Goal: Task Accomplishment & Management: Manage account settings

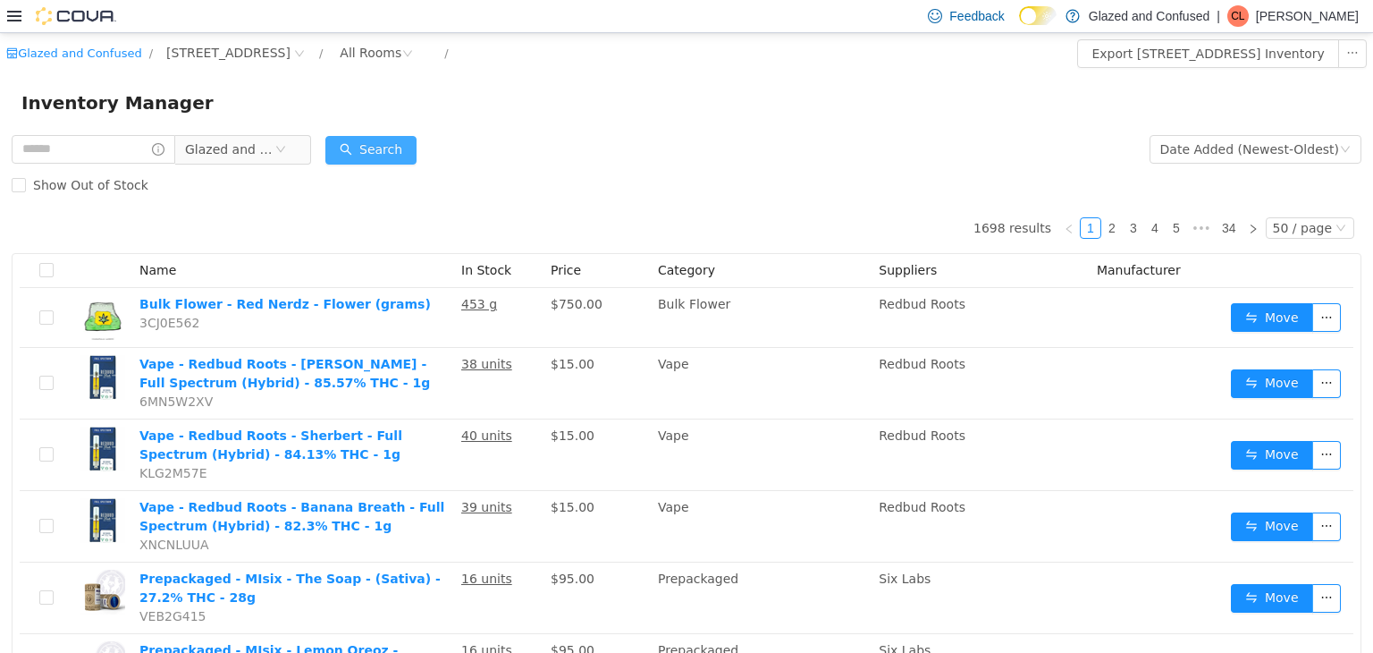
click at [411, 146] on button "Search" at bounding box center [370, 149] width 91 height 29
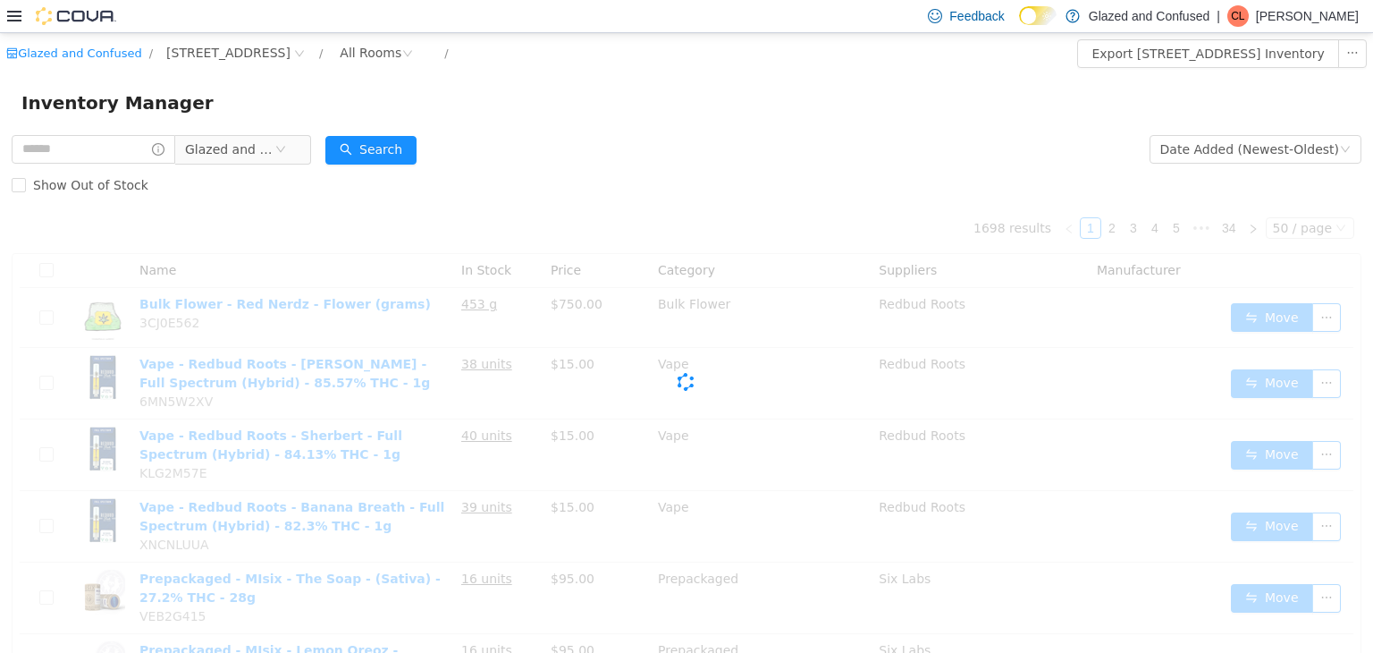
click at [479, 152] on form "Glazed and Confused Date Added (Newest-Oldest) Search Show Out of Stock" at bounding box center [687, 167] width 1350 height 72
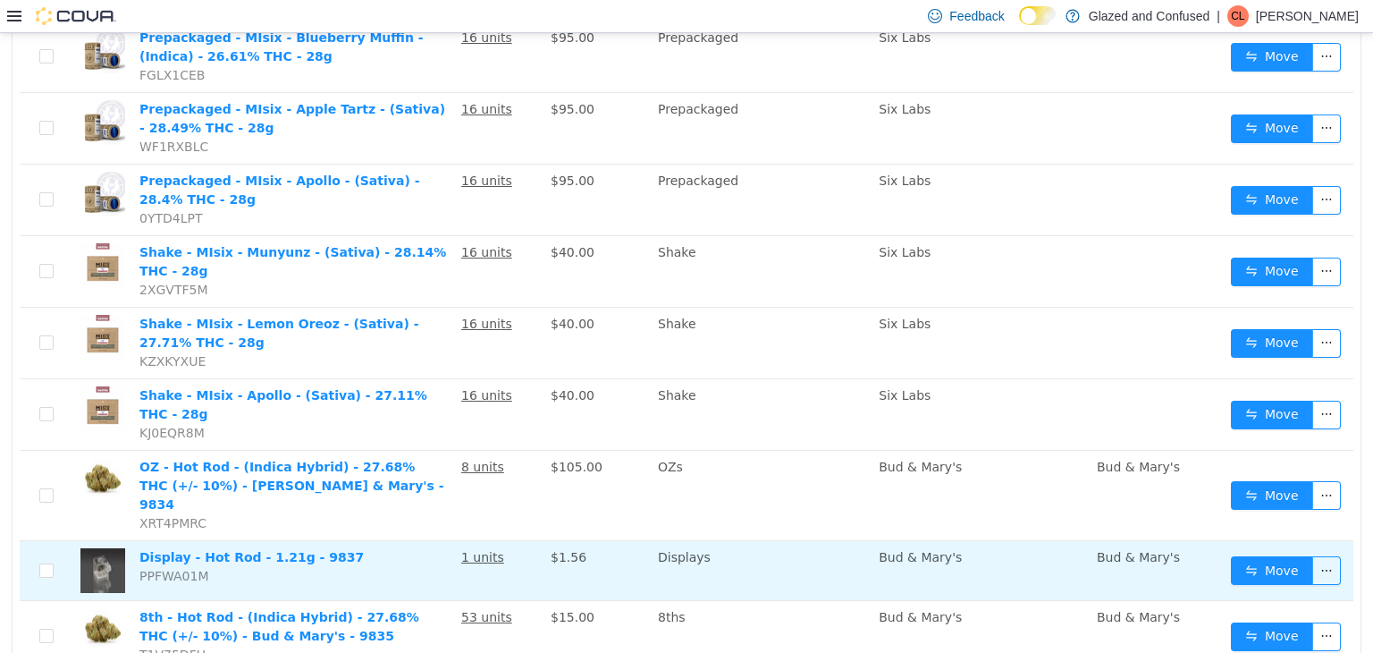
scroll to position [715, 0]
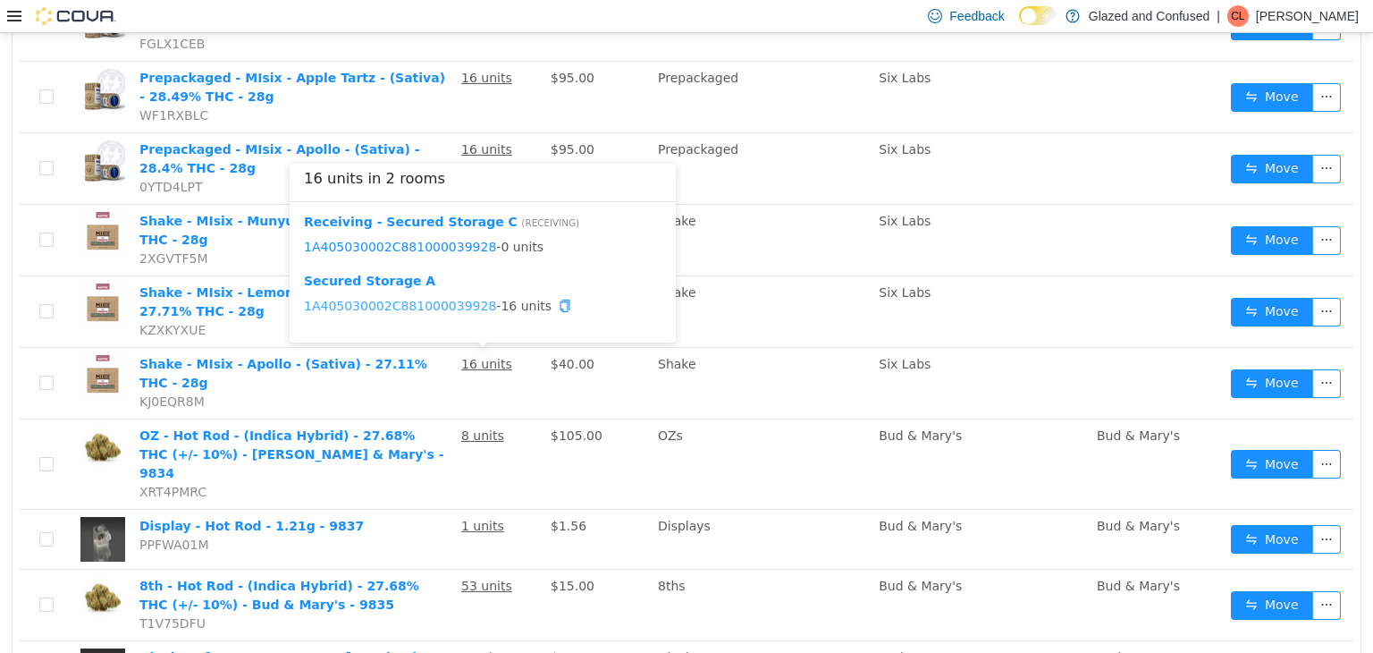
click at [450, 306] on link "1A405030002C881000039928" at bounding box center [400, 305] width 192 height 14
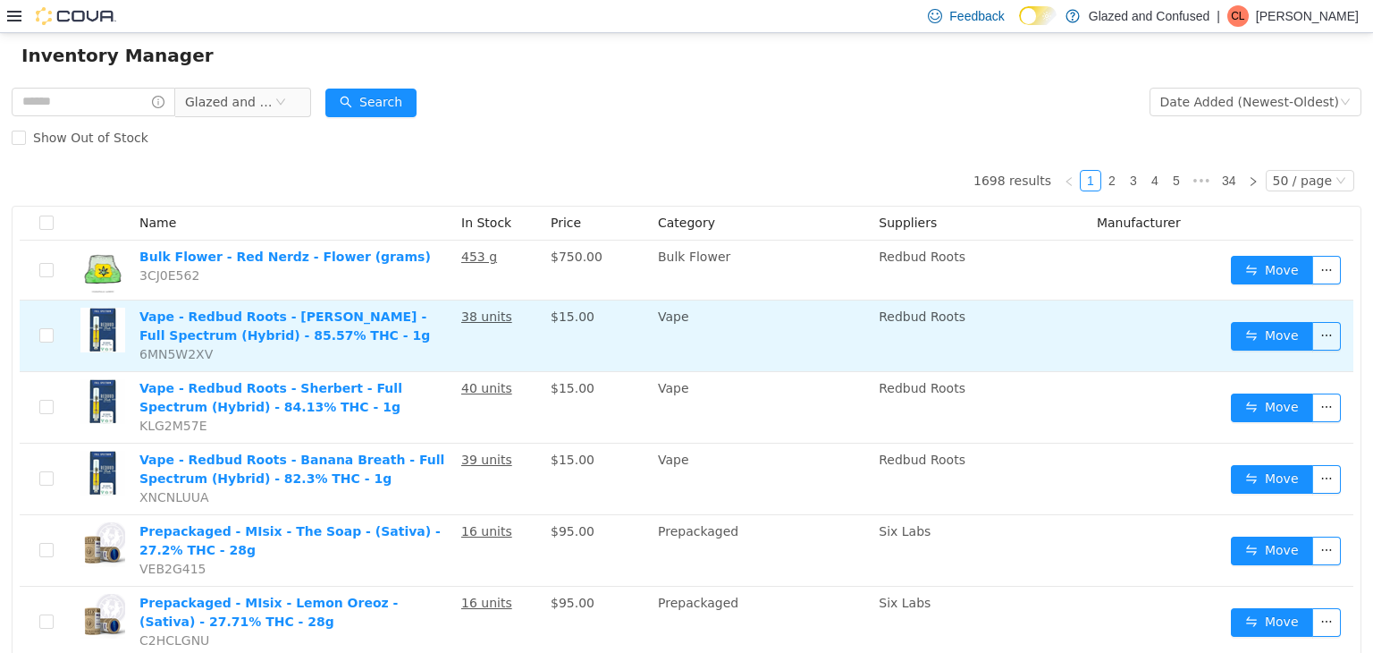
scroll to position [0, 0]
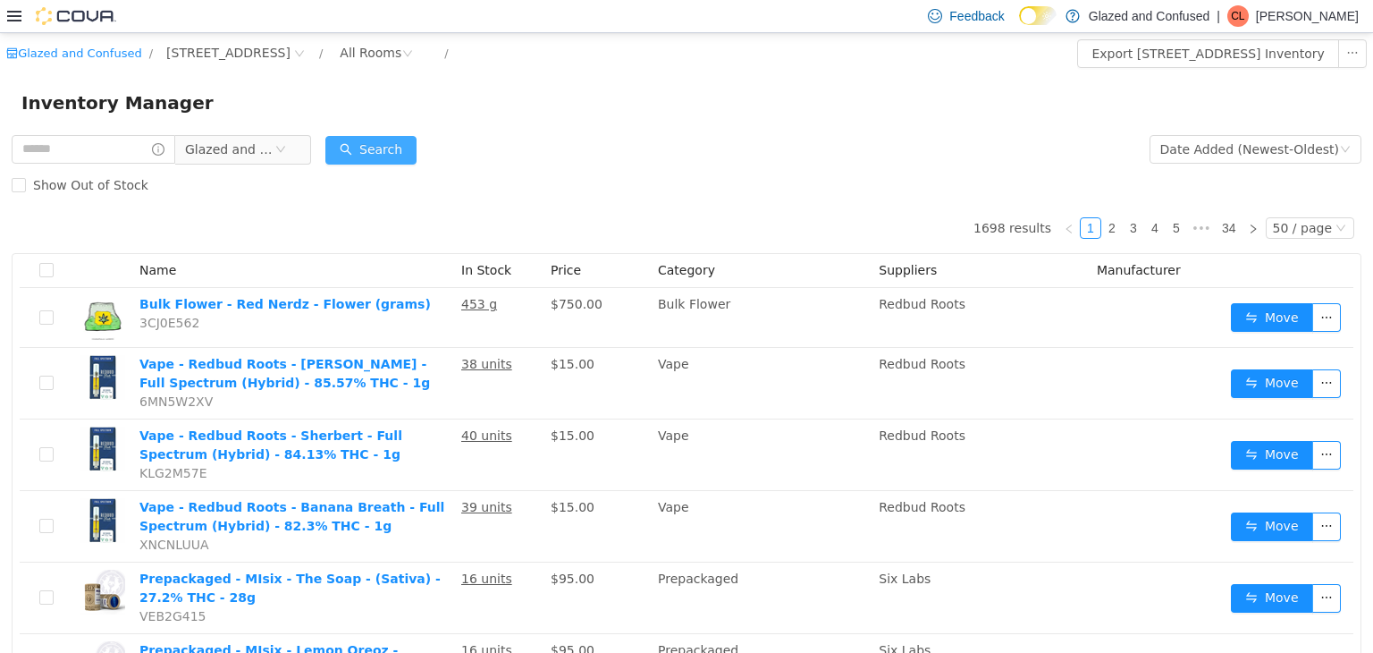
click at [403, 152] on button "Search" at bounding box center [370, 149] width 91 height 29
click at [393, 147] on button "Search" at bounding box center [370, 149] width 91 height 29
click at [393, 149] on button "Search" at bounding box center [370, 149] width 91 height 29
click at [392, 156] on button "Search" at bounding box center [370, 149] width 91 height 29
click at [1209, 153] on div "Date Added (Newest-Oldest)" at bounding box center [1250, 148] width 179 height 27
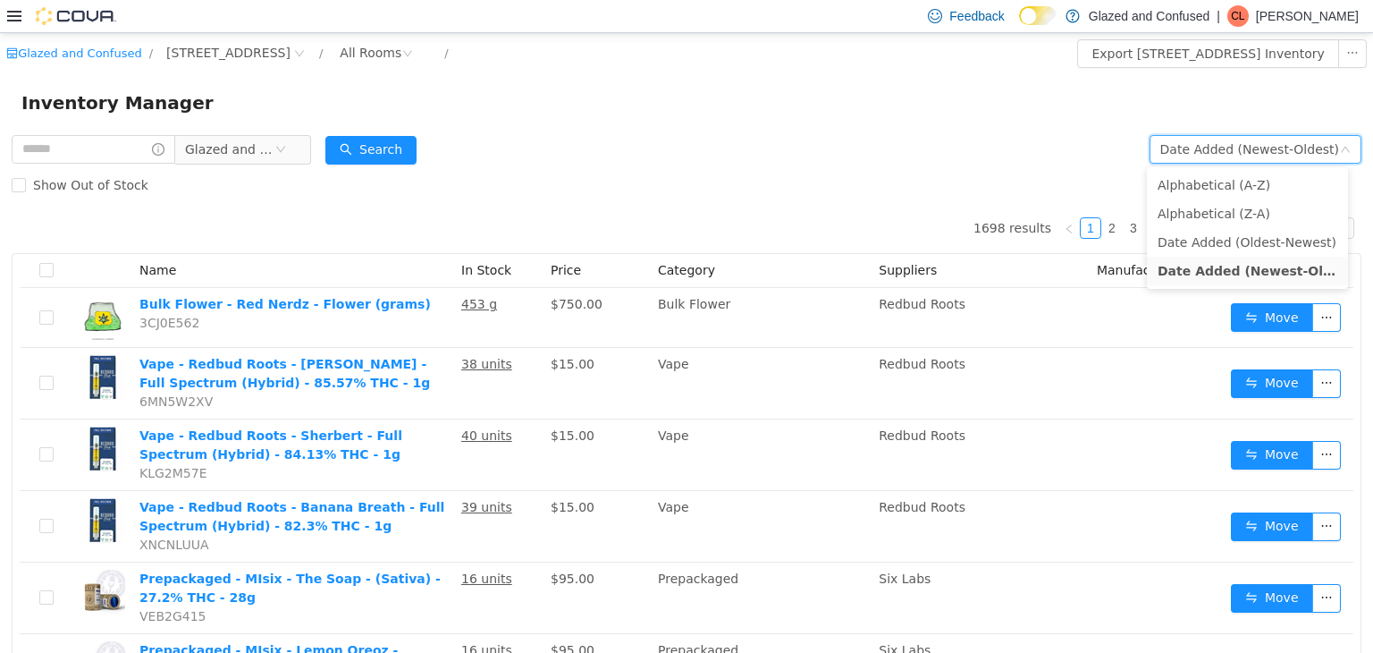
drag, startPoint x: 925, startPoint y: 139, endPoint x: 527, endPoint y: 132, distance: 398.9
click at [925, 139] on form "Glazed and Confused Date Added (Newest-Oldest) Search Show Out of Stock" at bounding box center [687, 167] width 1350 height 72
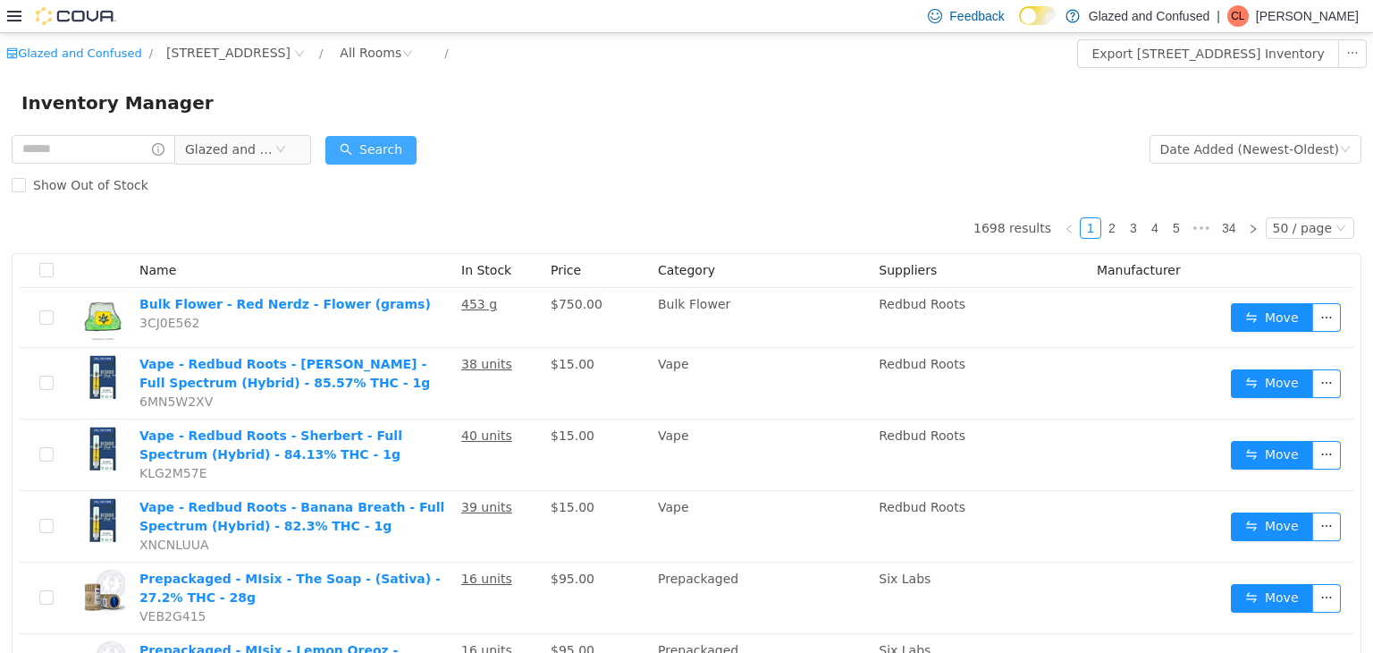
click at [383, 141] on button "Search" at bounding box center [370, 149] width 91 height 29
drag, startPoint x: 397, startPoint y: 159, endPoint x: 394, endPoint y: 180, distance: 20.7
click at [397, 159] on button "Search" at bounding box center [370, 149] width 91 height 29
click at [444, 135] on form "Glazed and Confused Date Added (Newest-Oldest) Search Show Out of Stock" at bounding box center [687, 167] width 1350 height 72
drag, startPoint x: 425, startPoint y: 138, endPoint x: 415, endPoint y: 139, distance: 10.0
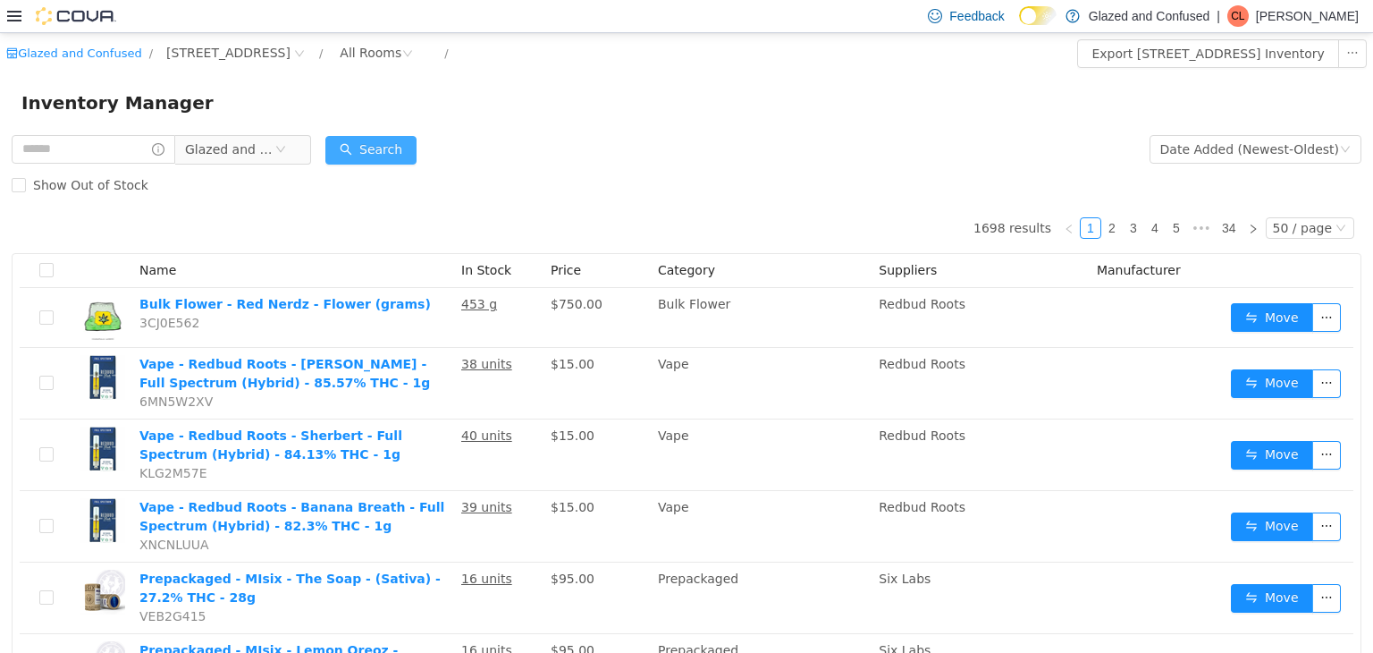
click at [415, 139] on form "Glazed and Confused Date Added (Newest-Oldest) Search Show Out of Stock" at bounding box center [687, 167] width 1350 height 72
click at [415, 139] on button "Search" at bounding box center [370, 149] width 91 height 29
click at [387, 170] on div "Show Out of Stock" at bounding box center [687, 184] width 1350 height 36
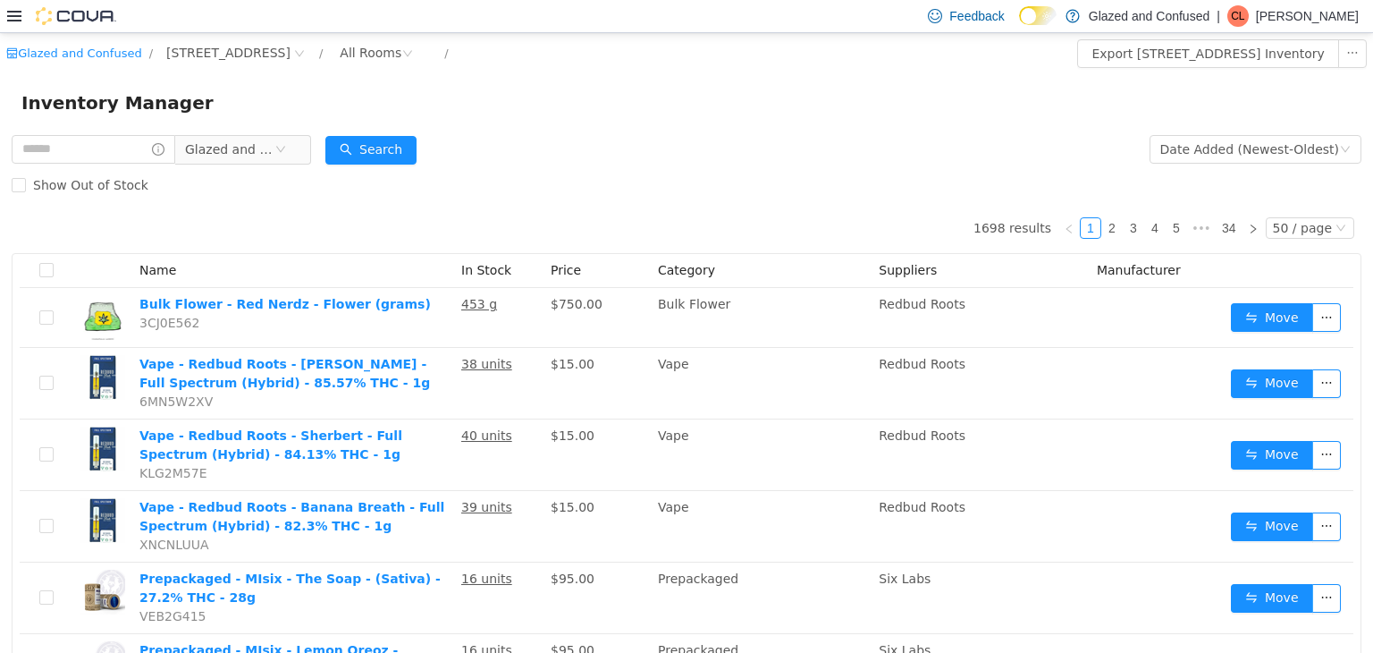
click at [472, 166] on div "Show Out of Stock" at bounding box center [687, 184] width 1350 height 36
click at [477, 177] on div "Show Out of Stock" at bounding box center [687, 184] width 1350 height 36
click at [501, 173] on div "Show Out of Stock" at bounding box center [687, 184] width 1350 height 36
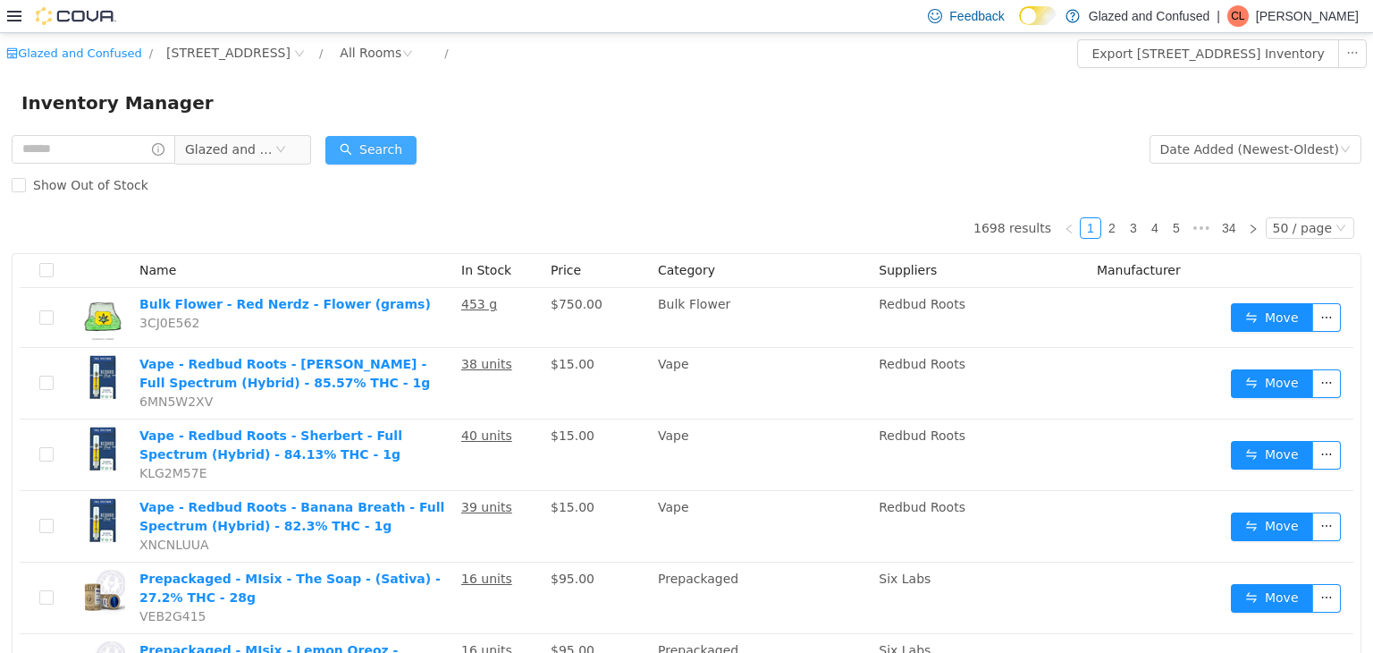
click at [401, 160] on button "Search" at bounding box center [370, 149] width 91 height 29
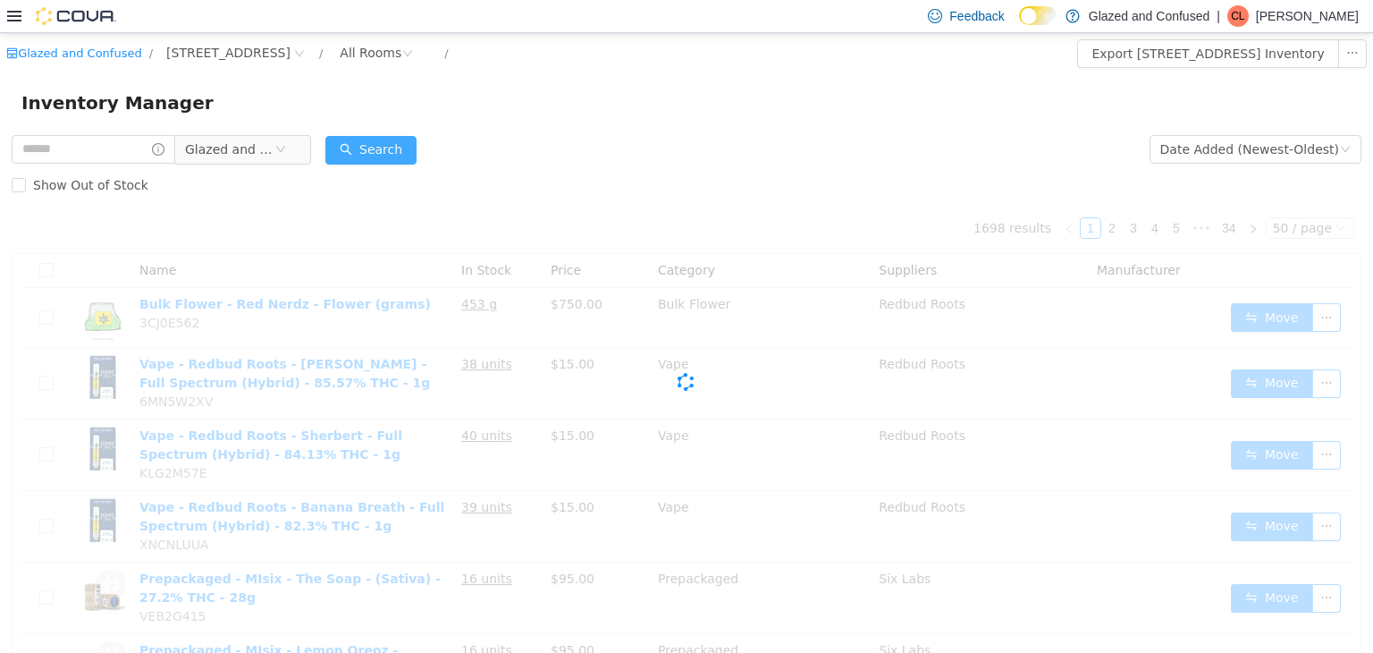
click at [402, 154] on button "Search" at bounding box center [370, 149] width 91 height 29
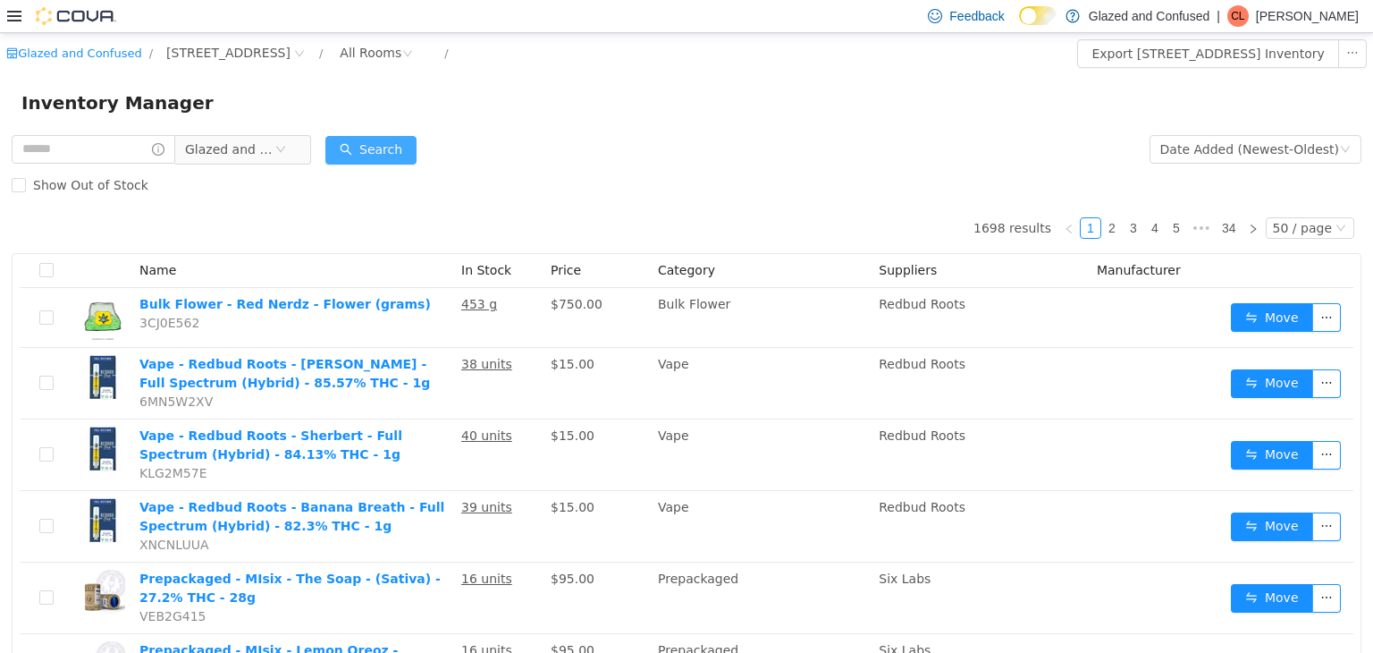
click at [375, 143] on button "Search" at bounding box center [370, 149] width 91 height 29
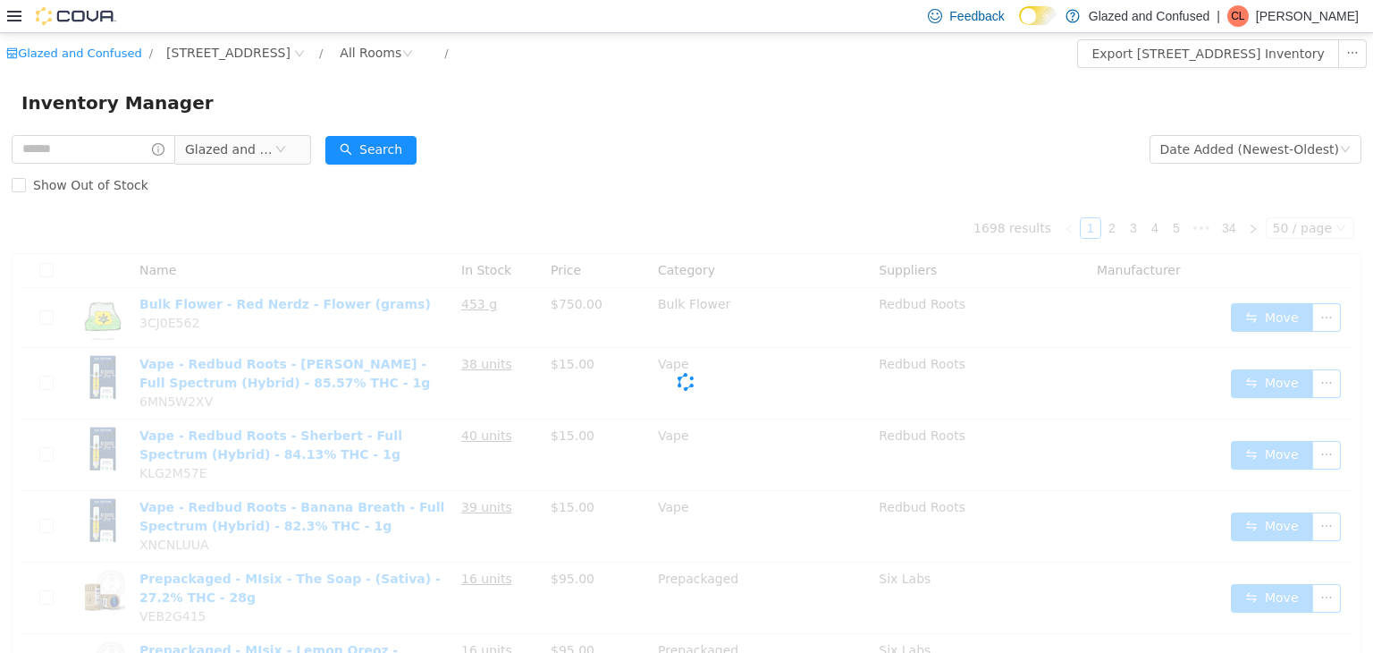
click at [571, 161] on form "Glazed and Confused Date Added (Newest-Oldest) Search Show Out of Stock" at bounding box center [687, 167] width 1350 height 72
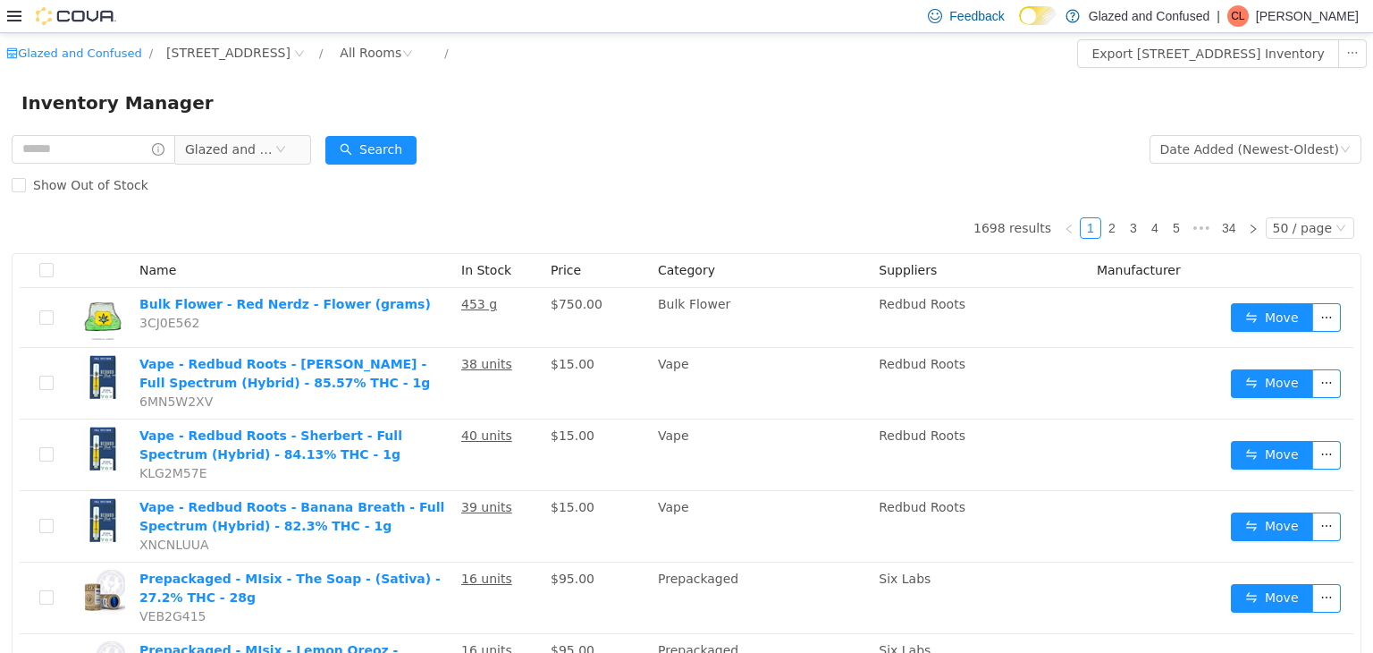
click at [571, 161] on form "Glazed and Confused Date Added (Newest-Oldest) Search Show Out of Stock" at bounding box center [687, 167] width 1350 height 72
click at [351, 130] on div "Inventory Manager" at bounding box center [686, 101] width 1373 height 57
click at [385, 150] on button "Search" at bounding box center [370, 149] width 91 height 29
drag, startPoint x: 385, startPoint y: 150, endPoint x: 428, endPoint y: 143, distance: 44.4
click at [435, 119] on div "Inventory Manager" at bounding box center [686, 101] width 1373 height 57
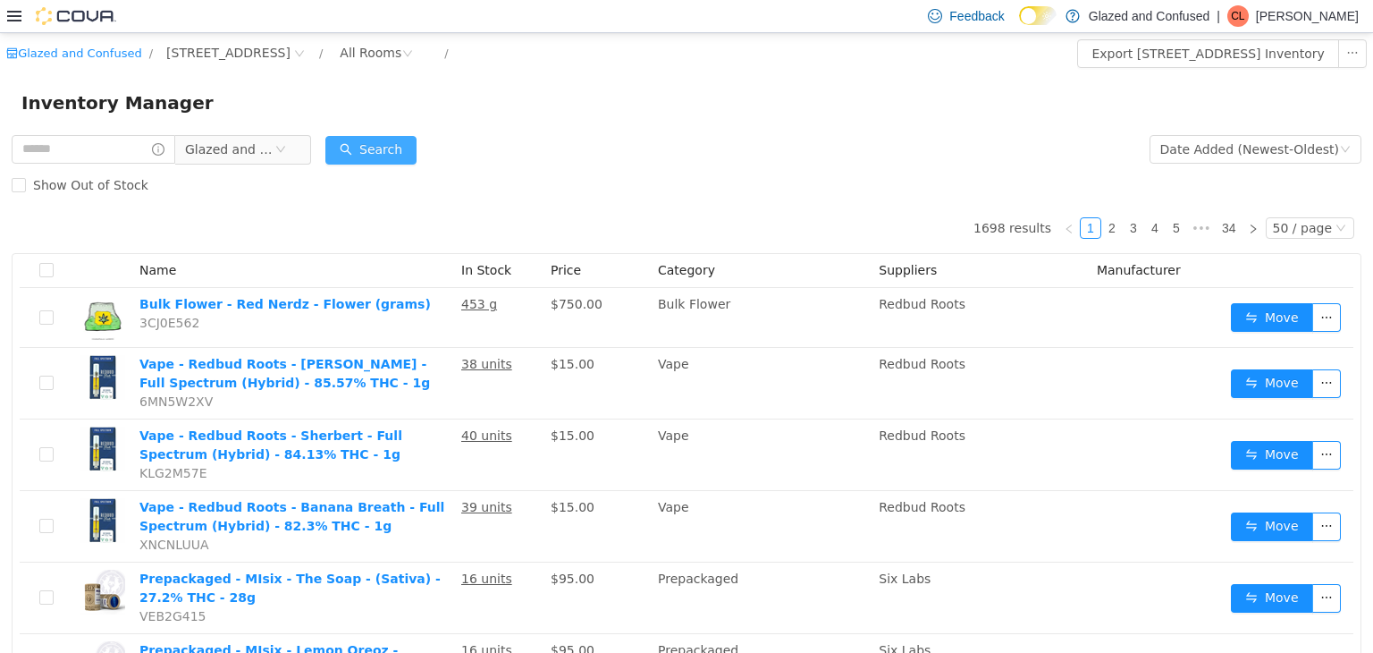
click at [417, 154] on button "Search" at bounding box center [370, 149] width 91 height 29
click at [388, 143] on button "Search" at bounding box center [370, 149] width 91 height 29
click at [147, 185] on div "Show Out of Stock" at bounding box center [687, 184] width 1350 height 36
click at [218, 148] on span "Glazed and Confused" at bounding box center [229, 148] width 89 height 27
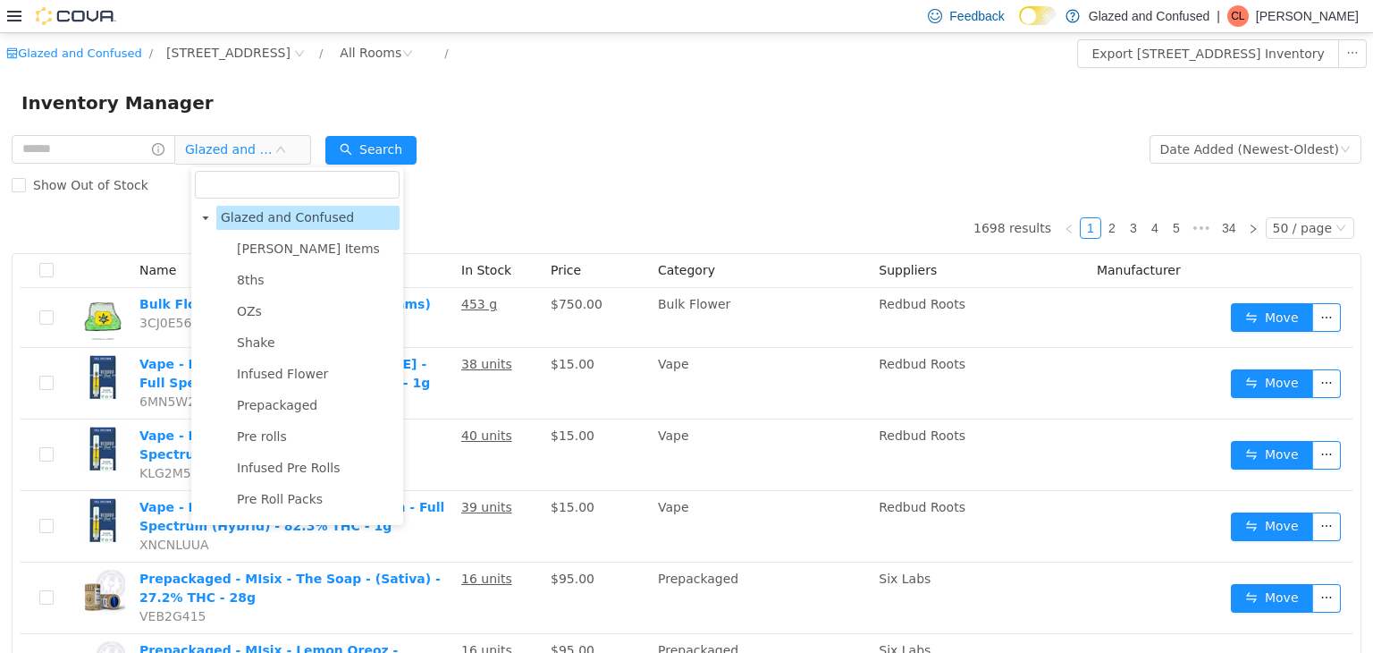
click at [293, 209] on span "Glazed and Confused" at bounding box center [287, 216] width 133 height 14
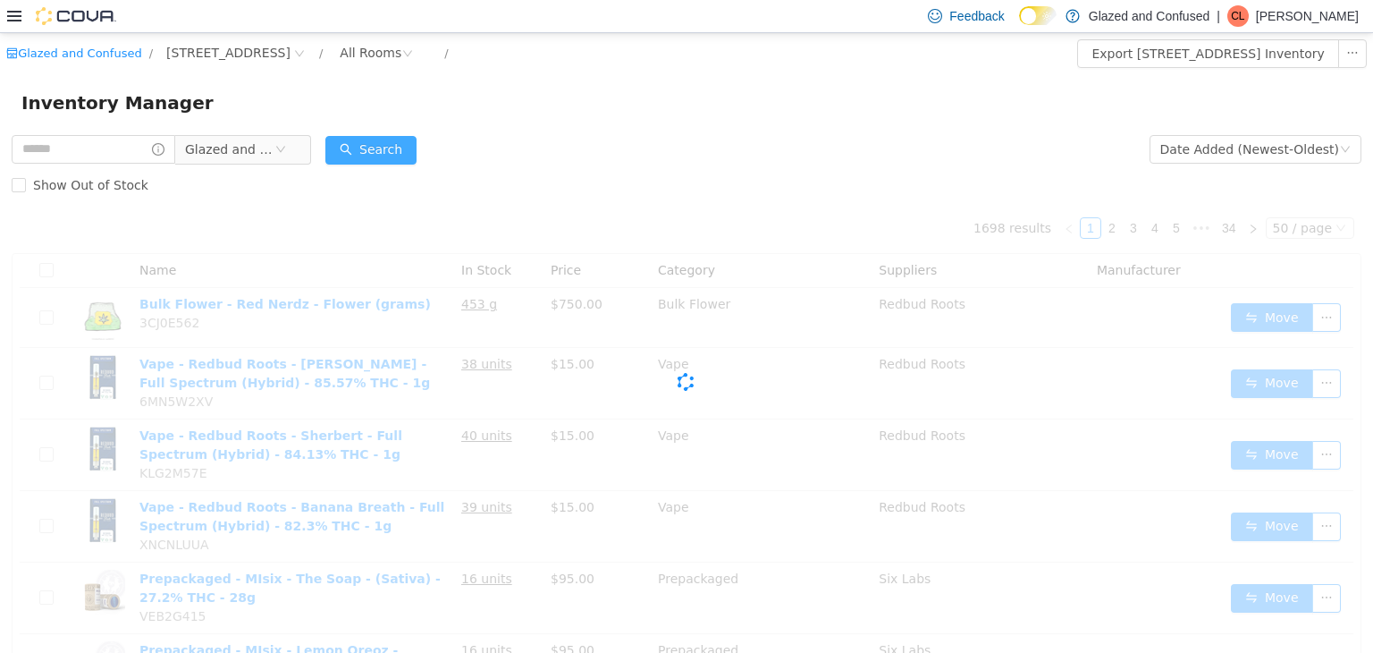
click at [394, 138] on button "Search" at bounding box center [370, 149] width 91 height 29
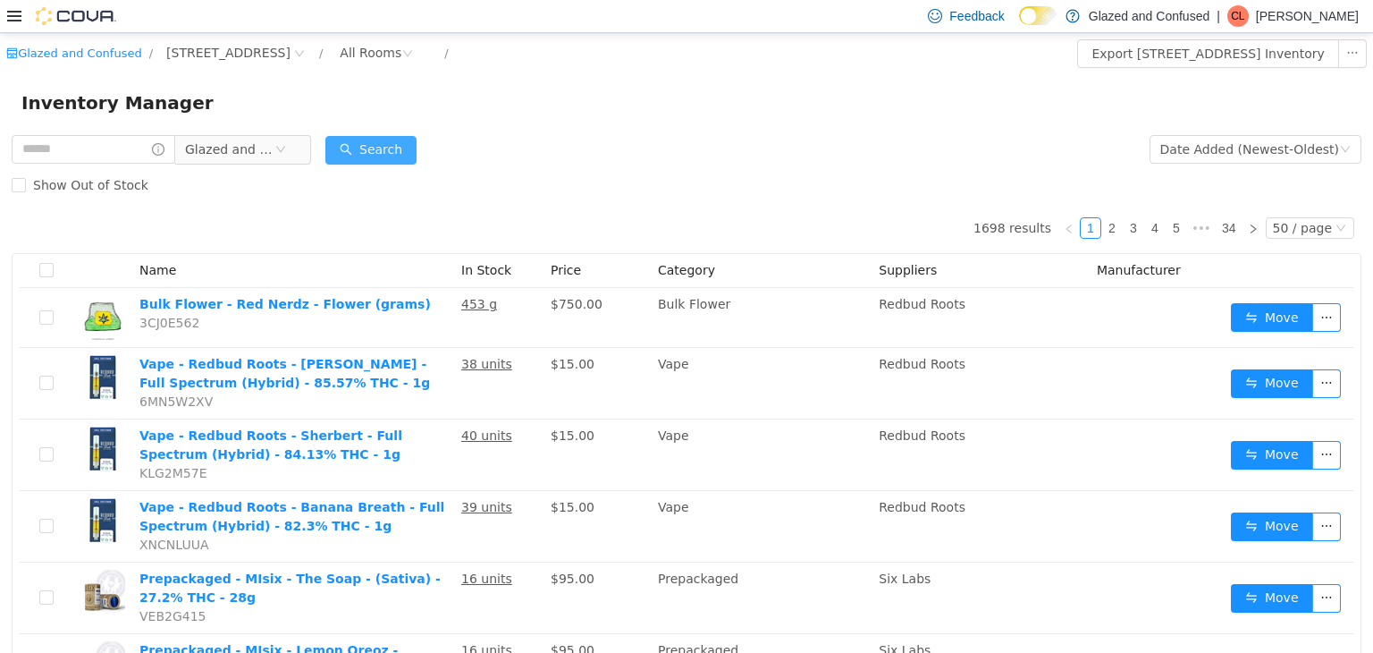
click at [383, 155] on button "Search" at bounding box center [370, 149] width 91 height 29
click at [1190, 155] on div "Date Added (Newest-Oldest)" at bounding box center [1250, 148] width 179 height 27
click at [398, 156] on button "Search" at bounding box center [370, 149] width 91 height 29
click at [220, 127] on div "Inventory Manager" at bounding box center [686, 101] width 1373 height 57
click at [332, 270] on th "Name" at bounding box center [293, 270] width 322 height 34
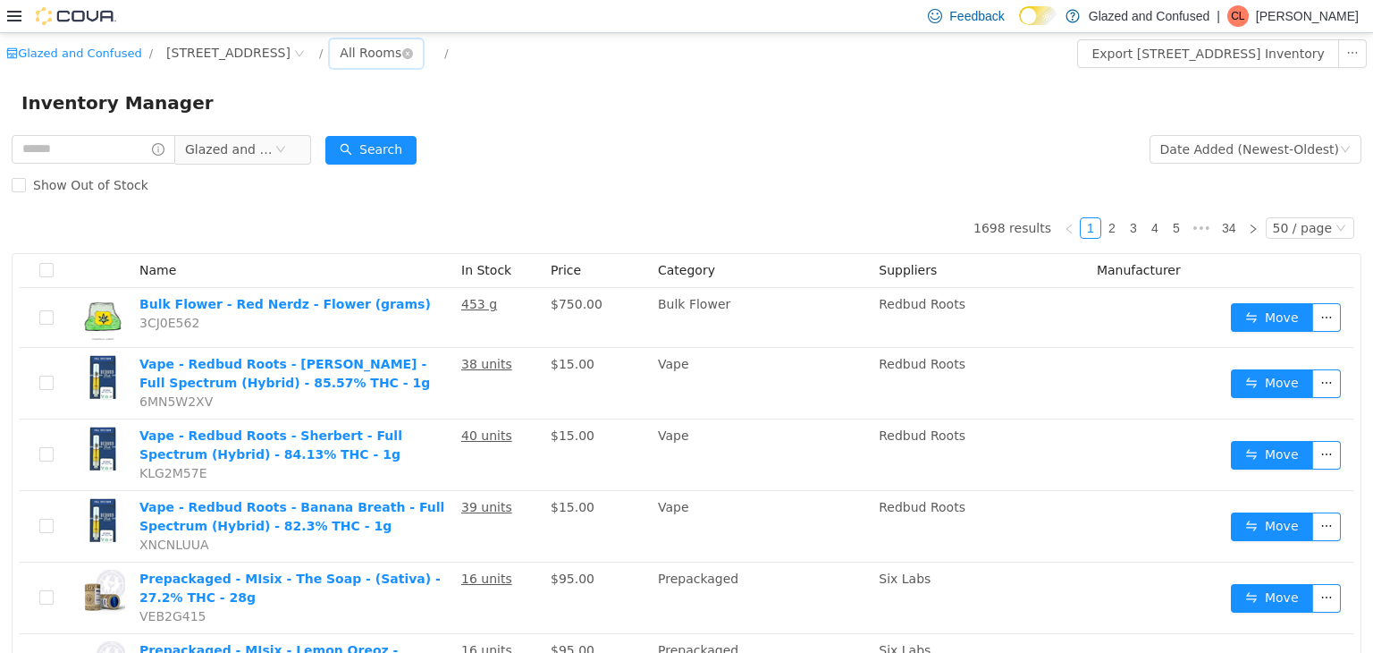
click at [401, 55] on div "All Rooms" at bounding box center [371, 51] width 62 height 27
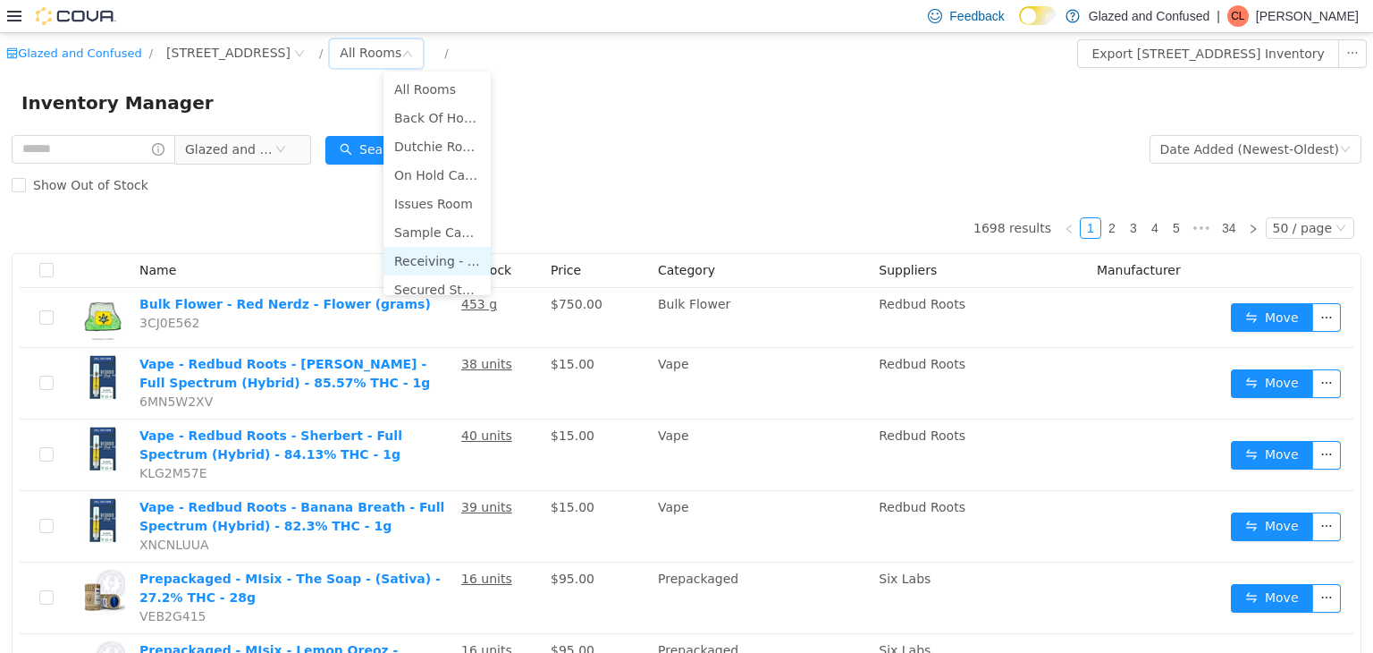
click at [460, 256] on li "Receiving - Secured Storage C" at bounding box center [437, 260] width 107 height 29
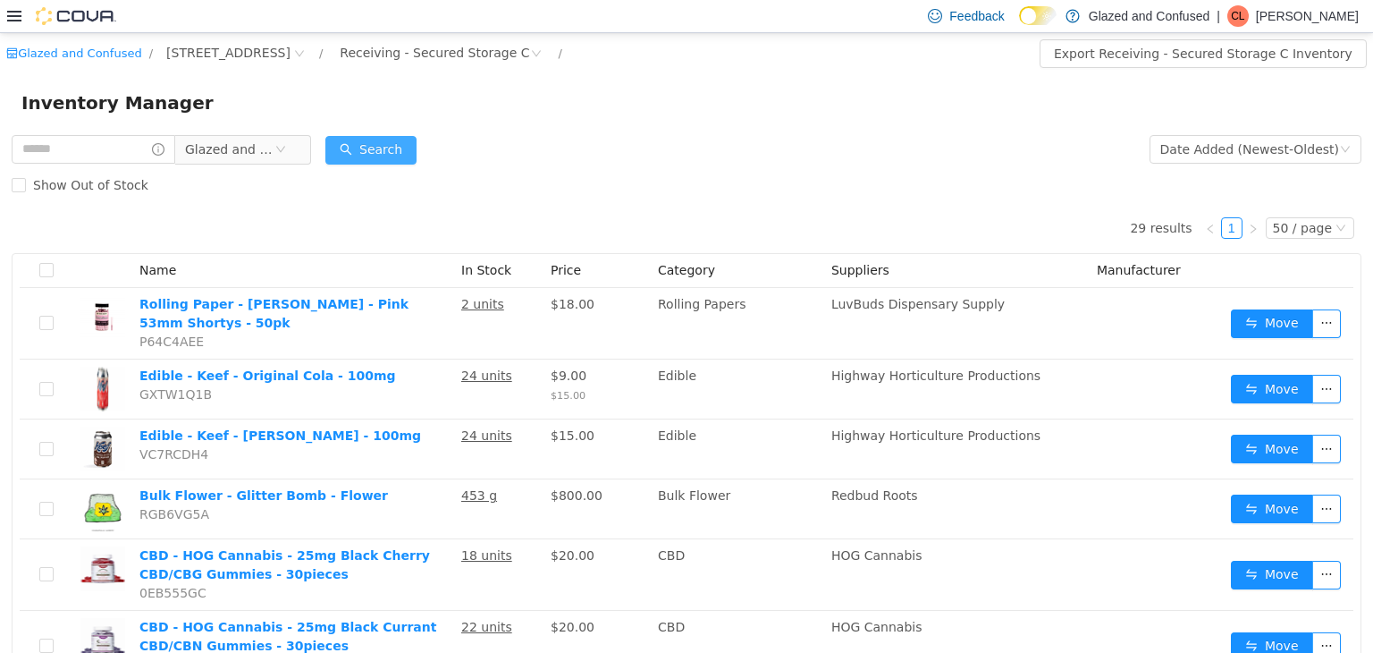
click at [383, 141] on button "Search" at bounding box center [370, 149] width 91 height 29
click at [388, 142] on button "Search" at bounding box center [370, 149] width 91 height 29
drag, startPoint x: 376, startPoint y: 123, endPoint x: 376, endPoint y: 145, distance: 22.4
click at [376, 127] on div "Inventory Manager" at bounding box center [686, 101] width 1373 height 57
click at [379, 149] on button "Search" at bounding box center [370, 149] width 91 height 29
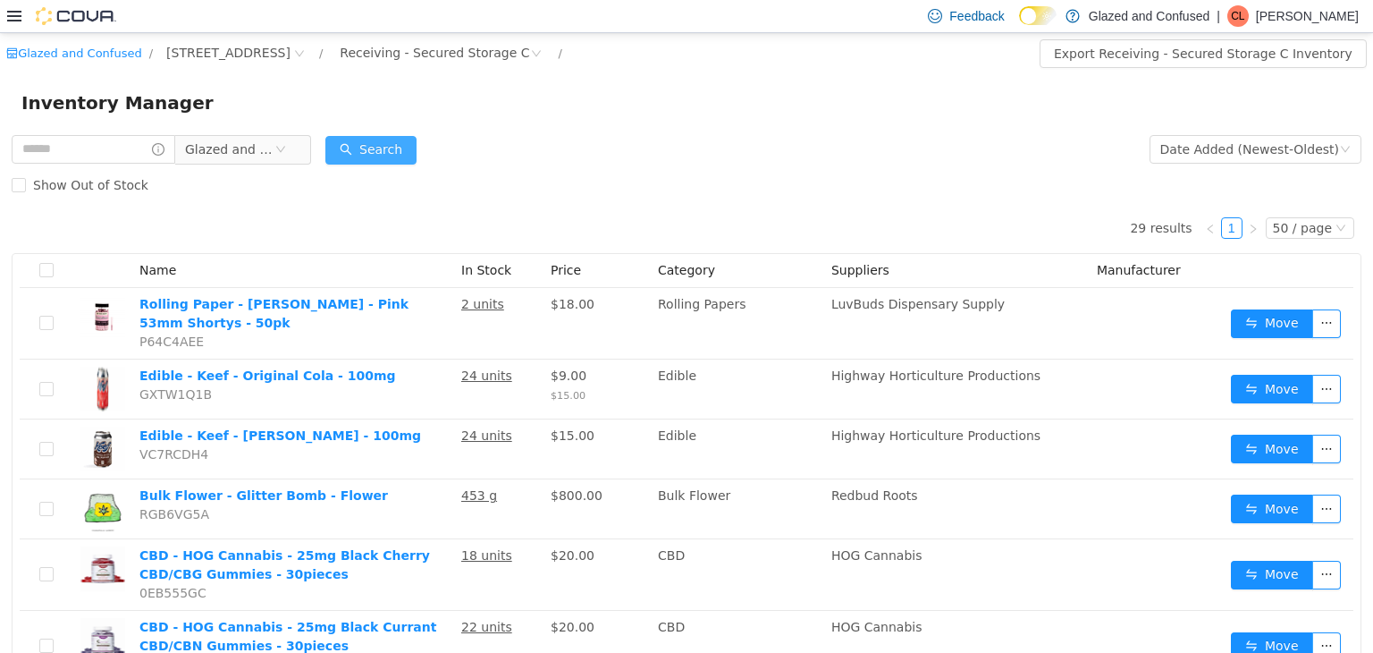
click at [383, 150] on button "Search" at bounding box center [370, 149] width 91 height 29
click at [379, 128] on div "Inventory Manager" at bounding box center [686, 101] width 1373 height 57
click at [385, 137] on button "Search" at bounding box center [370, 149] width 91 height 29
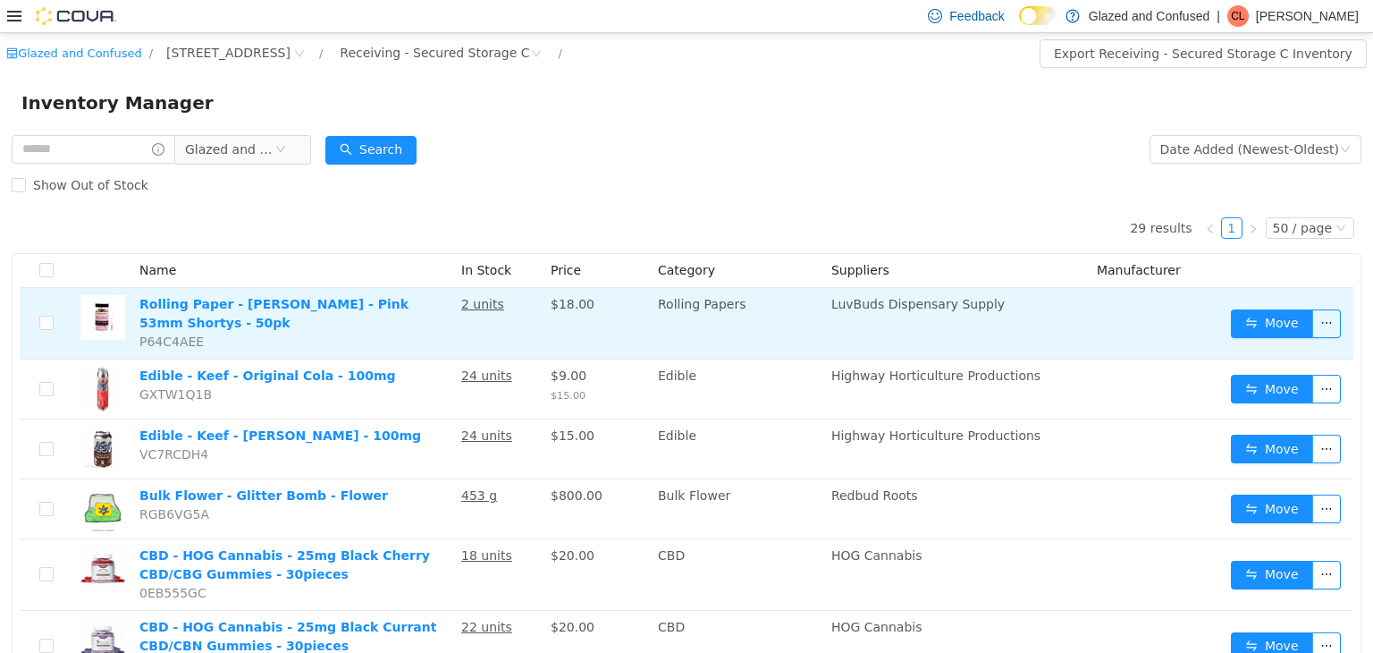
click at [758, 294] on td "Rolling Papers" at bounding box center [737, 323] width 173 height 72
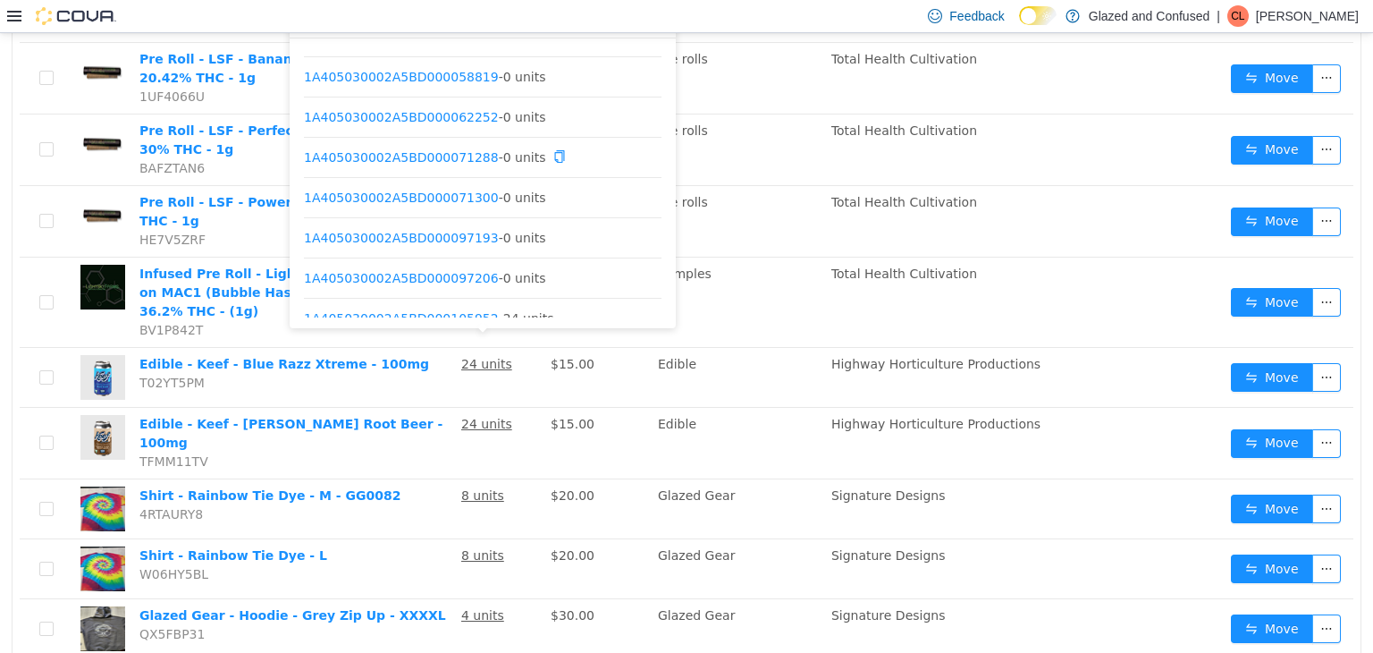
scroll to position [415, 0]
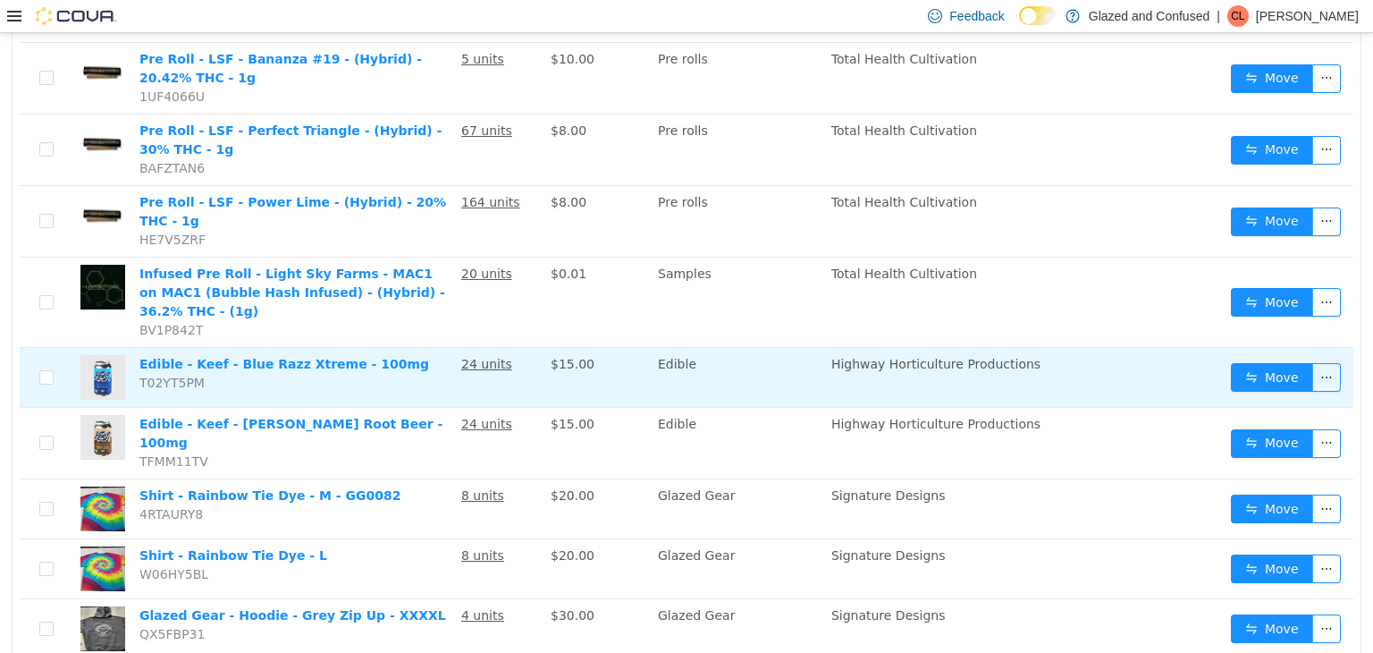
click at [54, 347] on td at bounding box center [47, 377] width 54 height 60
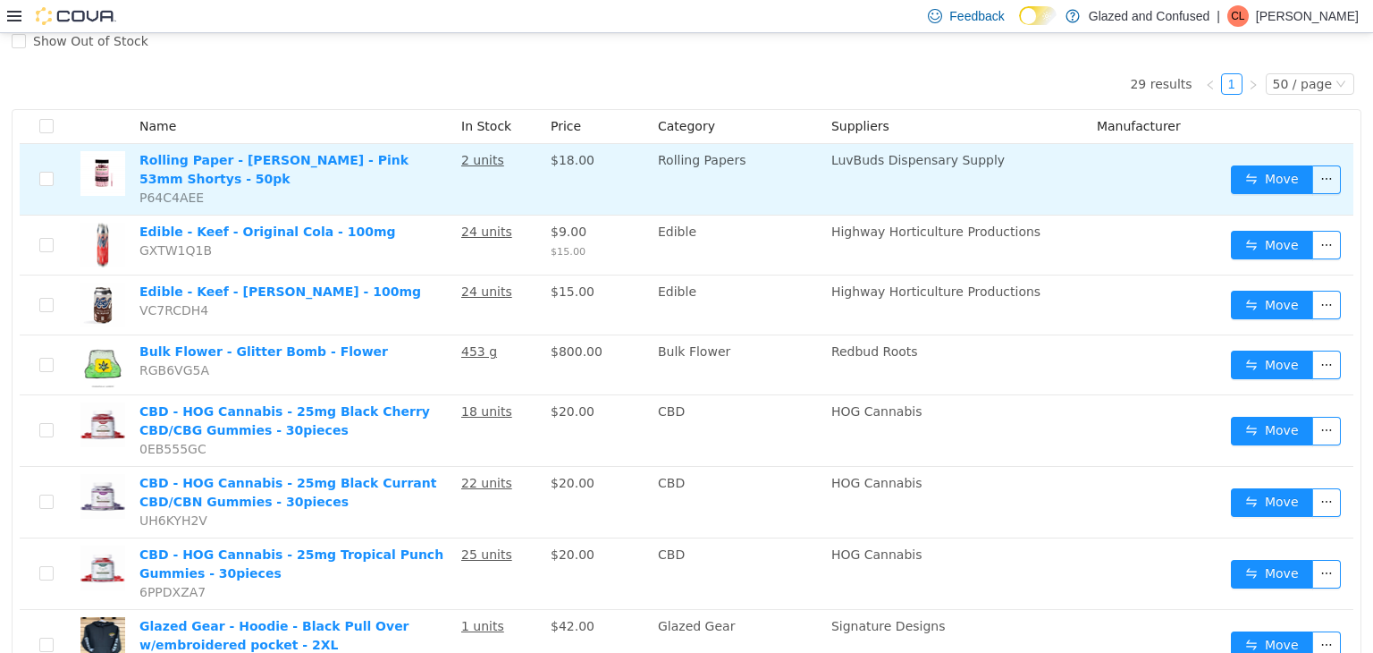
scroll to position [104, 0]
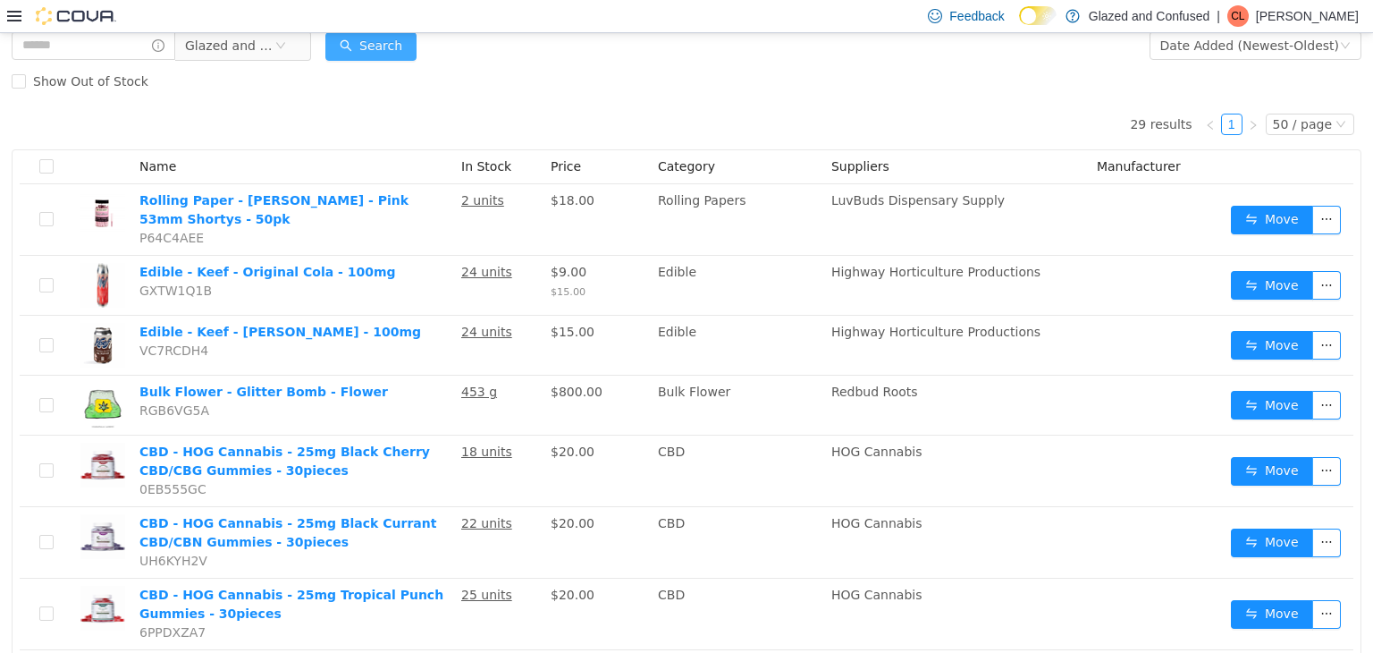
click at [389, 58] on button "Search" at bounding box center [370, 45] width 91 height 29
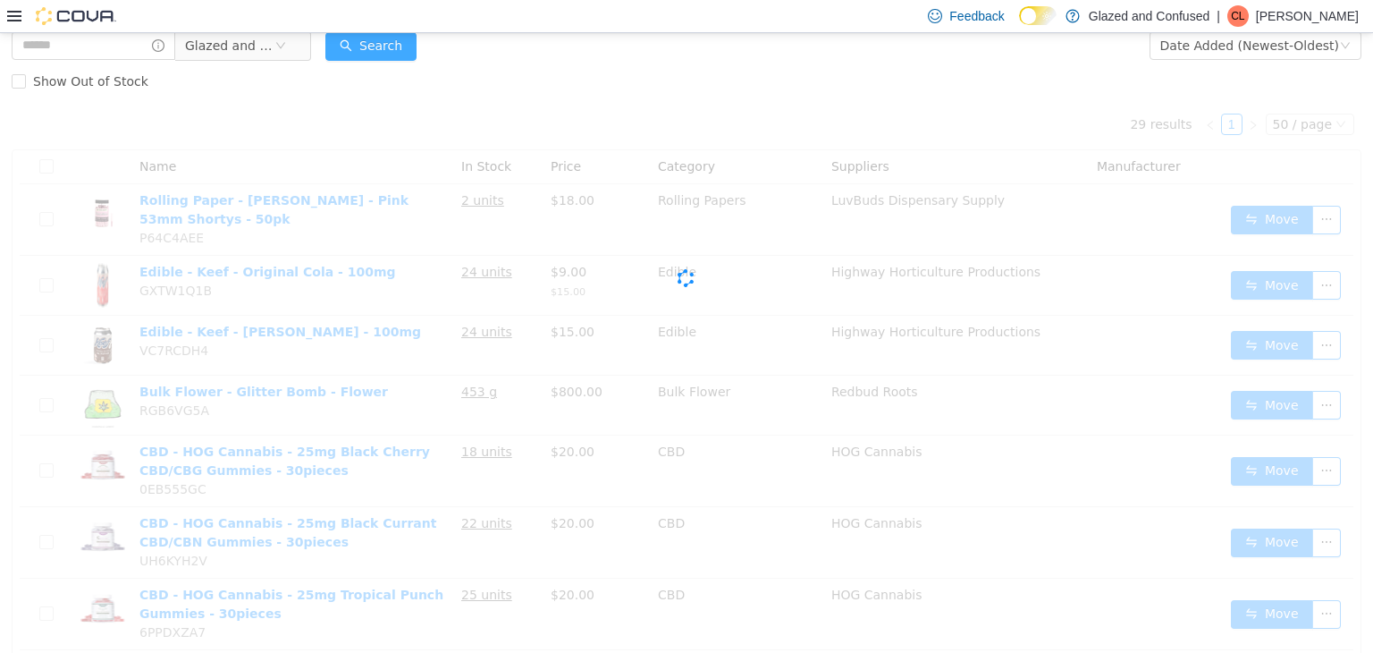
click at [389, 58] on button "Search" at bounding box center [370, 45] width 91 height 29
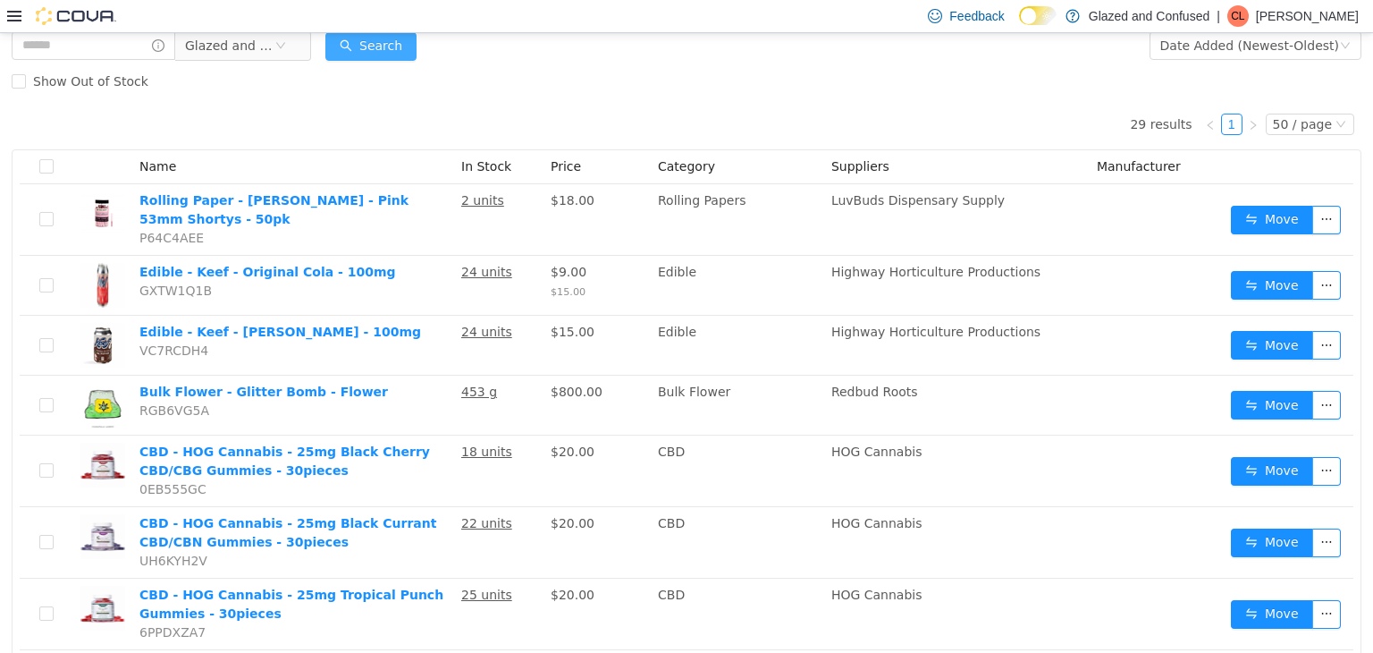
click at [389, 58] on button "Search" at bounding box center [370, 45] width 91 height 29
click at [390, 55] on button "Search" at bounding box center [370, 45] width 91 height 29
click at [390, 50] on button "Search" at bounding box center [370, 45] width 91 height 29
click at [595, 95] on div "Show Out of Stock" at bounding box center [687, 81] width 1350 height 36
click at [390, 44] on button "Search" at bounding box center [370, 45] width 91 height 29
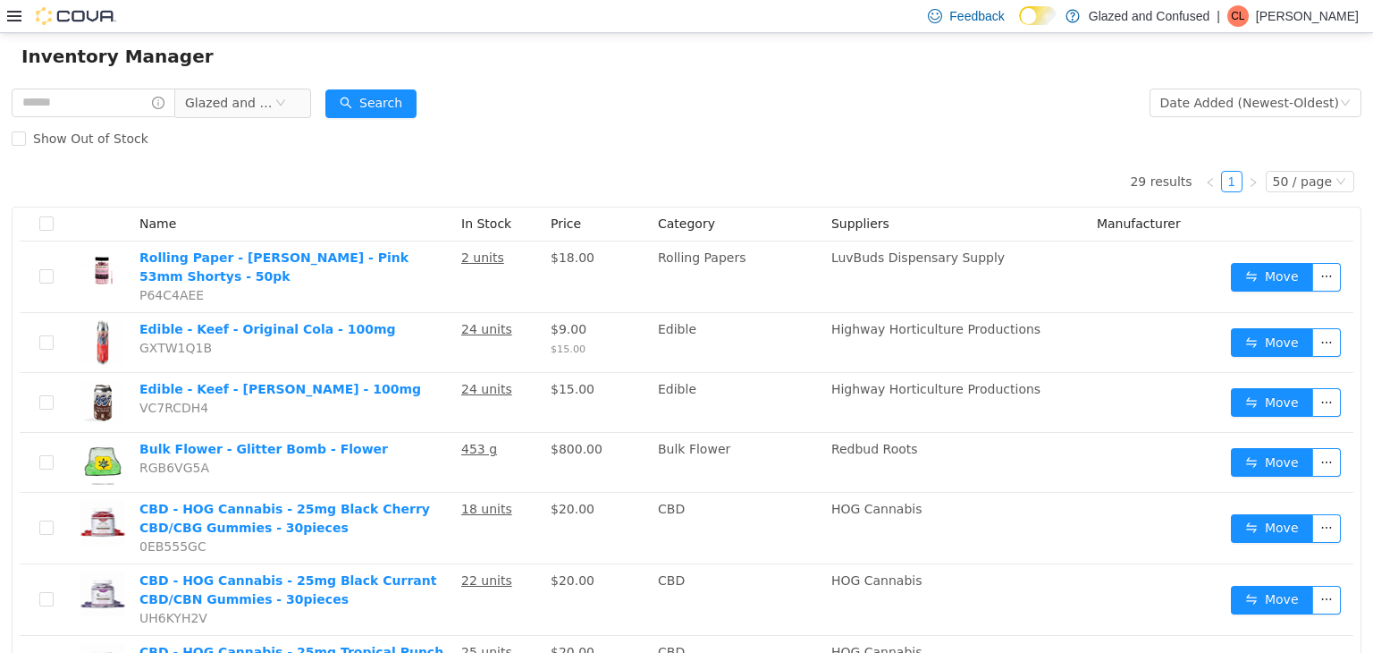
scroll to position [0, 0]
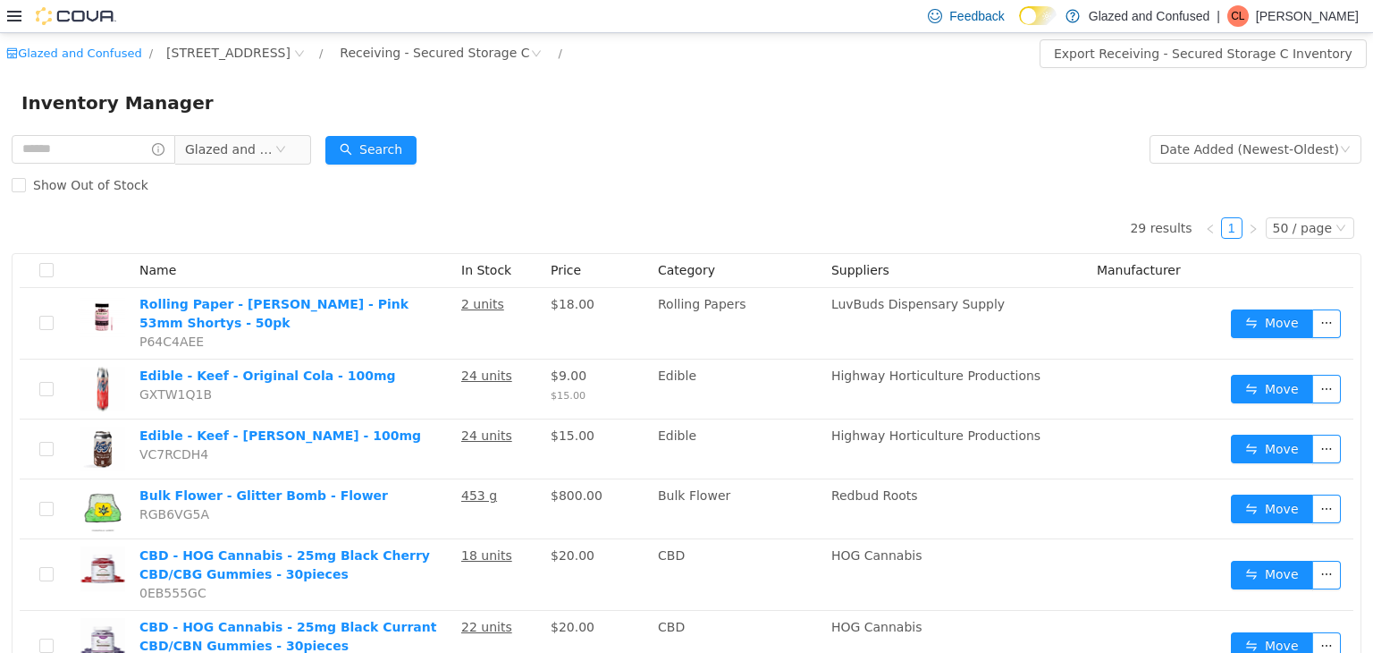
click at [622, 162] on form "Glazed and Confused Date Added (Newest-Oldest) Search Show Out of Stock" at bounding box center [687, 167] width 1350 height 72
click at [604, 170] on div "Show Out of Stock" at bounding box center [687, 184] width 1350 height 36
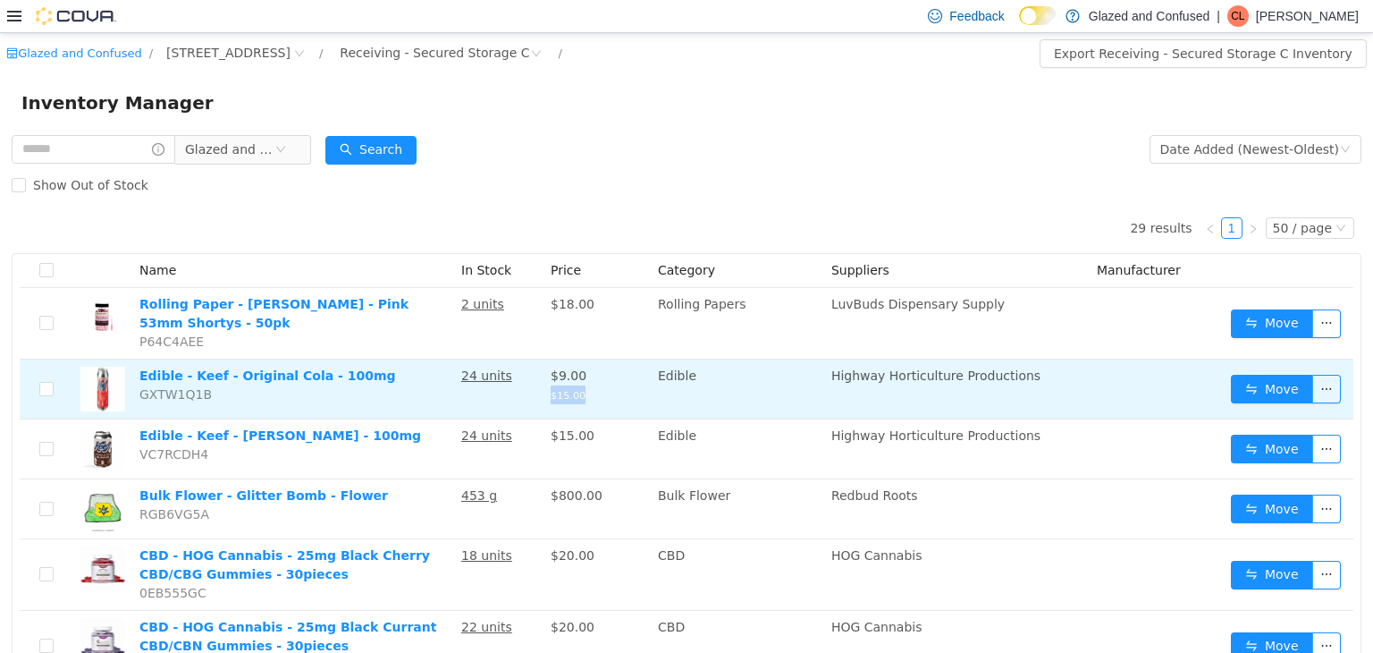
drag, startPoint x: 551, startPoint y: 397, endPoint x: 593, endPoint y: 401, distance: 42.2
click at [593, 401] on td "$9.00 $15.00" at bounding box center [597, 389] width 107 height 60
click at [599, 396] on td "$9.00 $15.00" at bounding box center [597, 389] width 107 height 60
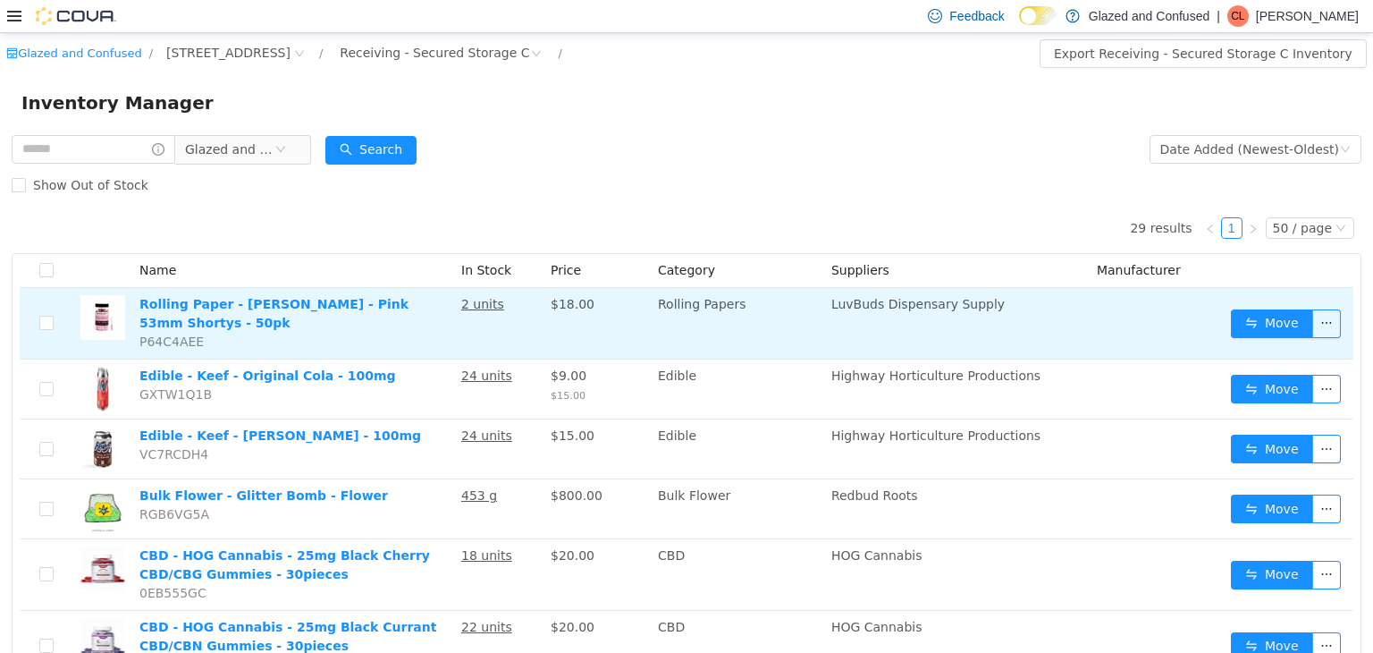
click at [623, 330] on td "$18.00" at bounding box center [597, 323] width 107 height 72
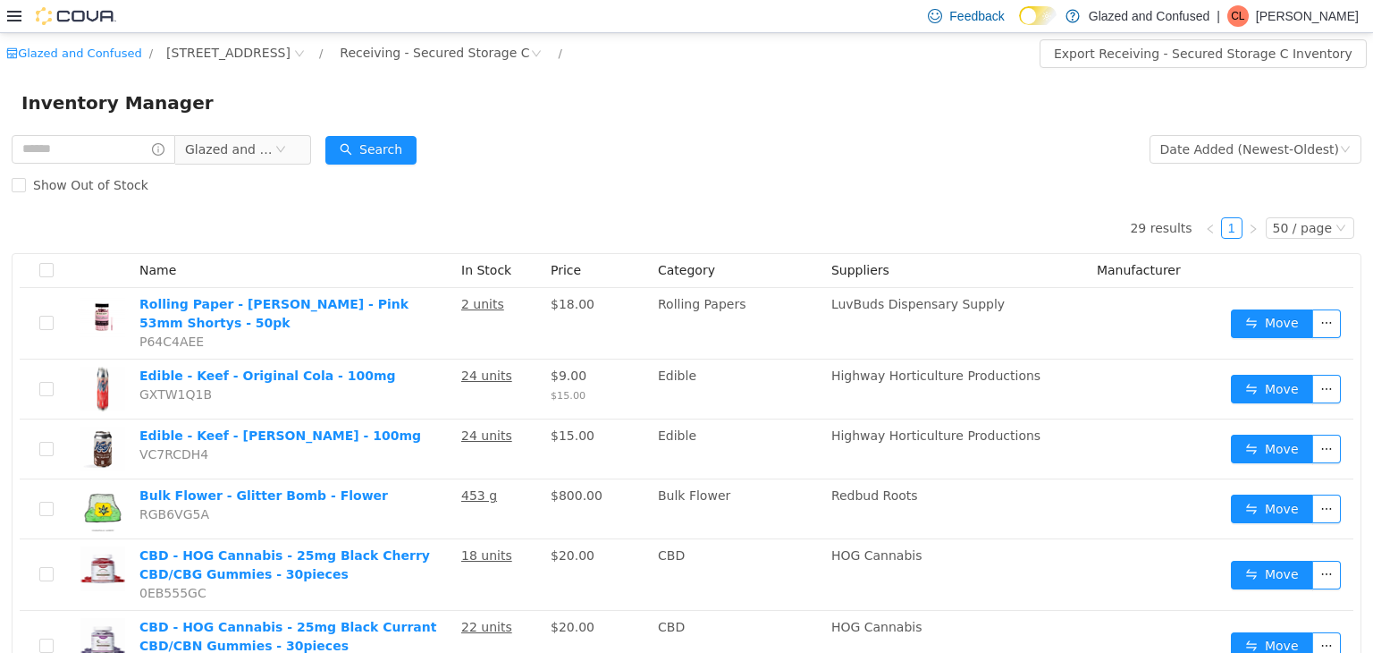
click at [647, 143] on form "Glazed and Confused Date Added (Newest-Oldest) Search Show Out of Stock" at bounding box center [687, 167] width 1350 height 72
click at [391, 147] on button "Search" at bounding box center [370, 149] width 91 height 29
click at [461, 48] on div "Receiving - Secured Storage C" at bounding box center [435, 51] width 190 height 27
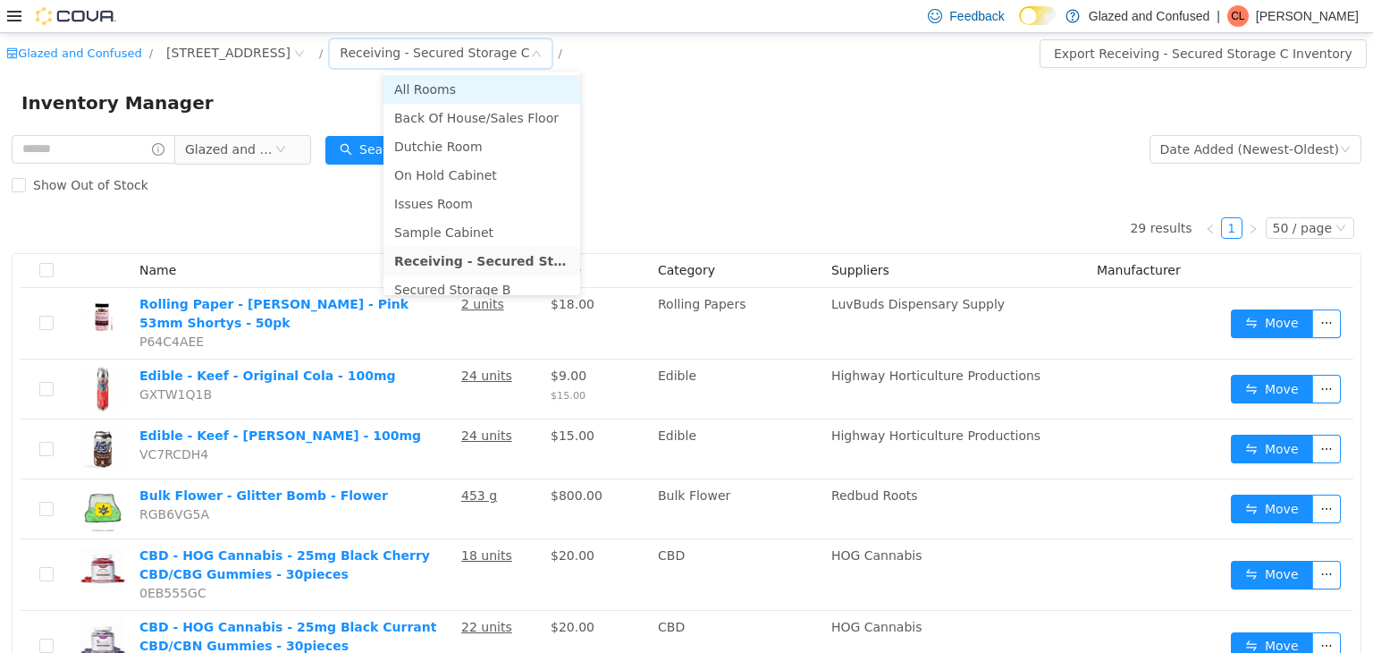
click at [469, 100] on li "All Rooms" at bounding box center [482, 88] width 197 height 29
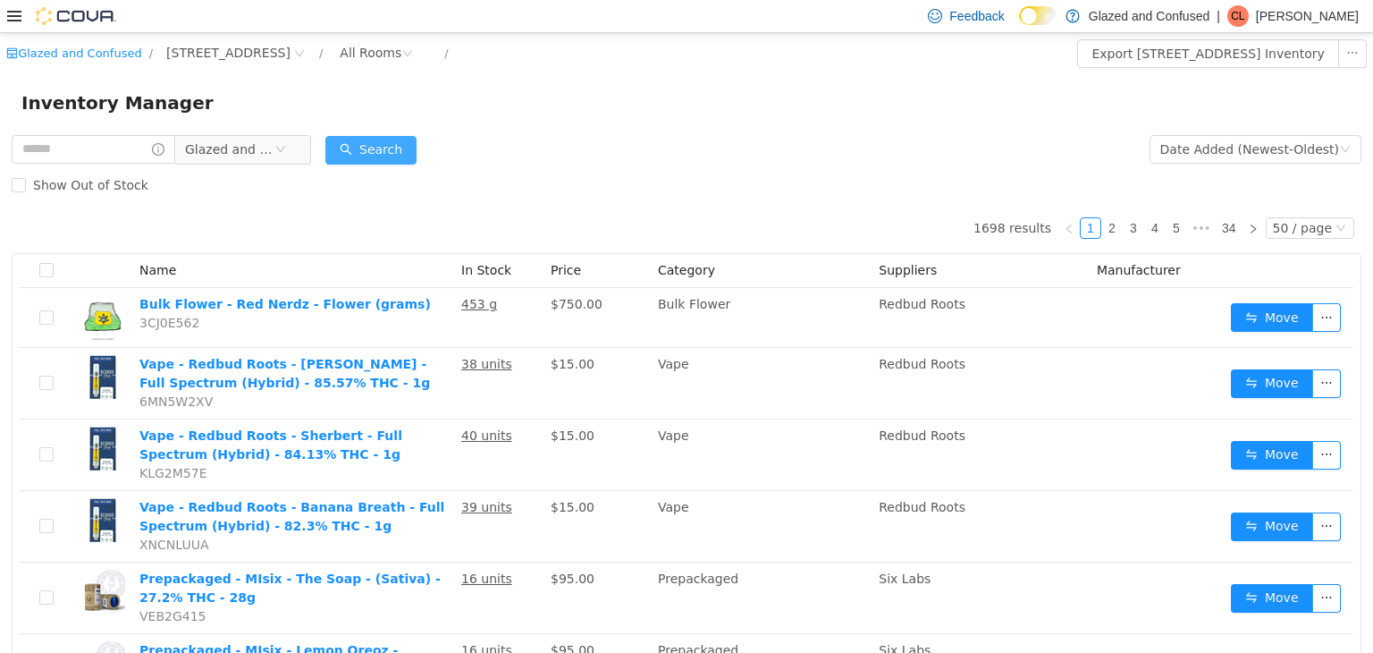
click at [404, 142] on button "Search" at bounding box center [370, 149] width 91 height 29
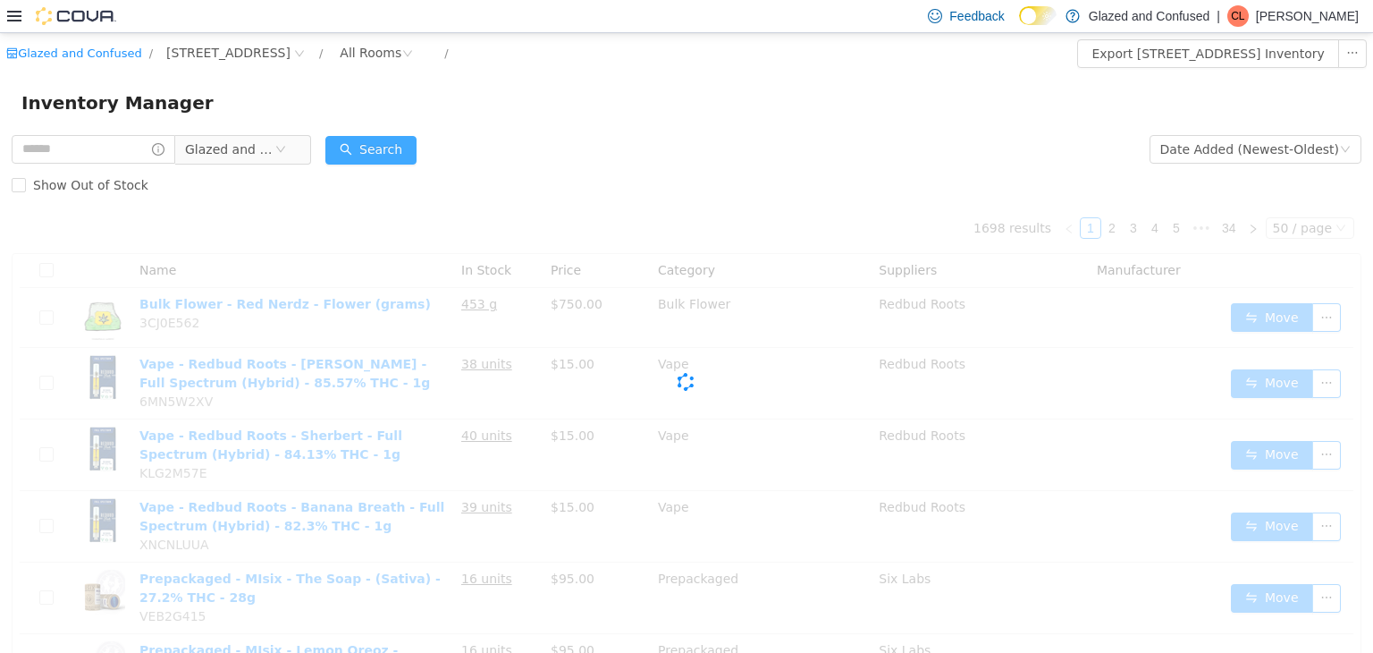
click at [401, 146] on button "Search" at bounding box center [370, 149] width 91 height 29
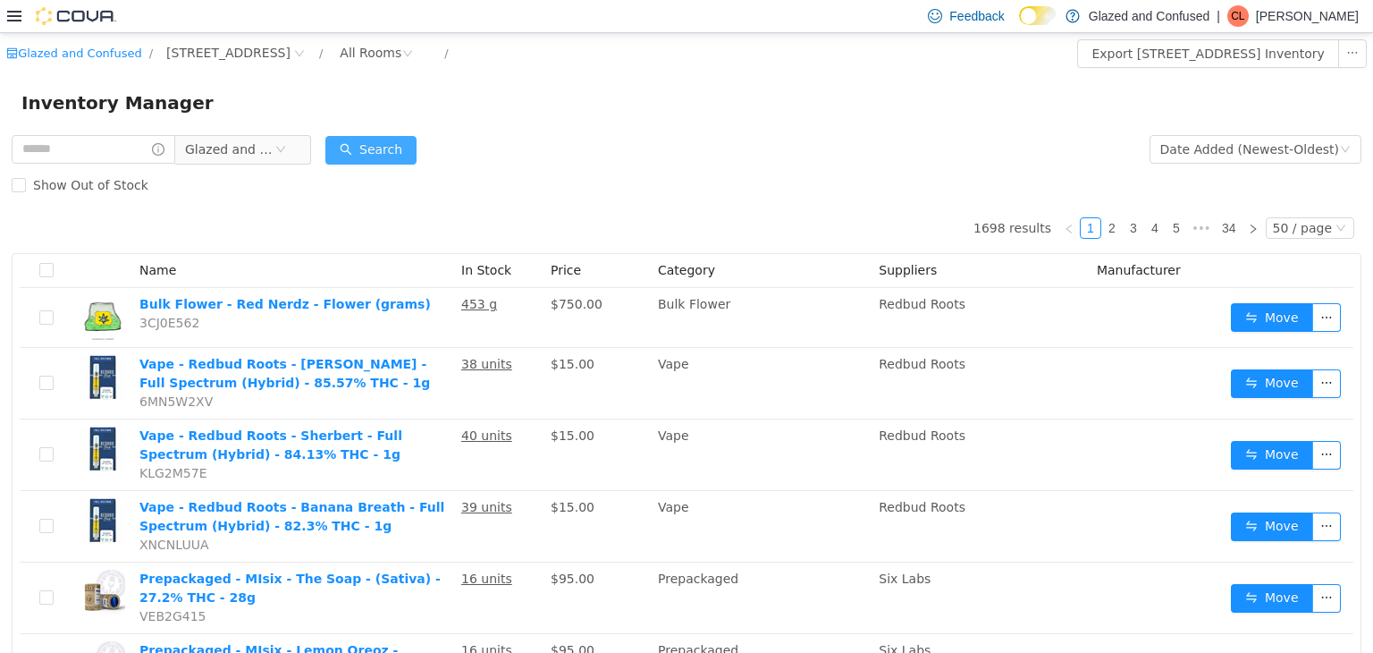
click at [401, 146] on button "Search" at bounding box center [370, 149] width 91 height 29
click at [591, 135] on form "Glazed and Confused Date Added (Newest-Oldest) Search Show Out of Stock" at bounding box center [687, 167] width 1350 height 72
click at [374, 126] on div "Inventory Manager" at bounding box center [686, 101] width 1373 height 57
click at [385, 145] on button "Search" at bounding box center [370, 149] width 91 height 29
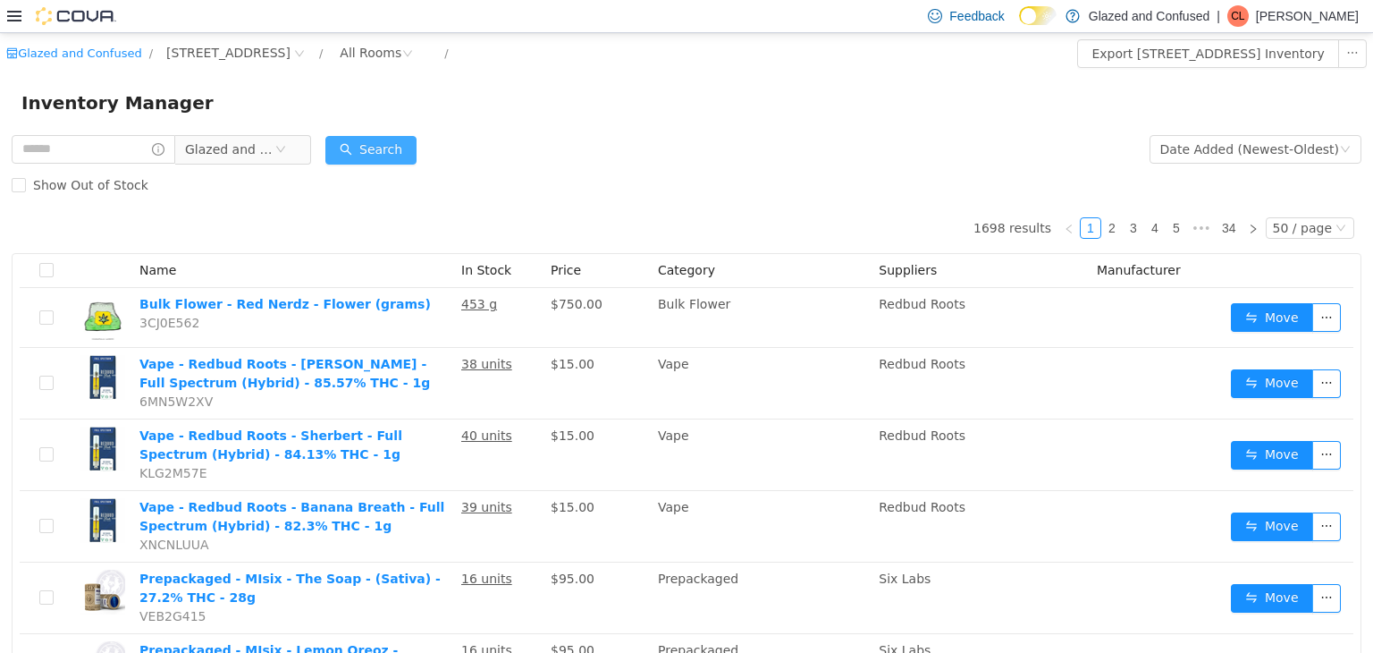
click at [385, 145] on button "Search" at bounding box center [370, 149] width 91 height 29
click at [400, 162] on button "Search" at bounding box center [370, 149] width 91 height 29
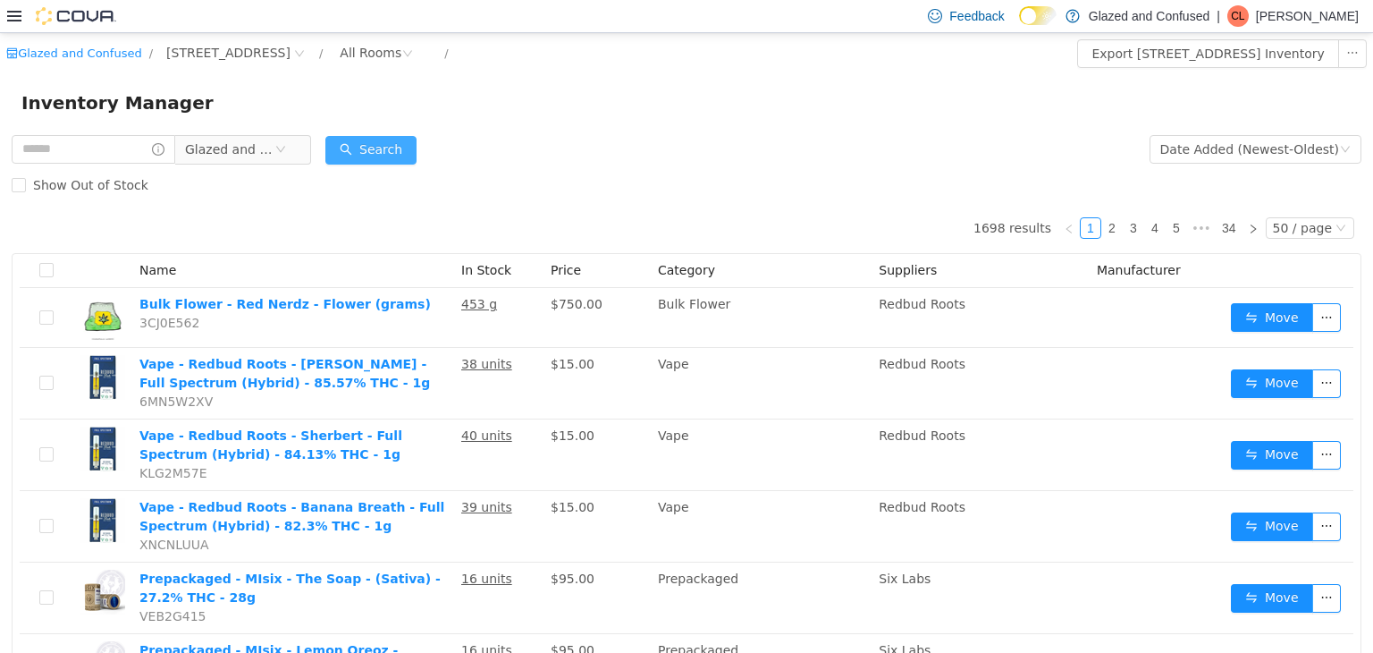
click at [400, 162] on button "Search" at bounding box center [370, 149] width 91 height 29
click at [102, 149] on input "text" at bounding box center [94, 148] width 164 height 29
type input "****"
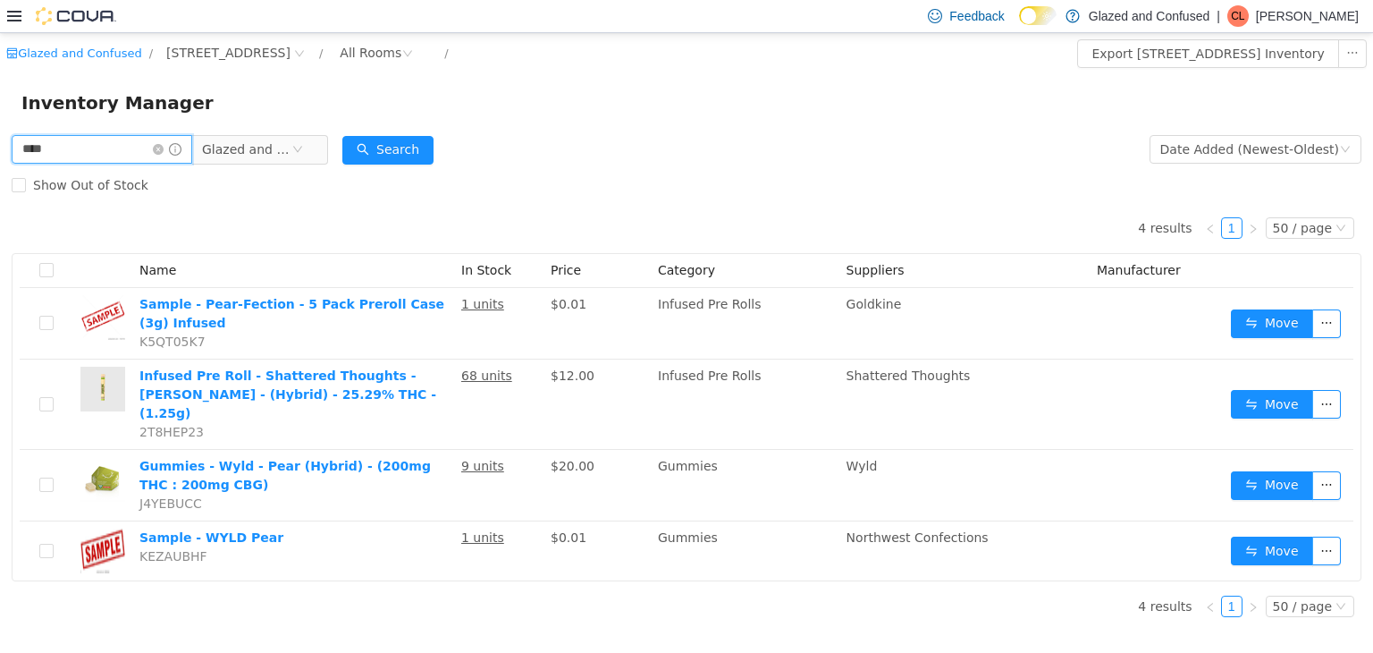
click at [0, 114] on div "Glazed and Confused / 2465 US Highway 2 S, Crystal Falls / All Rooms / Export 2…" at bounding box center [686, 331] width 1373 height 598
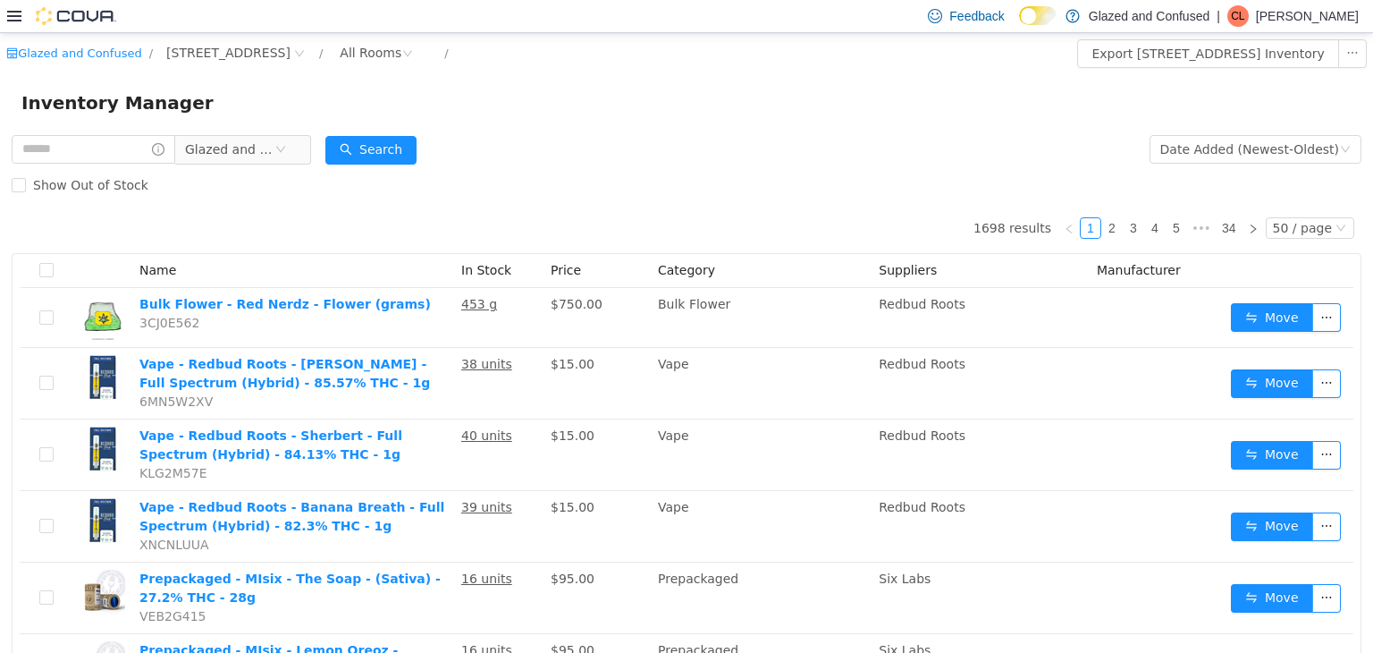
click at [550, 171] on div "Show Out of Stock" at bounding box center [687, 184] width 1350 height 36
click at [409, 155] on button "Search" at bounding box center [370, 149] width 91 height 29
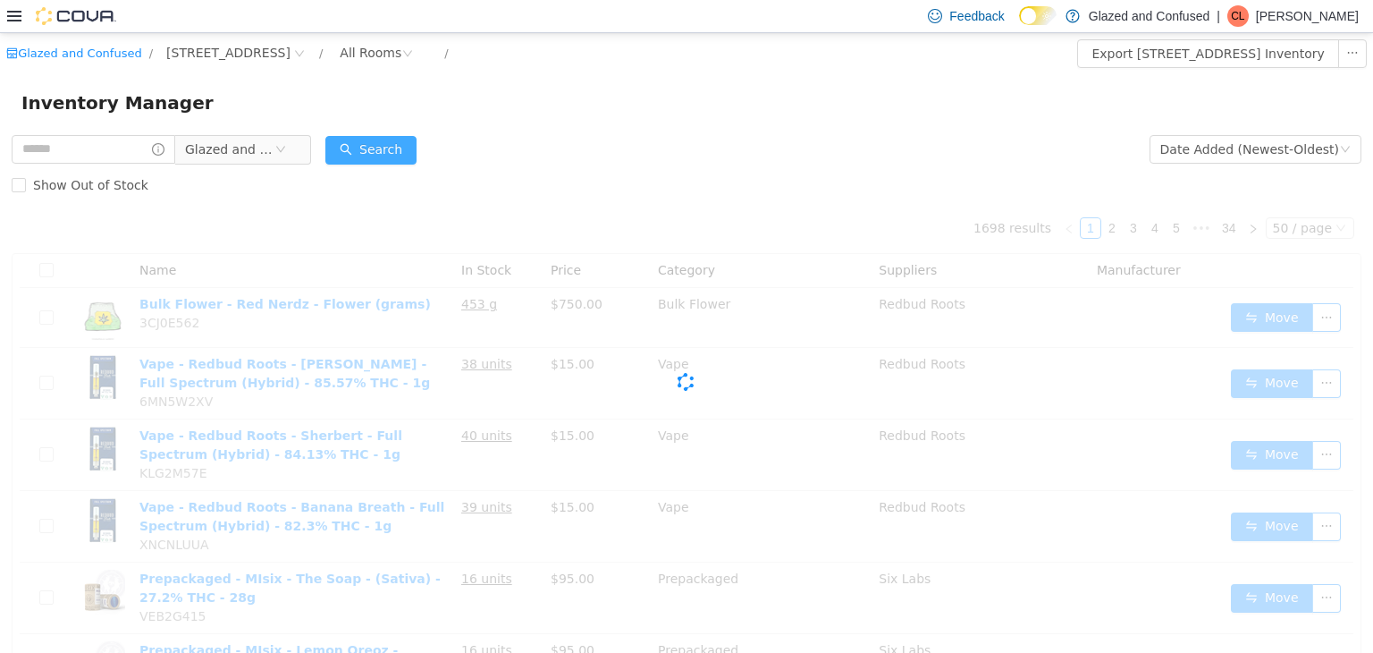
click at [410, 153] on button "Search" at bounding box center [370, 149] width 91 height 29
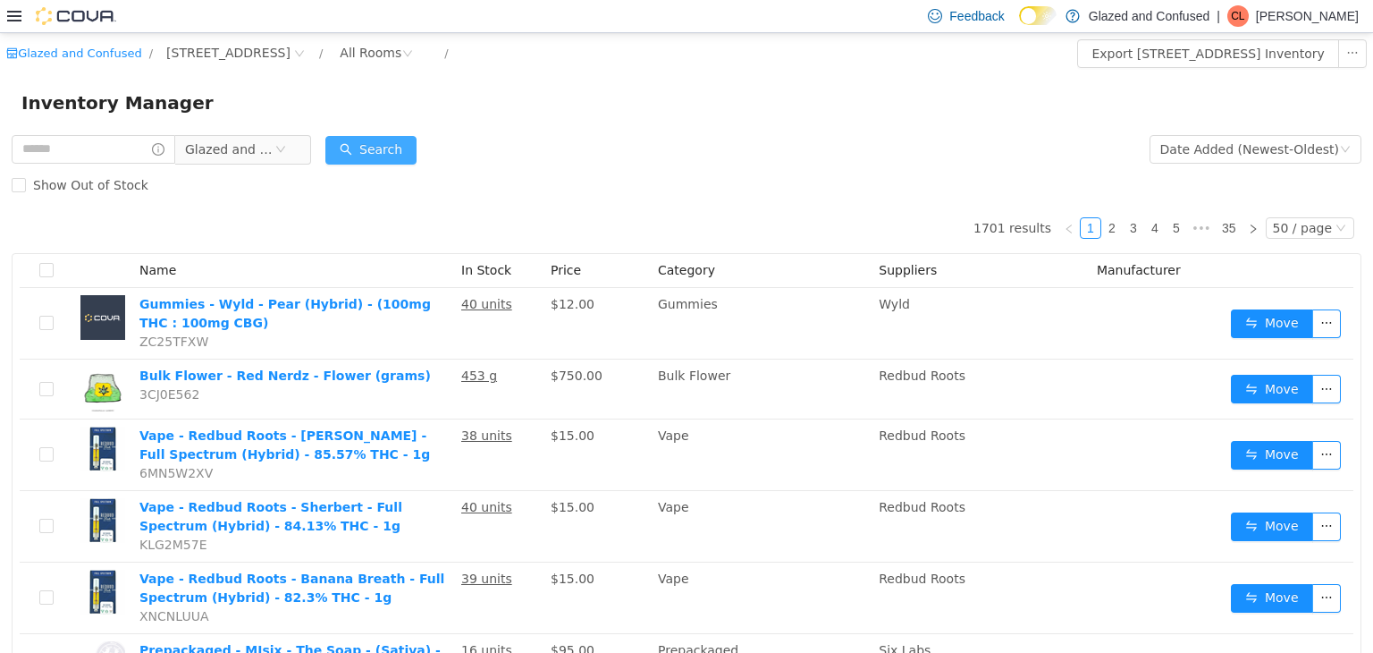
click at [391, 151] on button "Search" at bounding box center [370, 149] width 91 height 29
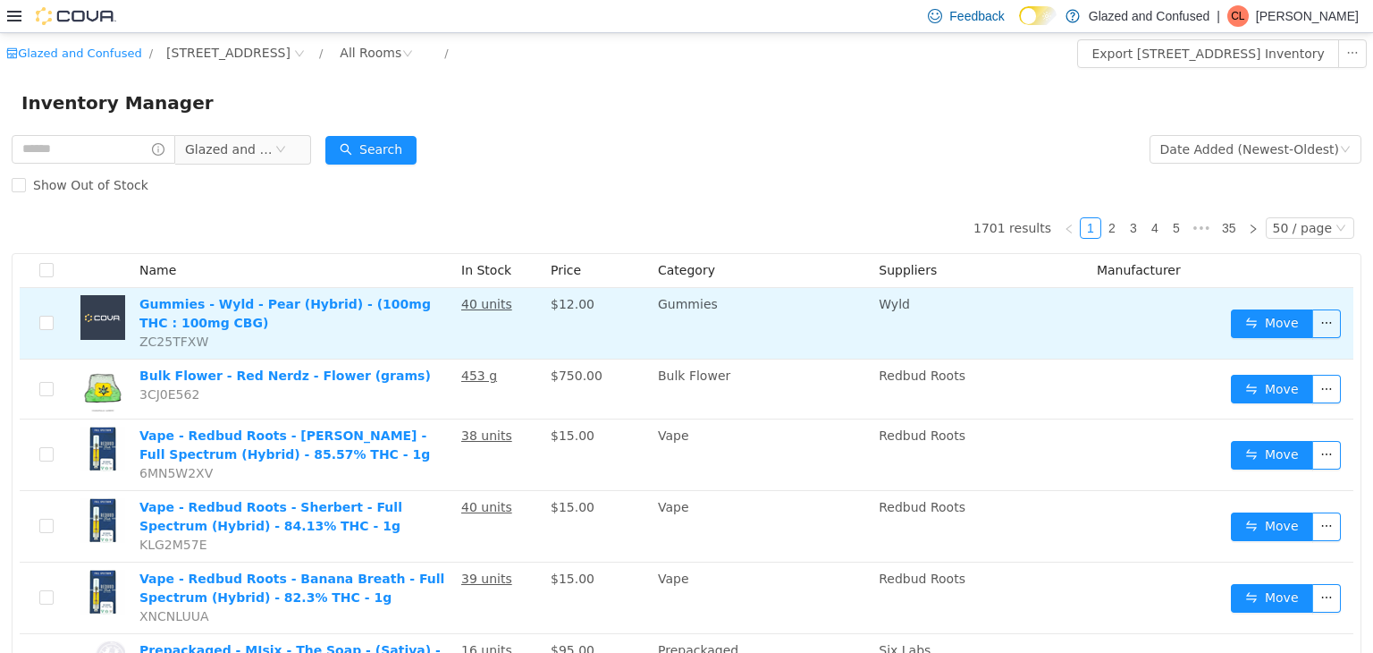
click at [203, 312] on td "Gummies - Wyld - Pear (Hybrid) - (100mg THC : 100mg CBG) ZC25TFXW" at bounding box center [293, 323] width 322 height 72
click at [194, 308] on link "Gummies - Wyld - Pear (Hybrid) - (100mg THC : 100mg CBG)" at bounding box center [285, 312] width 292 height 33
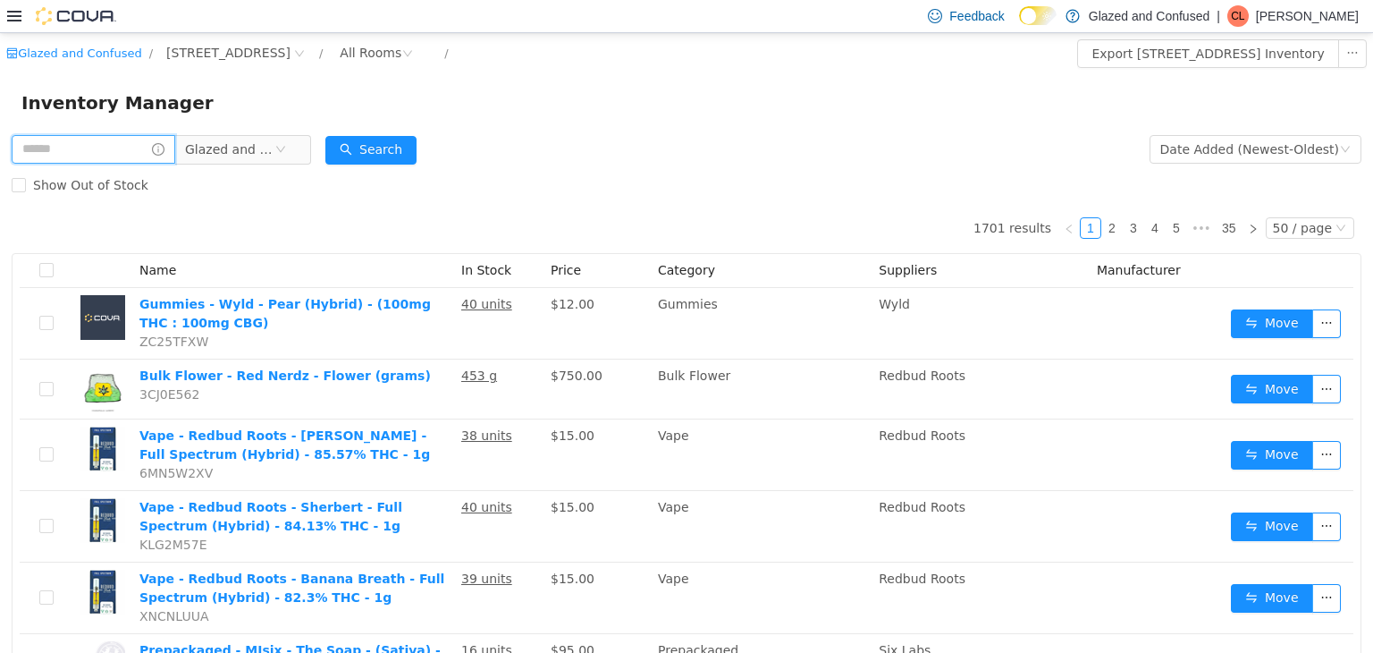
click at [110, 145] on input "text" at bounding box center [94, 148] width 164 height 29
type input "****"
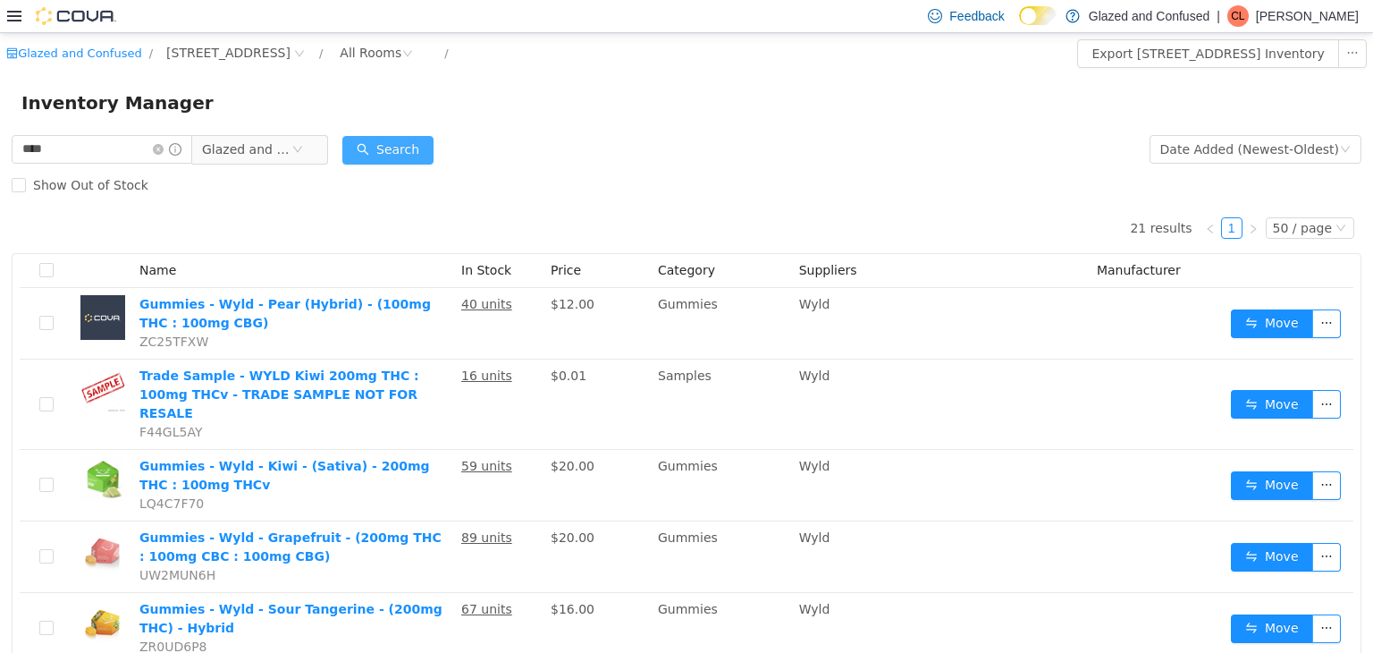
click at [390, 148] on button "Search" at bounding box center [387, 149] width 91 height 29
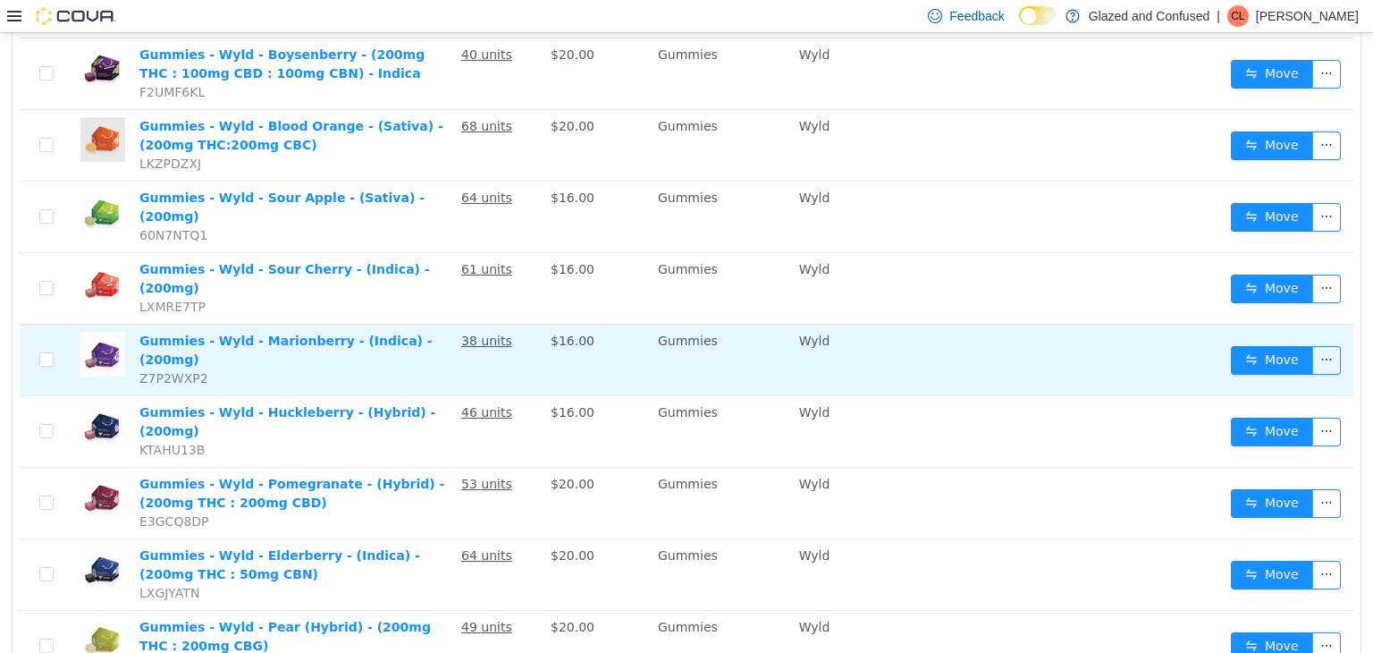
scroll to position [715, 0]
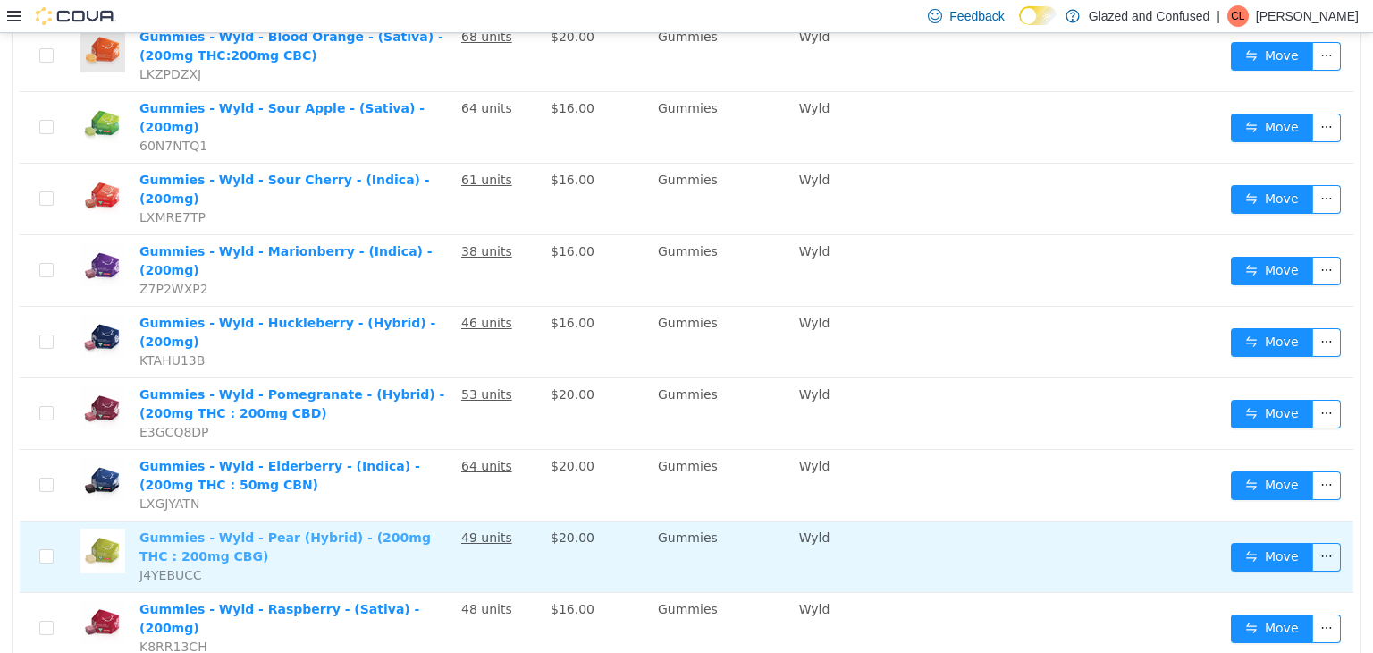
click at [283, 529] on link "Gummies - Wyld - Pear (Hybrid) - (200mg THC : 200mg CBG)" at bounding box center [285, 545] width 292 height 33
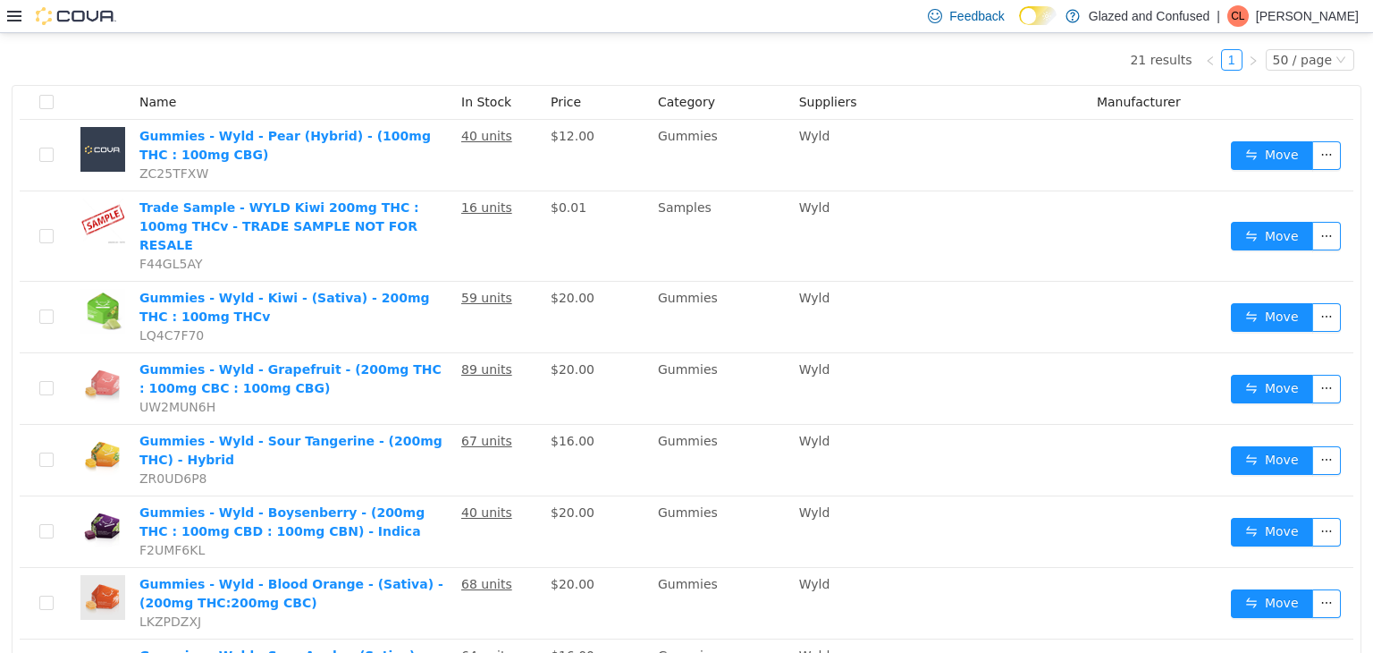
scroll to position [0, 0]
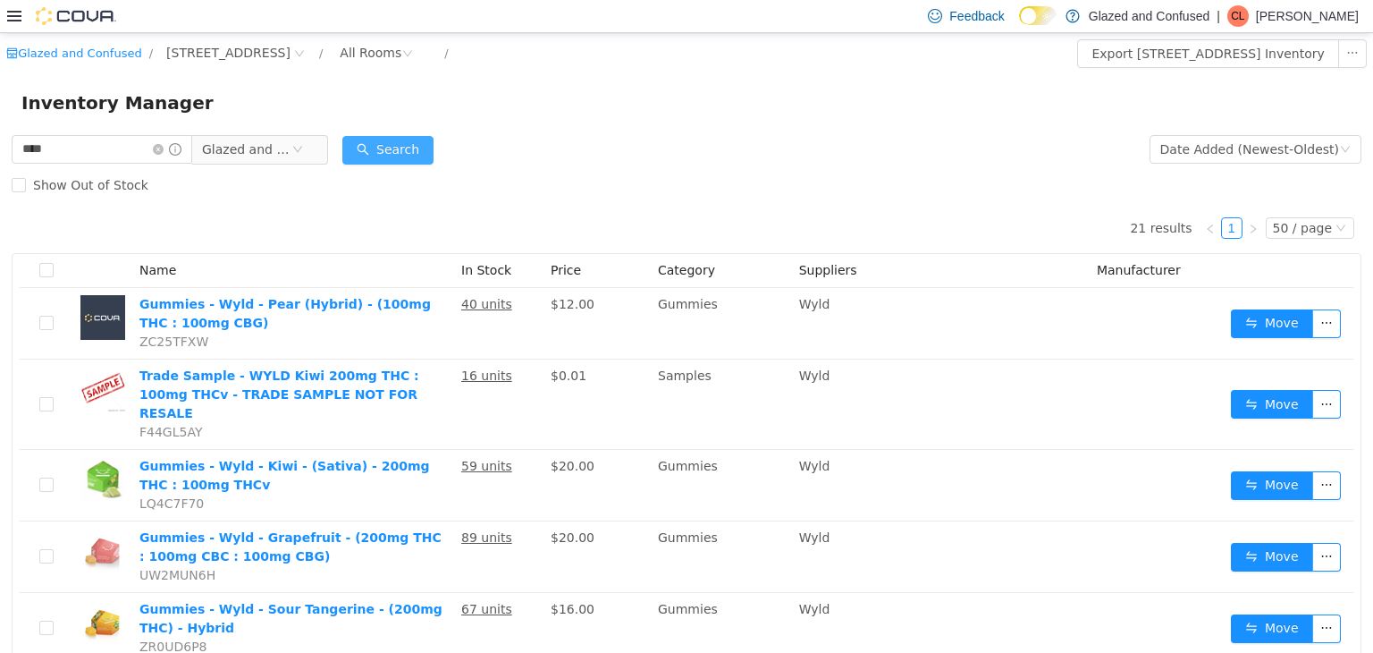
click at [374, 148] on button "Search" at bounding box center [387, 149] width 91 height 29
click at [434, 151] on button "Search" at bounding box center [387, 149] width 91 height 29
click at [593, 131] on div "Inventory Manager" at bounding box center [686, 101] width 1373 height 57
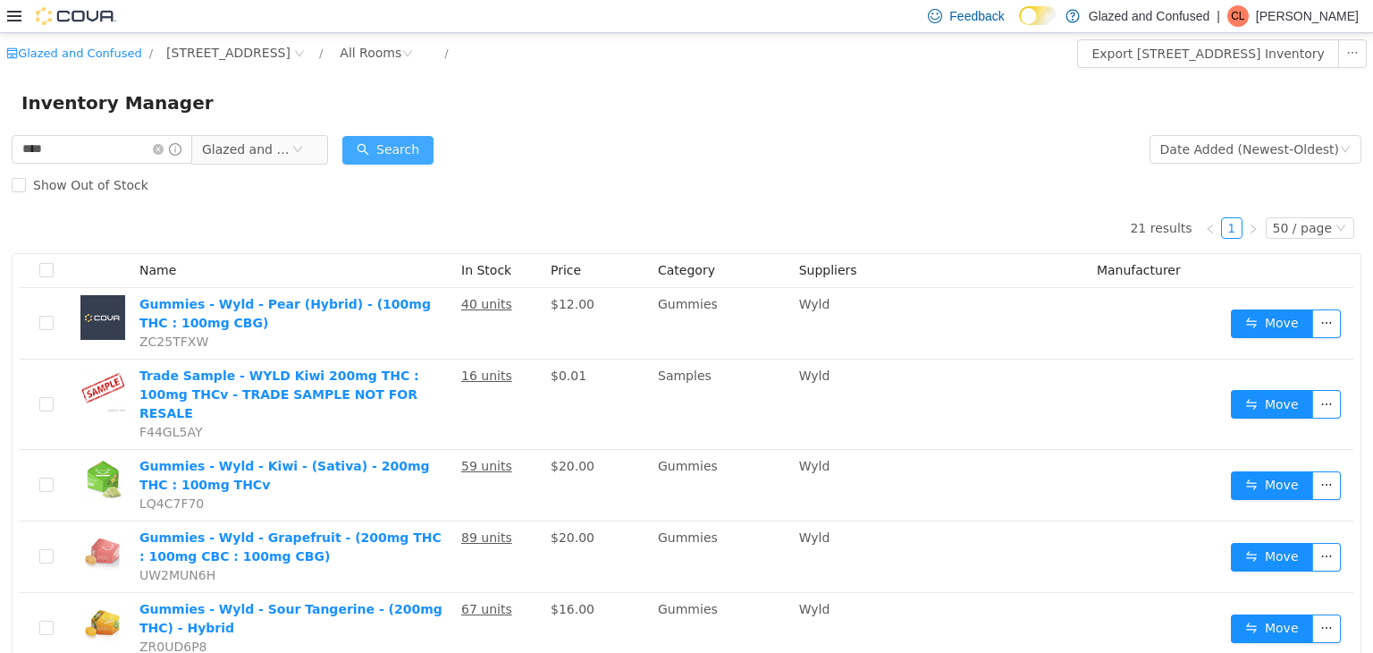
click at [401, 145] on button "Search" at bounding box center [387, 149] width 91 height 29
click at [440, 102] on div "Inventory Manager" at bounding box center [686, 102] width 1331 height 29
click at [434, 139] on button "Search" at bounding box center [387, 149] width 91 height 29
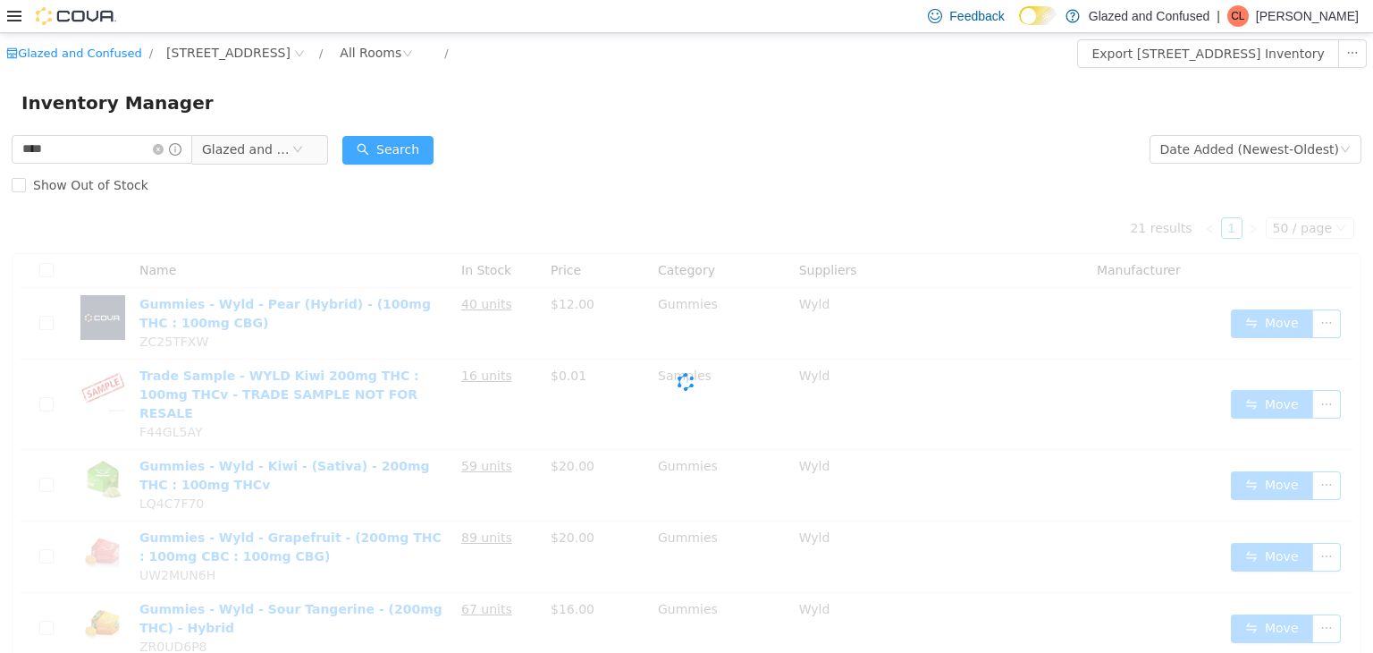
click at [434, 139] on button "Search" at bounding box center [387, 149] width 91 height 29
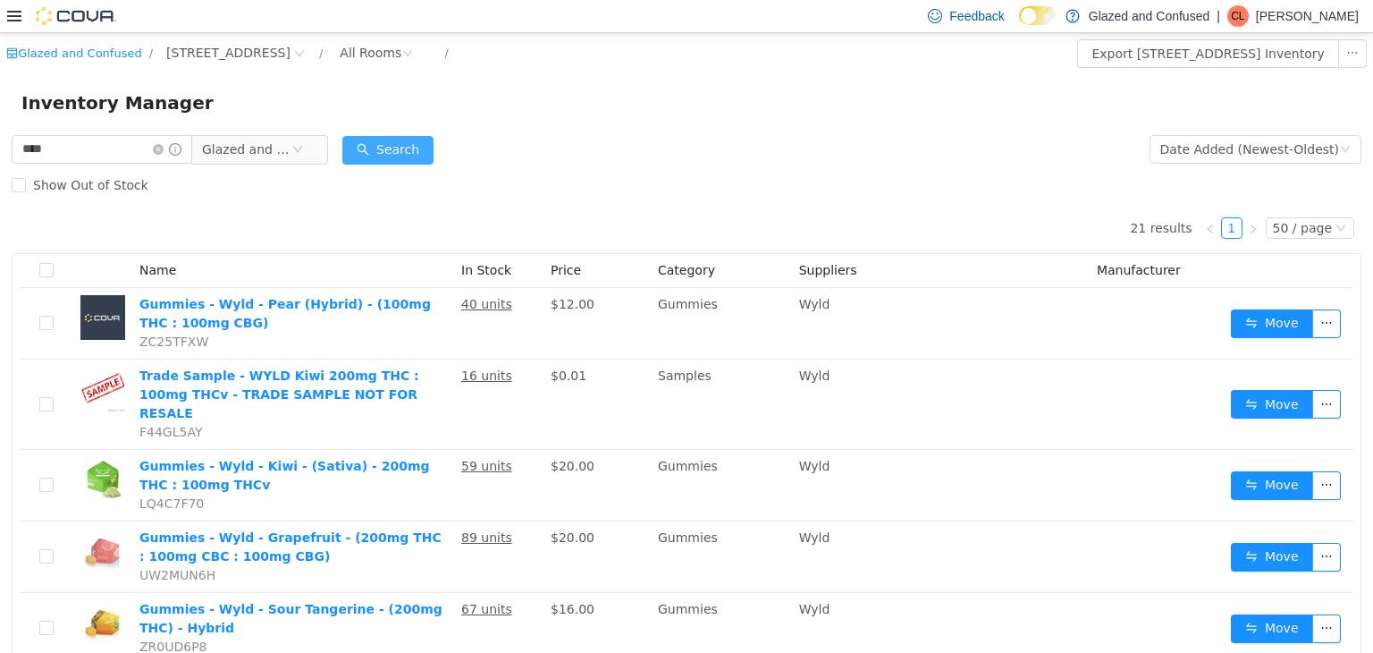
click at [408, 135] on button "Search" at bounding box center [387, 149] width 91 height 29
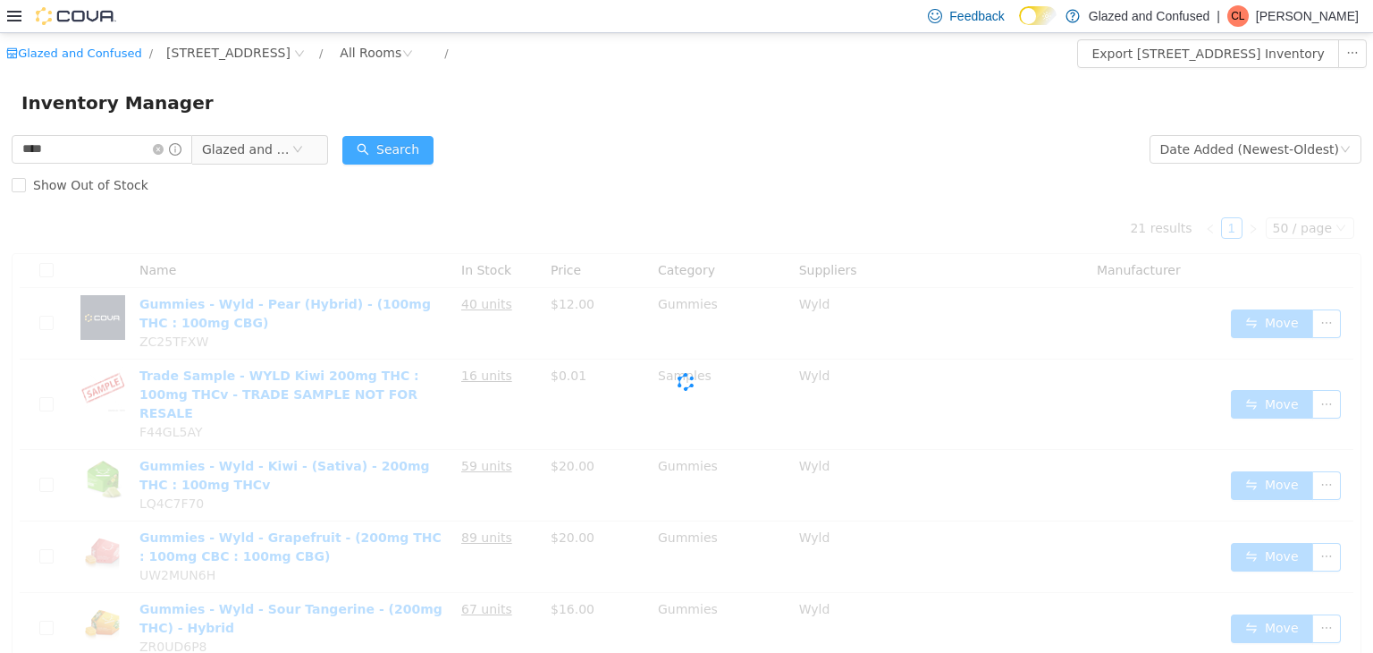
click at [409, 135] on button "Search" at bounding box center [387, 149] width 91 height 29
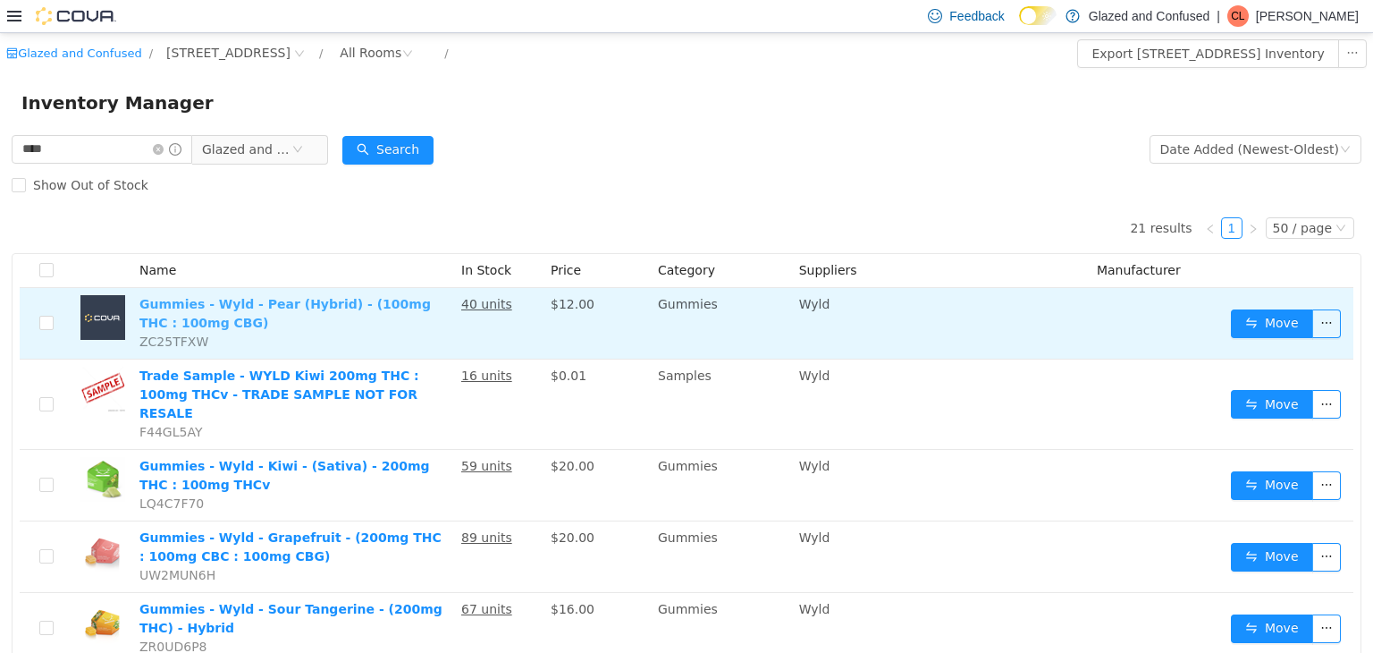
click at [251, 306] on link "Gummies - Wyld - Pear (Hybrid) - (100mg THC : 100mg CBG)" at bounding box center [285, 312] width 292 height 33
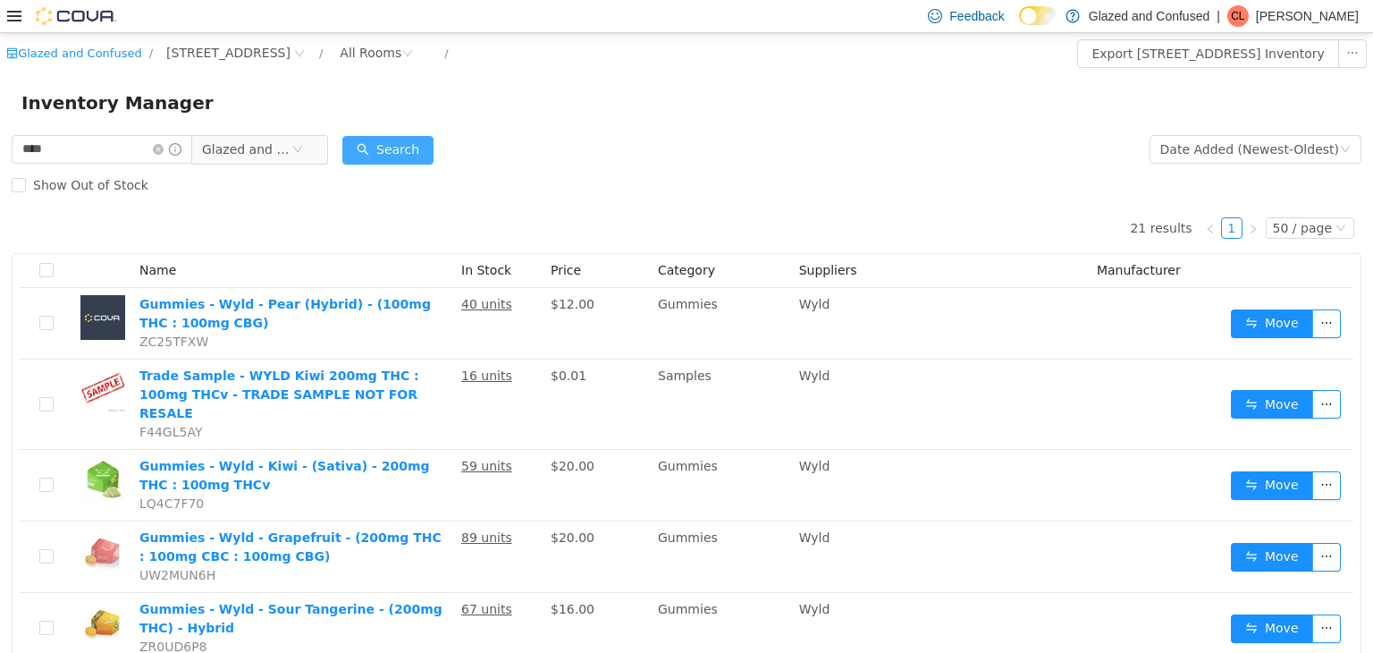
click at [415, 148] on button "Search" at bounding box center [387, 149] width 91 height 29
click at [164, 147] on icon "icon: close-circle" at bounding box center [158, 148] width 11 height 11
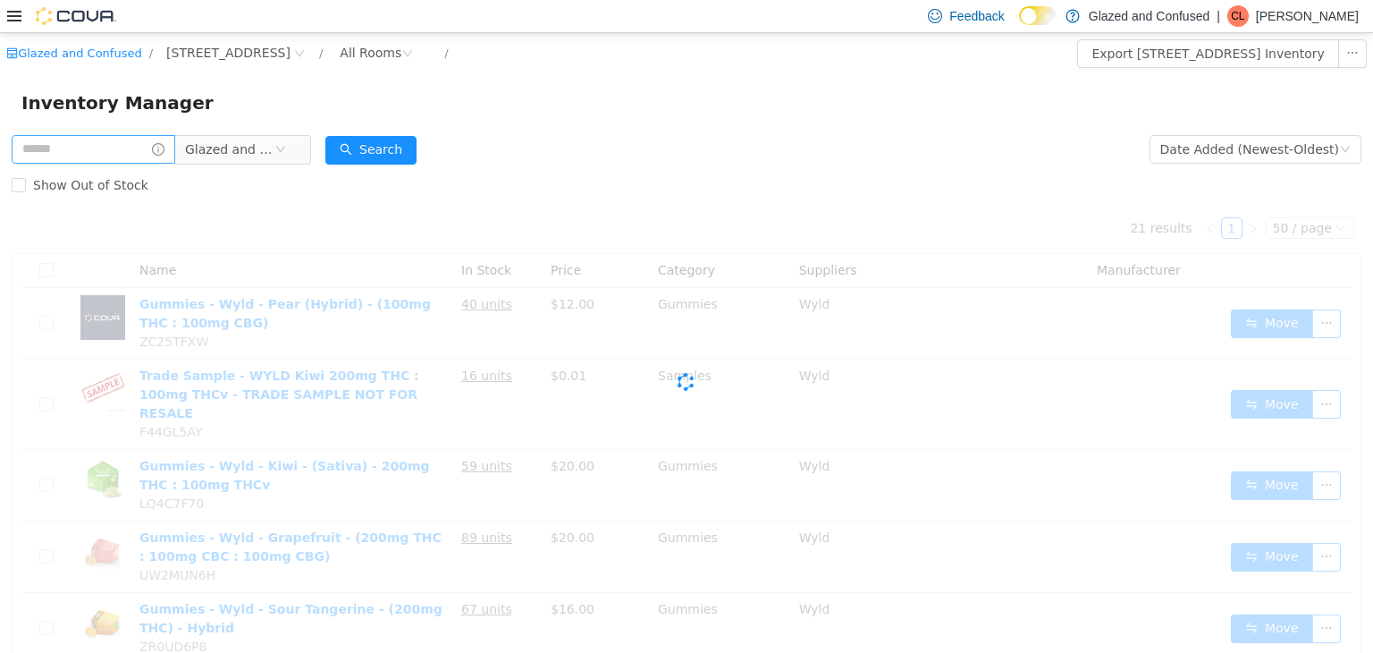
drag, startPoint x: 230, startPoint y: 146, endPoint x: 236, endPoint y: 200, distance: 54.9
click at [230, 150] on span "Glazed and Confused" at bounding box center [229, 148] width 89 height 27
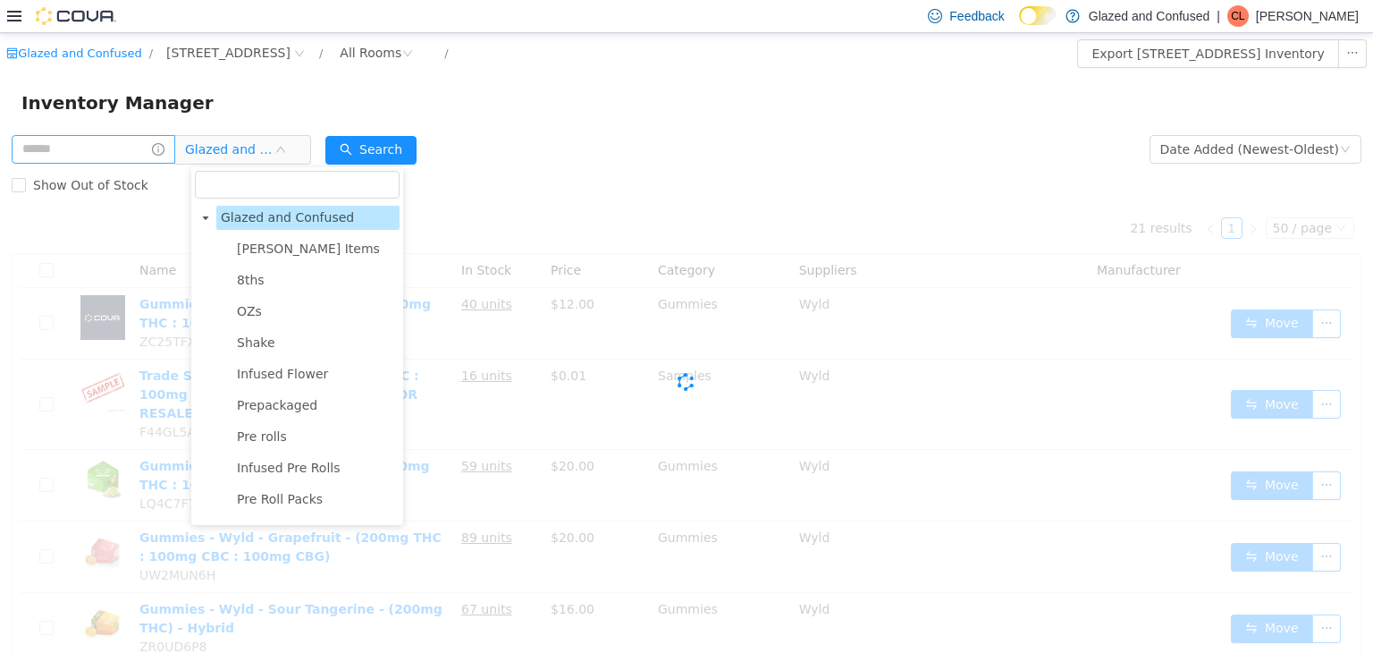
scroll to position [848, 0]
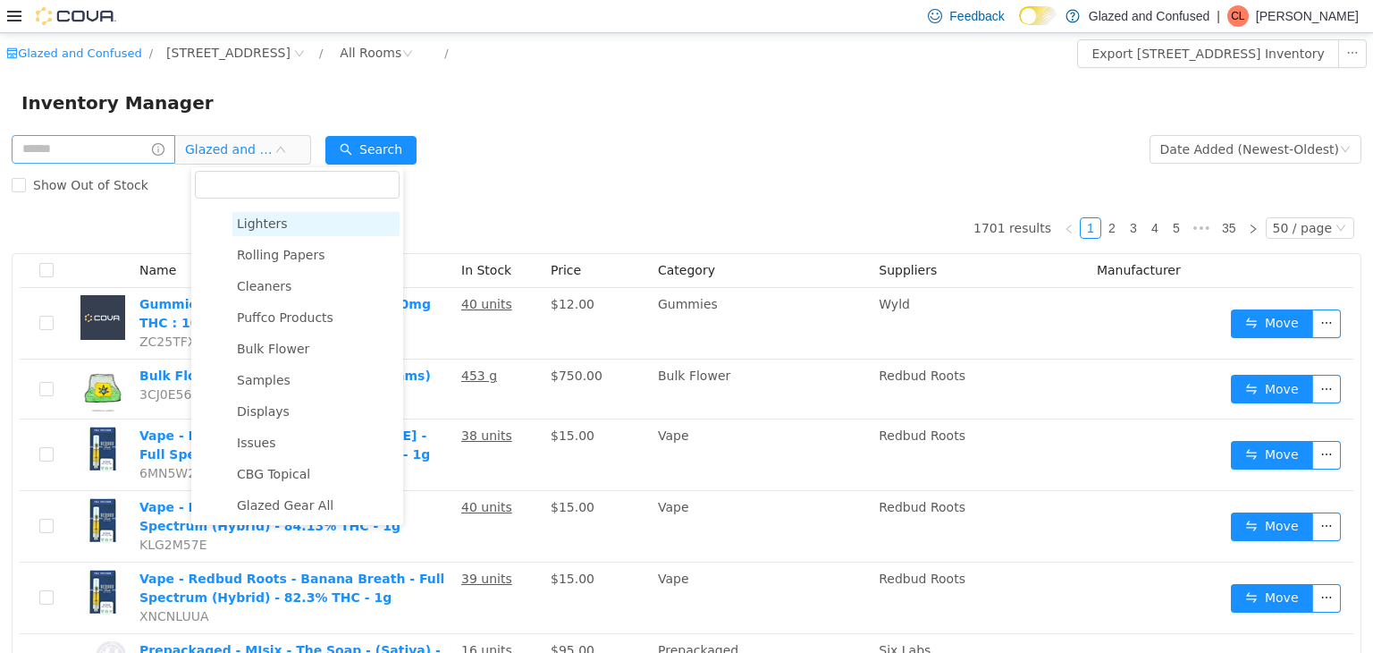
click at [241, 235] on span "Lighters" at bounding box center [315, 223] width 167 height 24
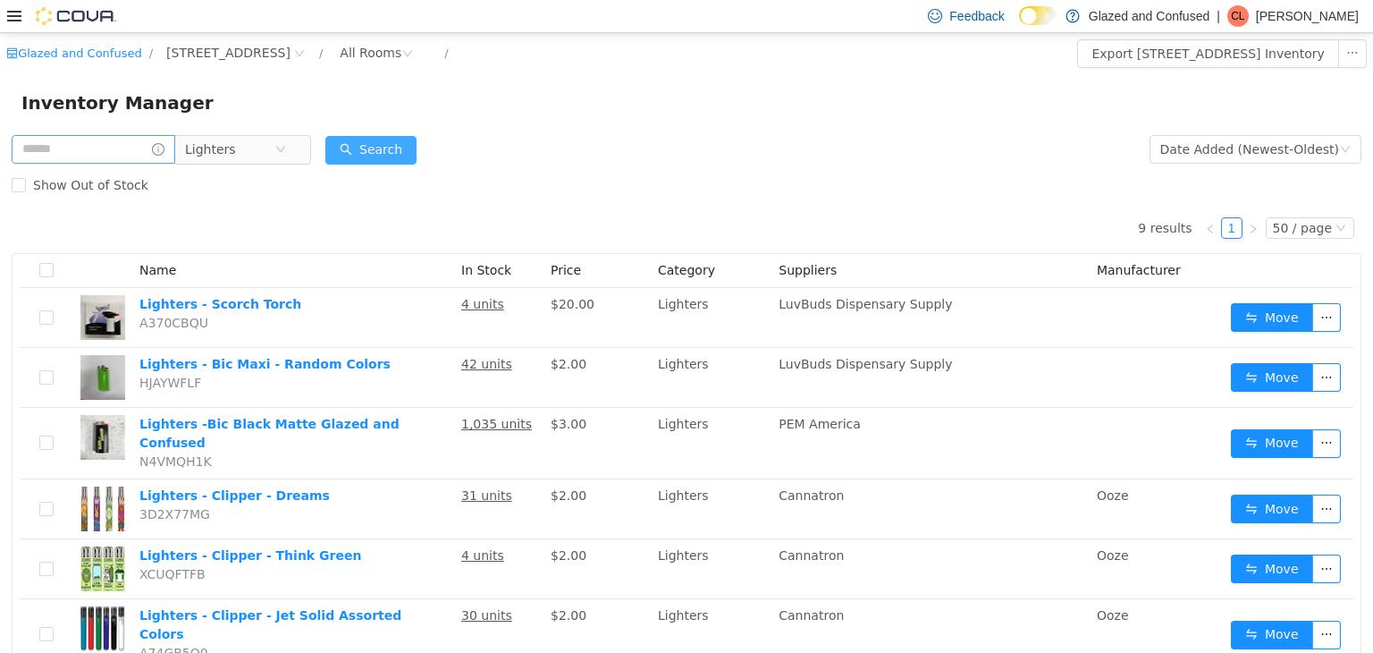
click at [398, 150] on button "Search" at bounding box center [370, 149] width 91 height 29
click at [259, 151] on span "Lighters" at bounding box center [229, 148] width 89 height 27
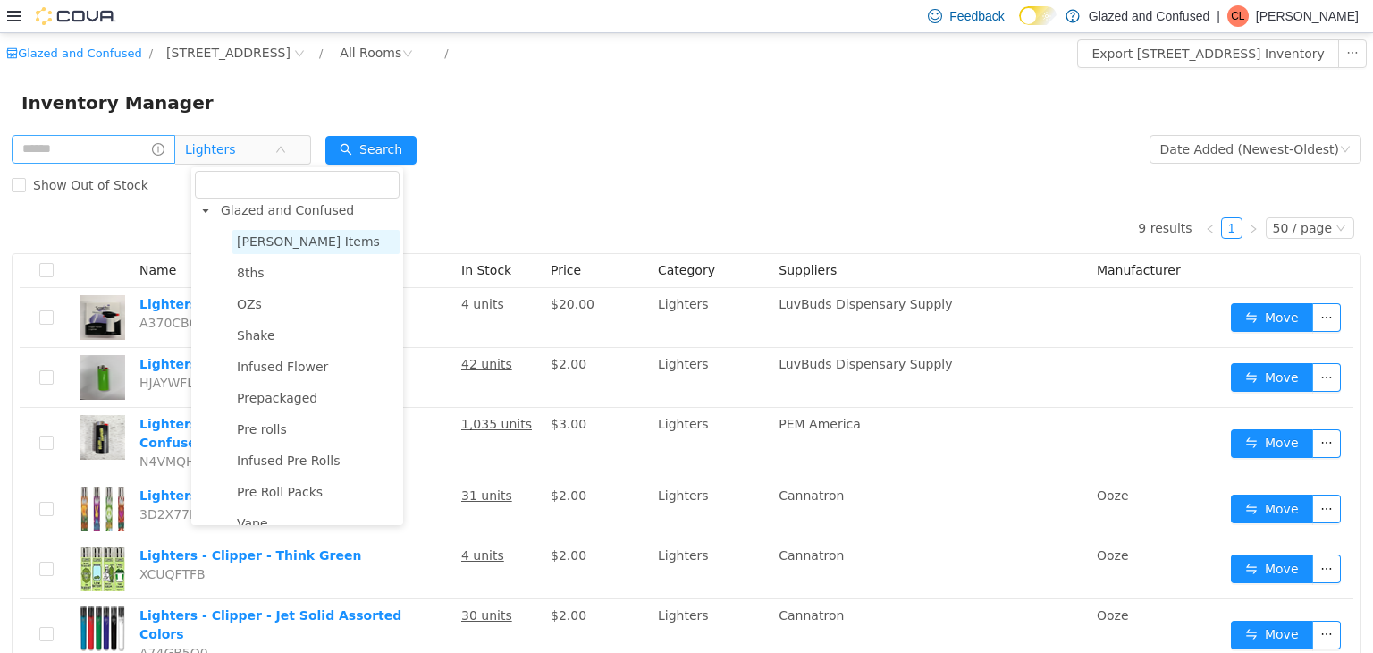
scroll to position [0, 0]
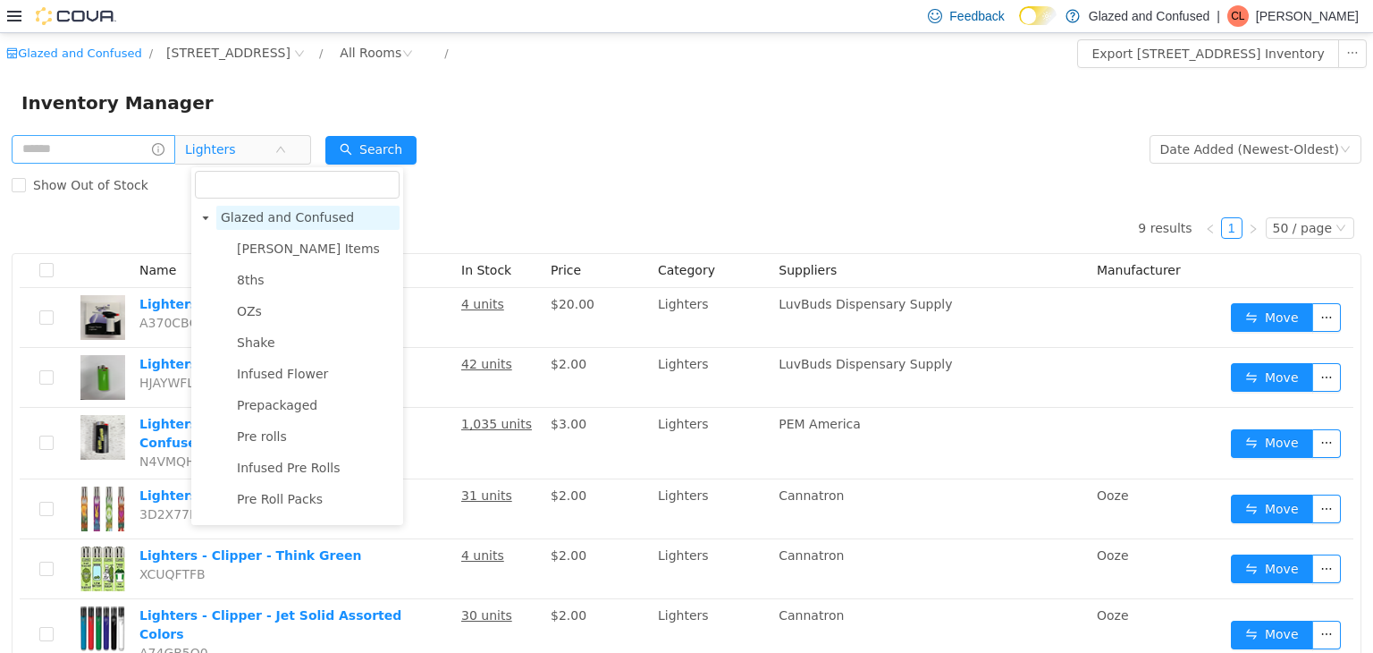
click at [334, 205] on span "Glazed and Confused" at bounding box center [307, 217] width 183 height 24
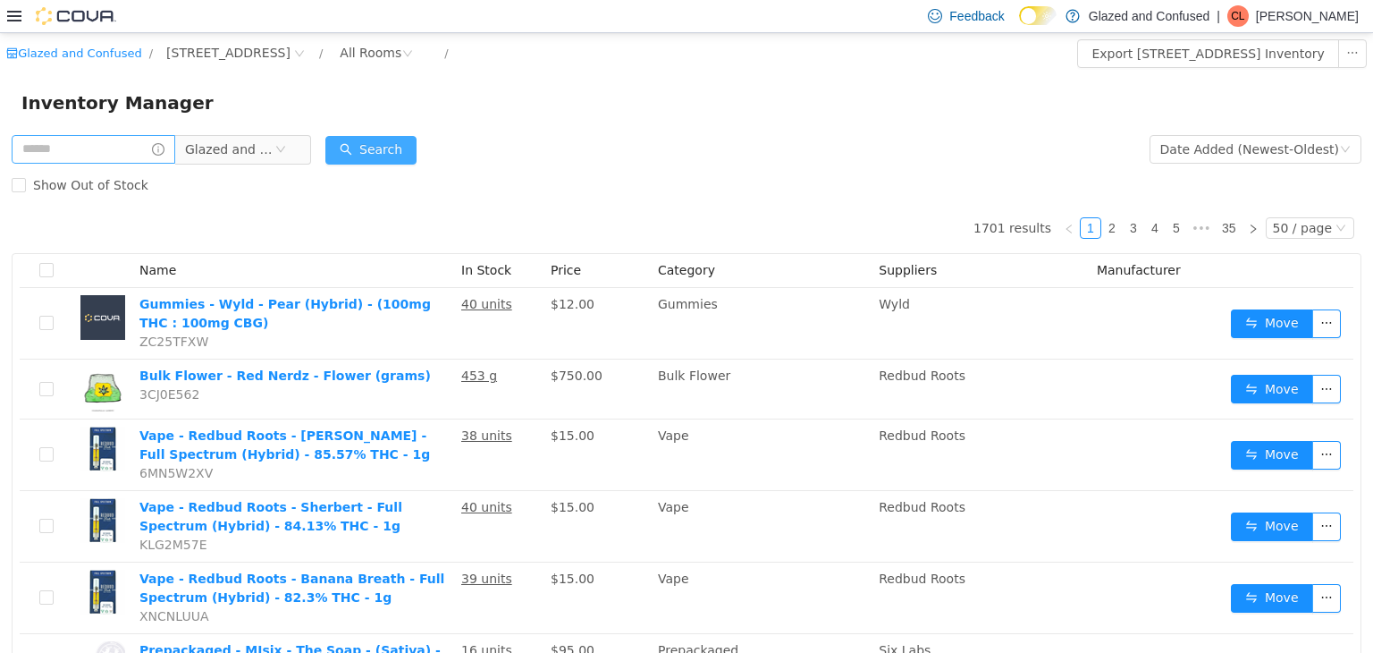
click at [376, 148] on button "Search" at bounding box center [370, 149] width 91 height 29
click at [387, 131] on div "Search" at bounding box center [370, 149] width 91 height 36
click at [723, 179] on div "Show Out of Stock" at bounding box center [687, 184] width 1350 height 36
click at [724, 180] on div "Show Out of Stock" at bounding box center [687, 184] width 1350 height 36
click at [386, 160] on button "Search" at bounding box center [370, 149] width 91 height 29
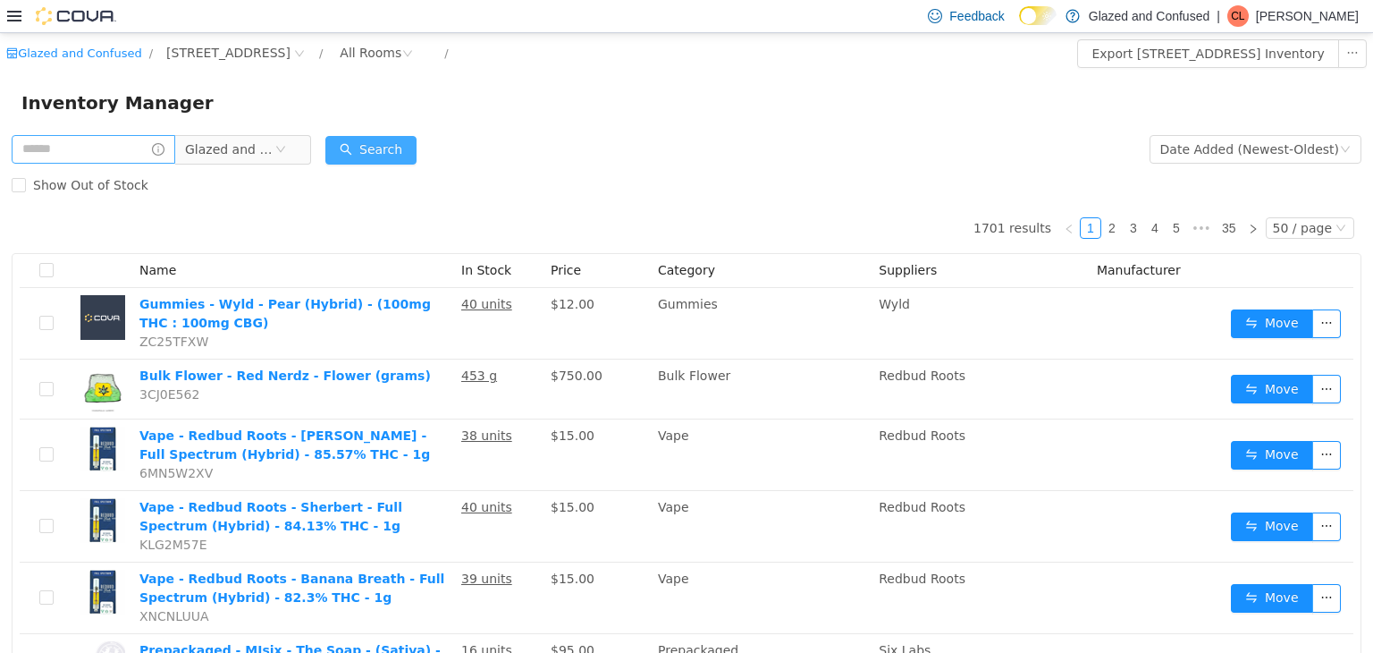
click at [386, 160] on button "Search" at bounding box center [370, 149] width 91 height 29
click at [520, 119] on div "Inventory Manager" at bounding box center [686, 101] width 1373 height 57
drag, startPoint x: 427, startPoint y: 139, endPoint x: 391, endPoint y: 146, distance: 36.3
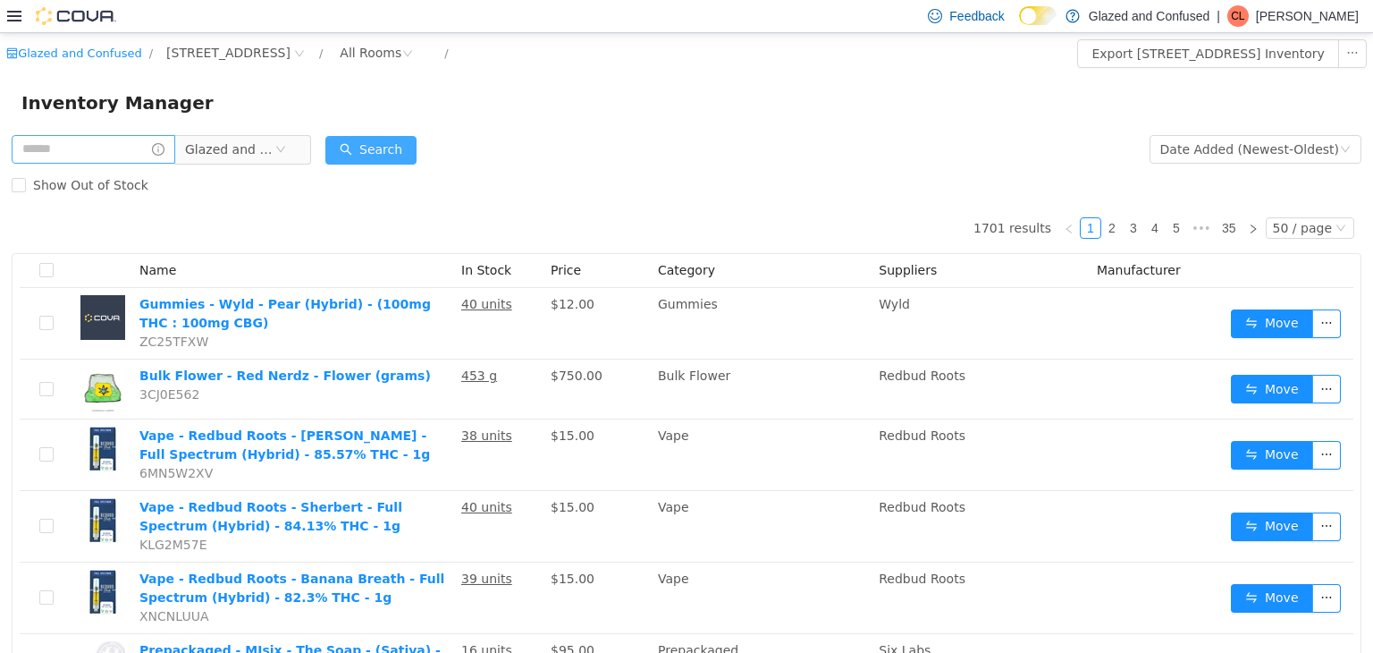
click at [391, 146] on button "Search" at bounding box center [370, 149] width 91 height 29
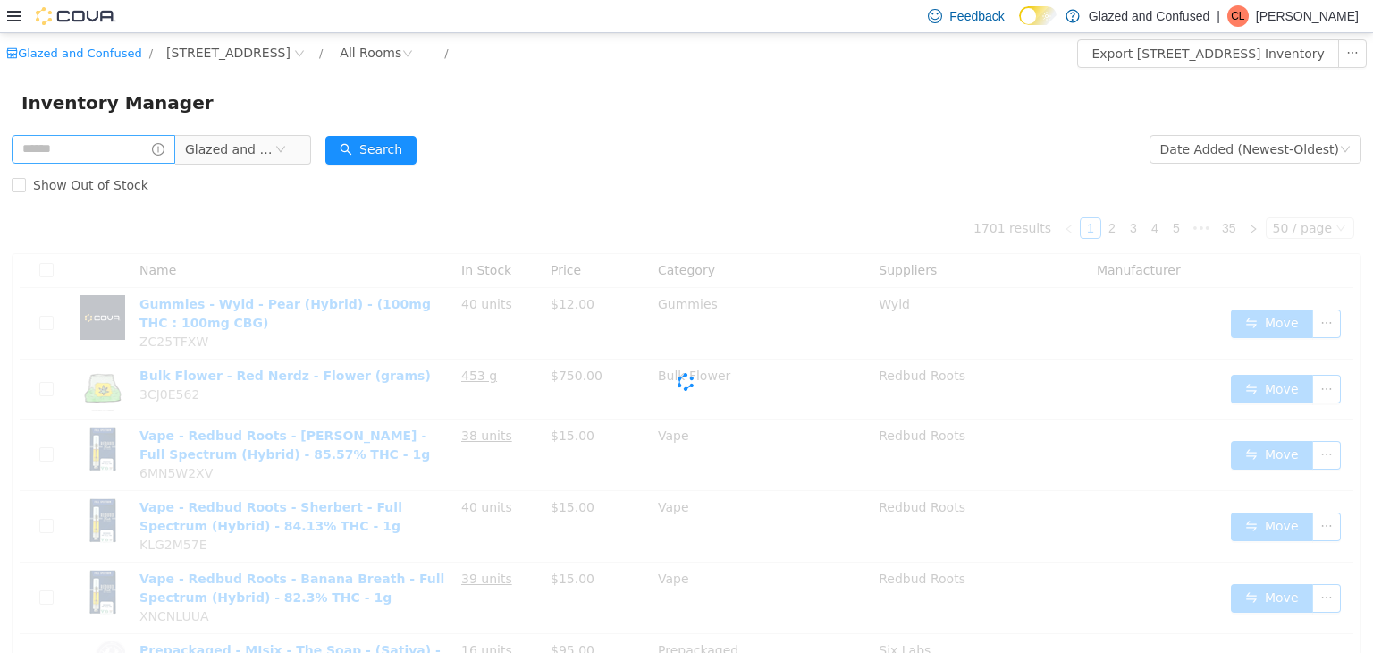
click at [435, 151] on form "Glazed and Confused Date Added (Newest-Oldest) Search Show Out of Stock" at bounding box center [687, 167] width 1350 height 72
drag, startPoint x: 386, startPoint y: 148, endPoint x: 383, endPoint y: 159, distance: 11.3
click at [386, 150] on button "Search" at bounding box center [370, 149] width 91 height 29
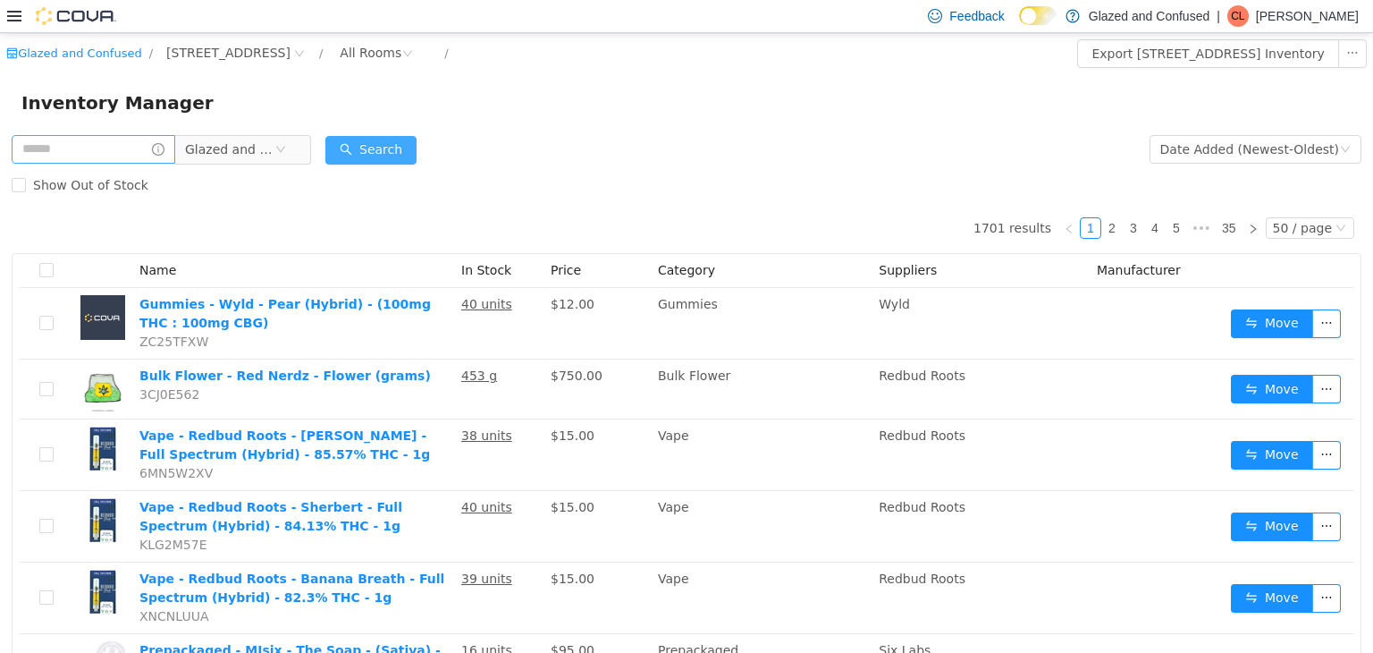
click at [404, 146] on button "Search" at bounding box center [370, 149] width 91 height 29
click at [339, 137] on form "Glazed and Confused Date Added (Newest-Oldest) Search Show Out of Stock" at bounding box center [687, 167] width 1350 height 72
click at [360, 151] on button "Search" at bounding box center [370, 149] width 91 height 29
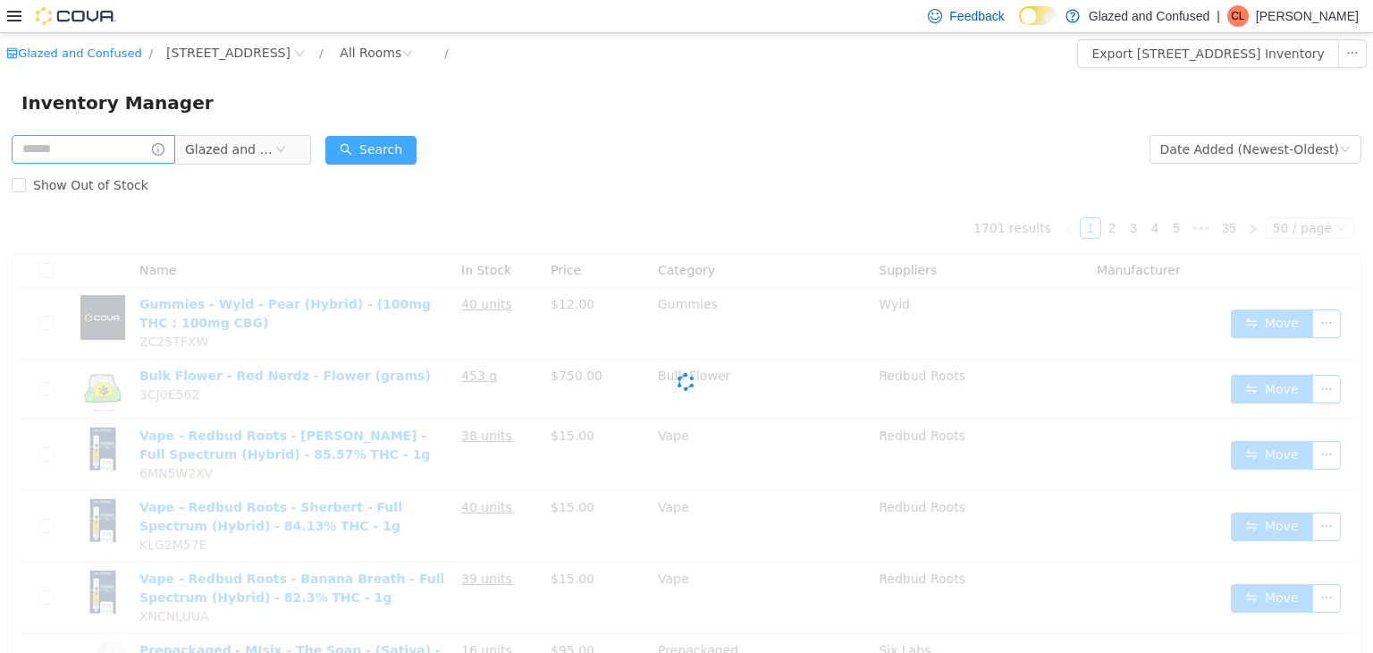
click at [360, 151] on button "Search" at bounding box center [370, 149] width 91 height 29
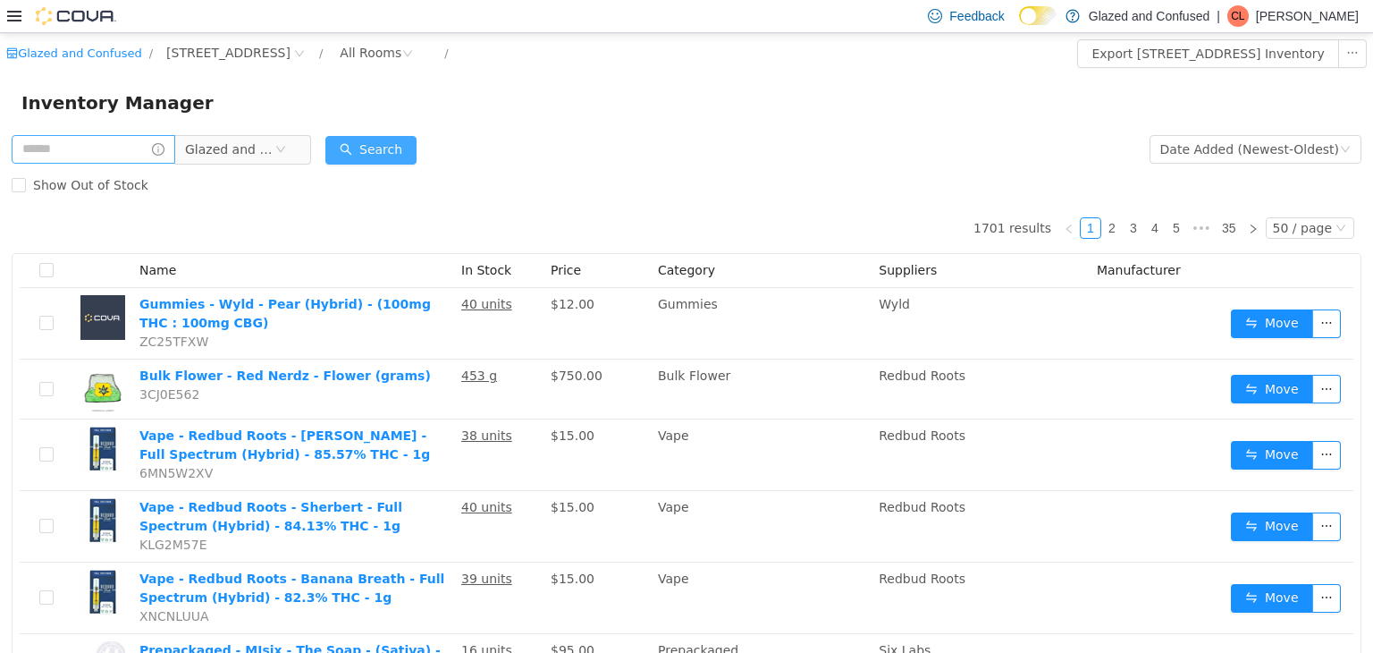
click at [360, 154] on button "Search" at bounding box center [370, 149] width 91 height 29
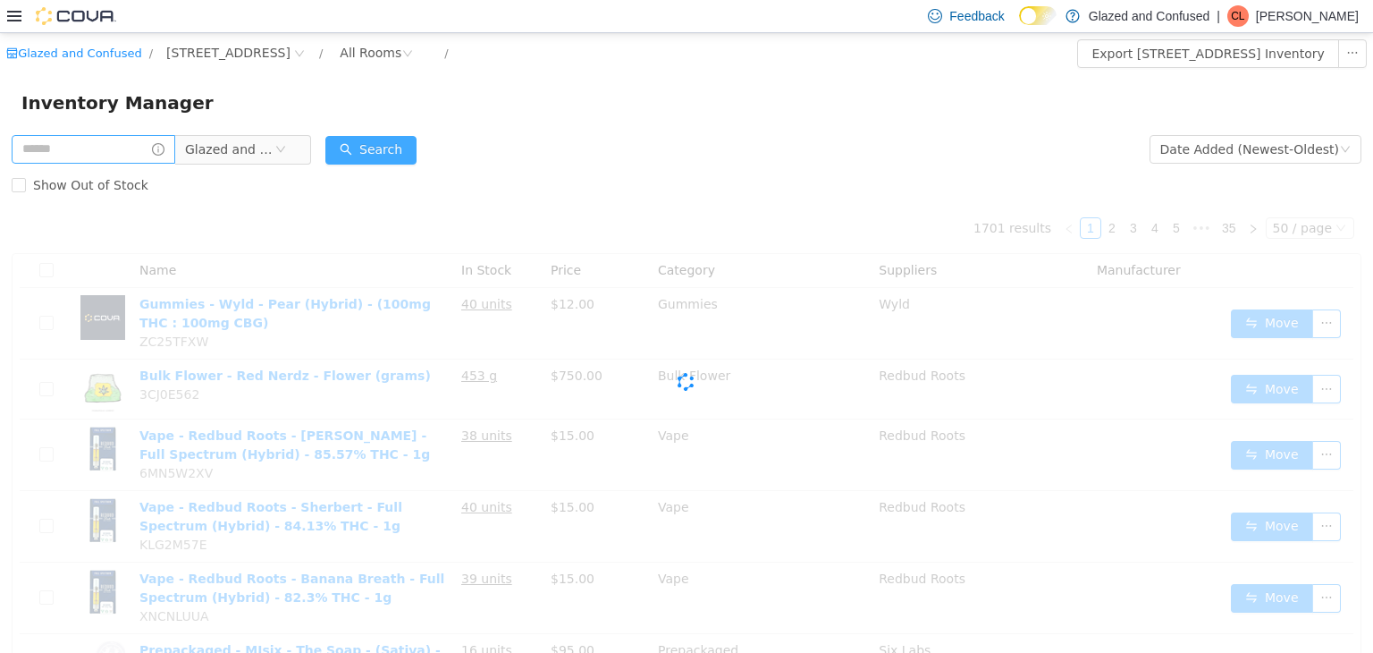
click at [360, 149] on button "Search" at bounding box center [370, 149] width 91 height 29
drag, startPoint x: 360, startPoint y: 149, endPoint x: 413, endPoint y: 52, distance: 110.8
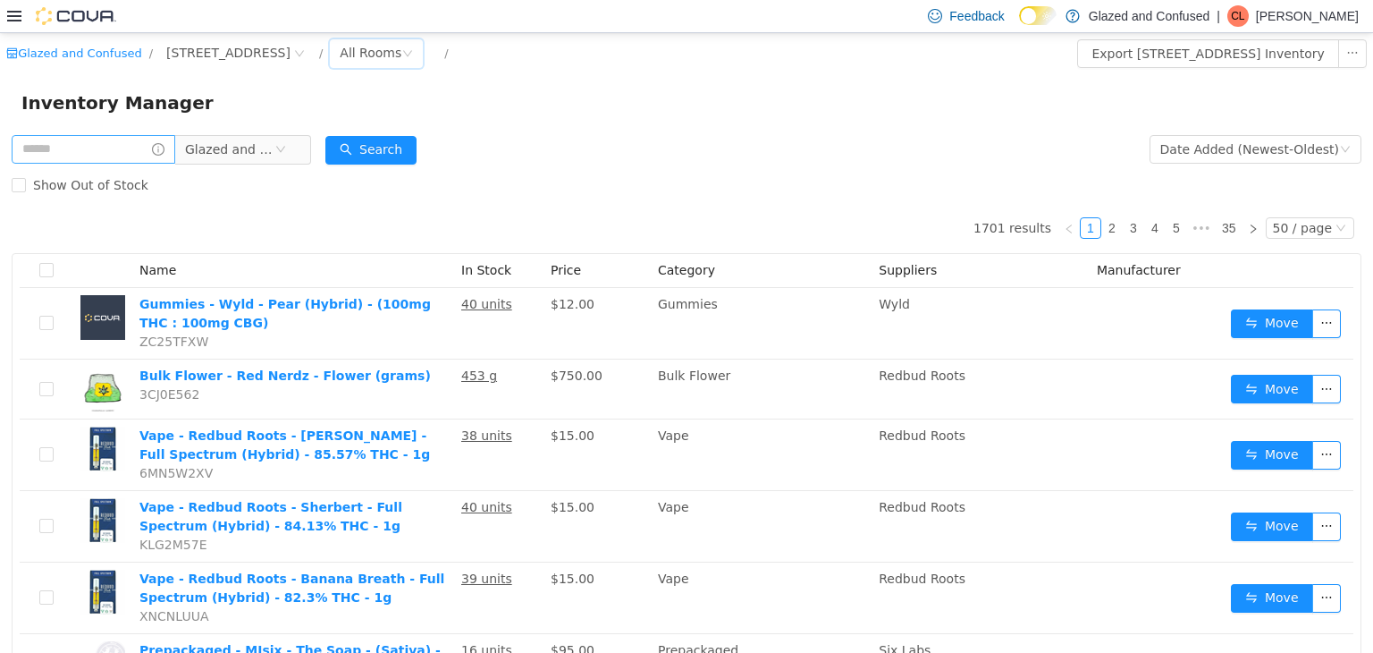
drag, startPoint x: 413, startPoint y: 52, endPoint x: 408, endPoint y: -16, distance: 68.2
click at [408, 32] on html "Glazed and Confused / 2465 US Highway 2 S, Crystal Falls / All Rooms / Export 2…" at bounding box center [686, 342] width 1373 height 621
click at [340, 163] on form "Glazed and Confused Date Added (Newest-Oldest) Search Show Out of Stock" at bounding box center [687, 167] width 1350 height 72
drag, startPoint x: 340, startPoint y: 163, endPoint x: 387, endPoint y: 134, distance: 55.4
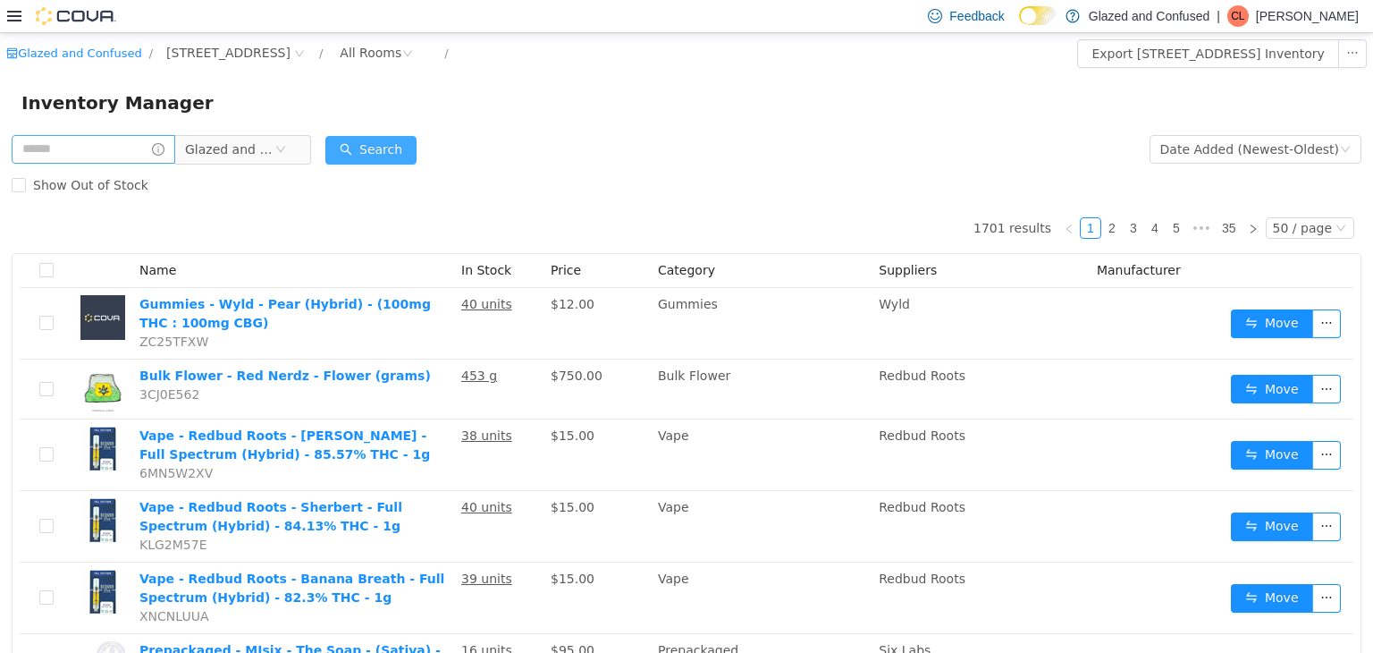
click at [348, 156] on form "Glazed and Confused Date Added (Newest-Oldest) Search Show Out of Stock" at bounding box center [687, 167] width 1350 height 72
click at [388, 135] on button "Search" at bounding box center [370, 149] width 91 height 29
click at [386, 135] on button "Search" at bounding box center [370, 149] width 91 height 29
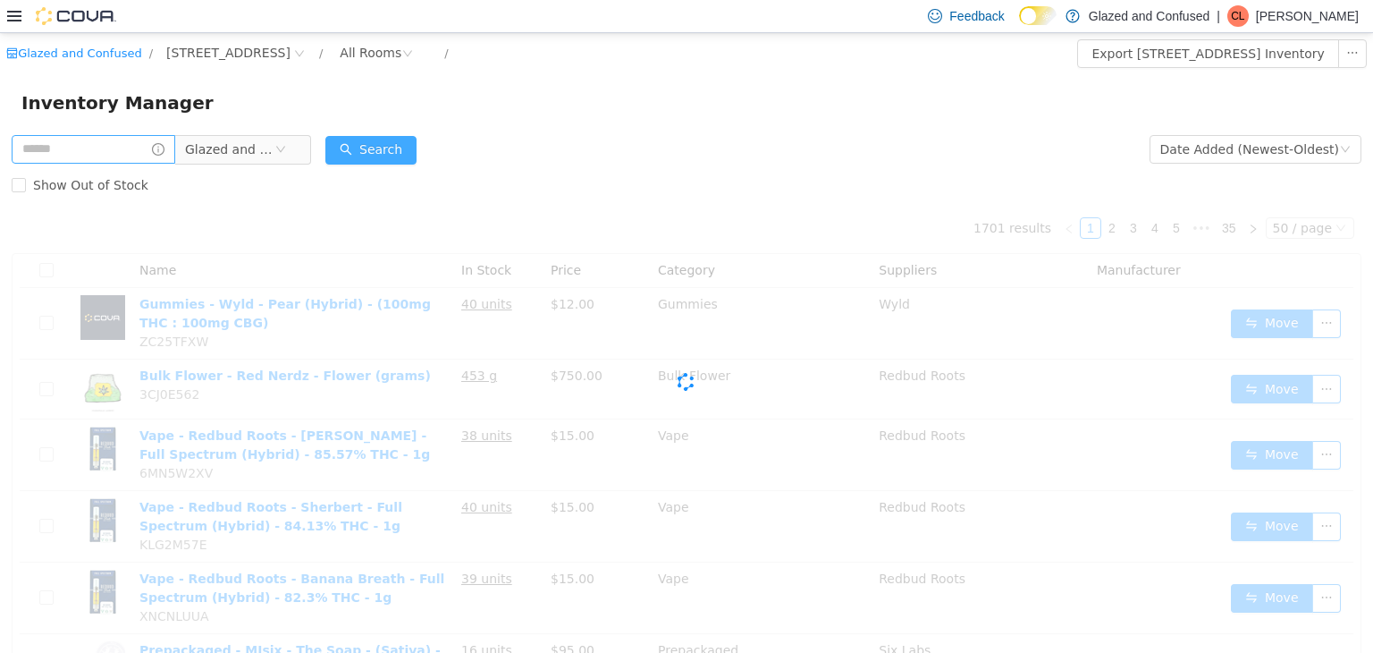
click at [386, 135] on button "Search" at bounding box center [370, 149] width 91 height 29
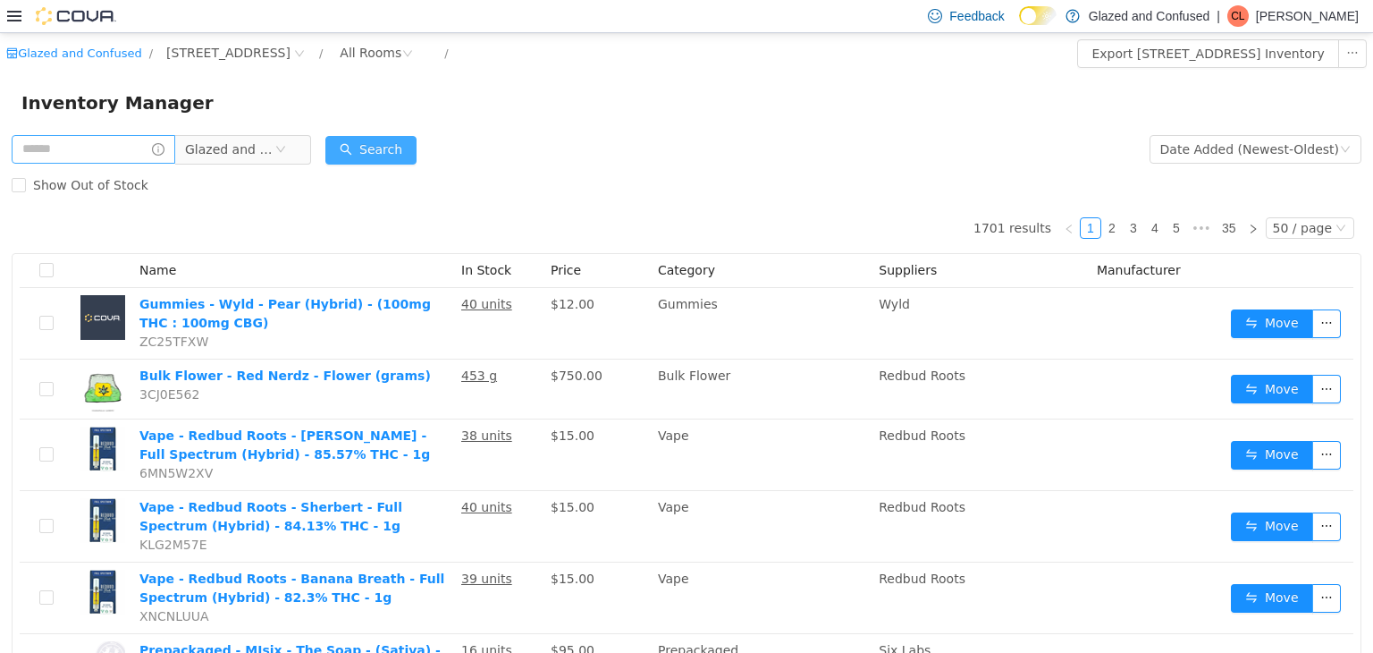
click at [386, 135] on button "Search" at bounding box center [370, 149] width 91 height 29
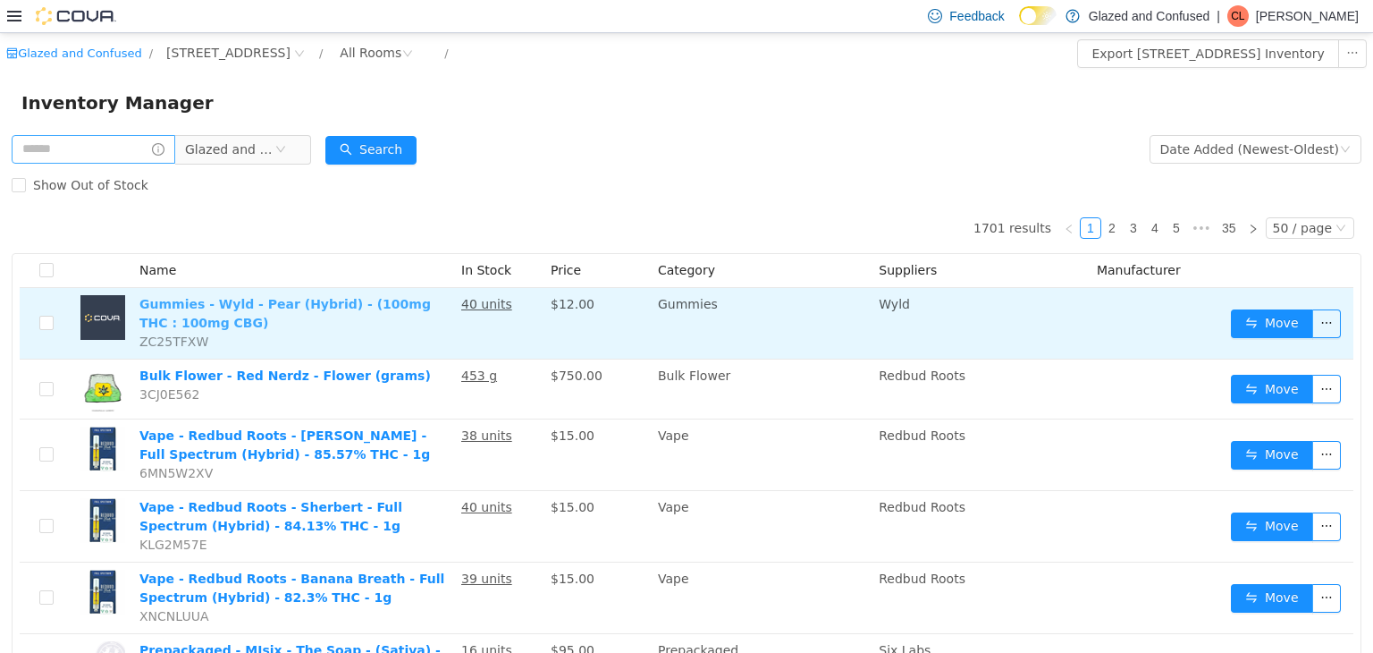
click at [265, 299] on link "Gummies - Wyld - Pear (Hybrid) - (100mg THC : 100mg CBG)" at bounding box center [285, 312] width 292 height 33
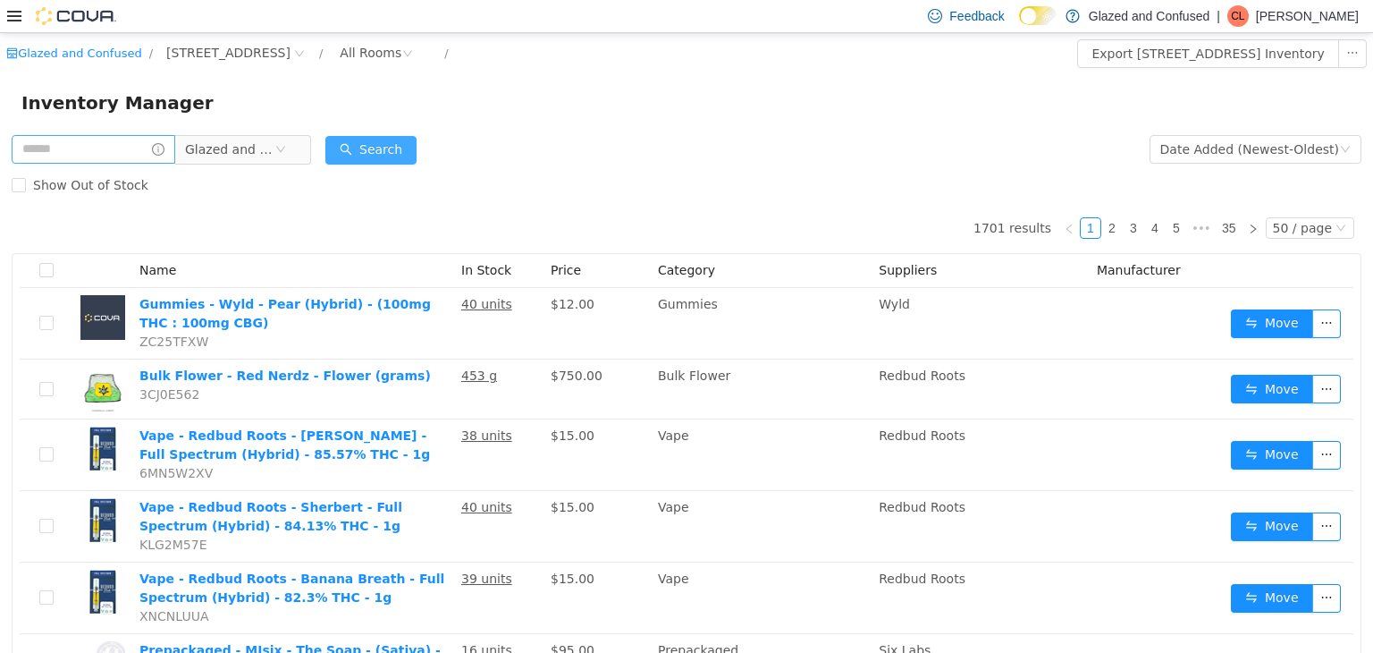
click at [393, 165] on div "Search" at bounding box center [370, 149] width 91 height 36
click at [406, 155] on button "Search" at bounding box center [370, 149] width 91 height 29
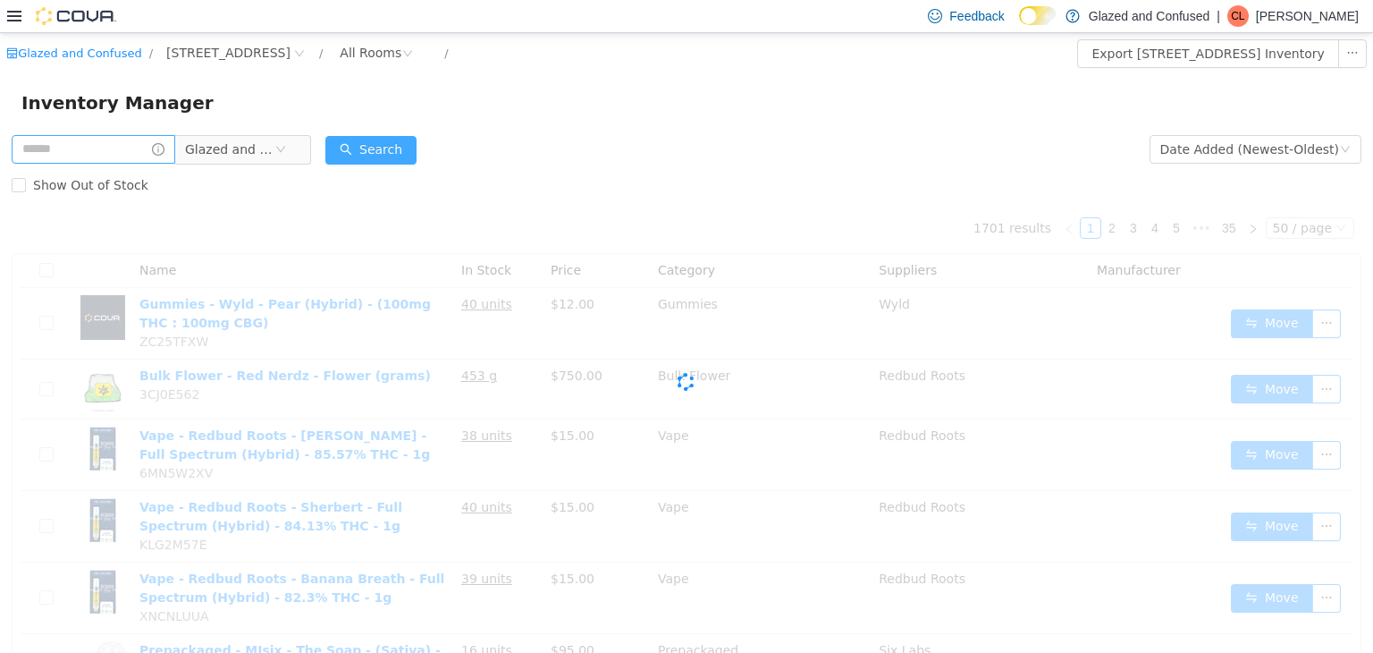
click at [409, 154] on button "Search" at bounding box center [370, 149] width 91 height 29
click at [409, 145] on button "Search" at bounding box center [370, 149] width 91 height 29
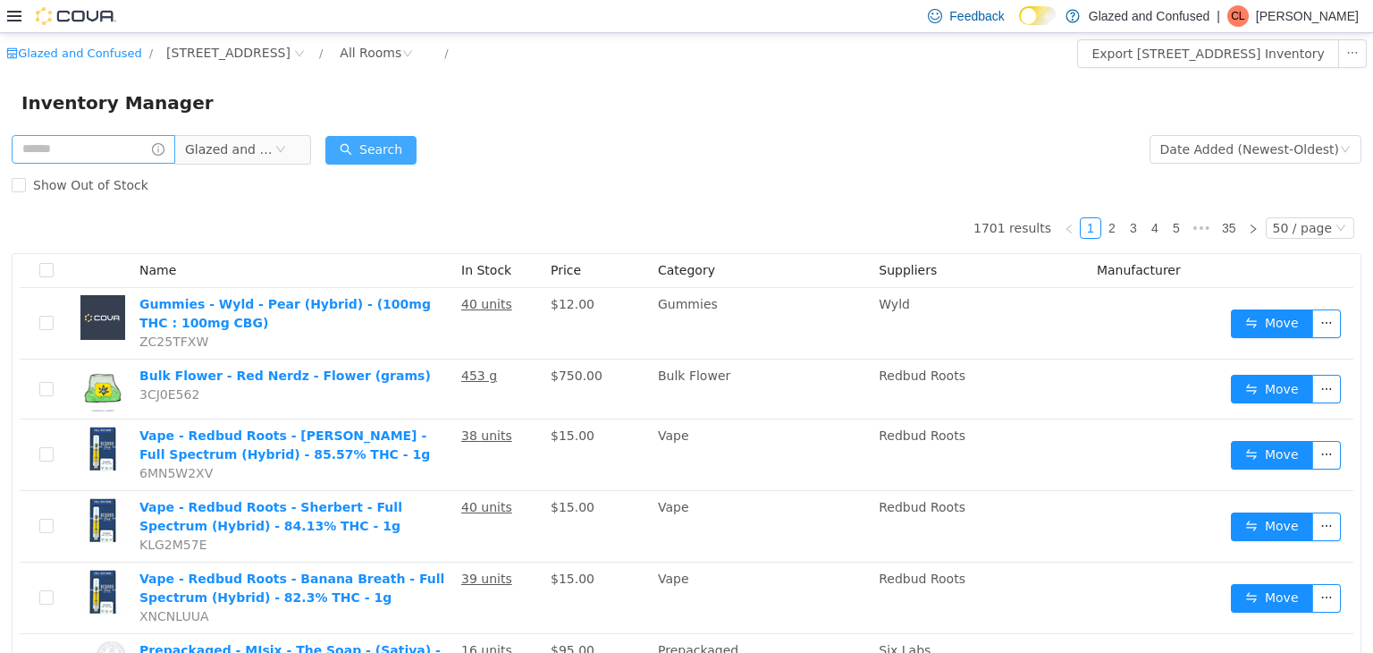
click at [409, 145] on button "Search" at bounding box center [370, 149] width 91 height 29
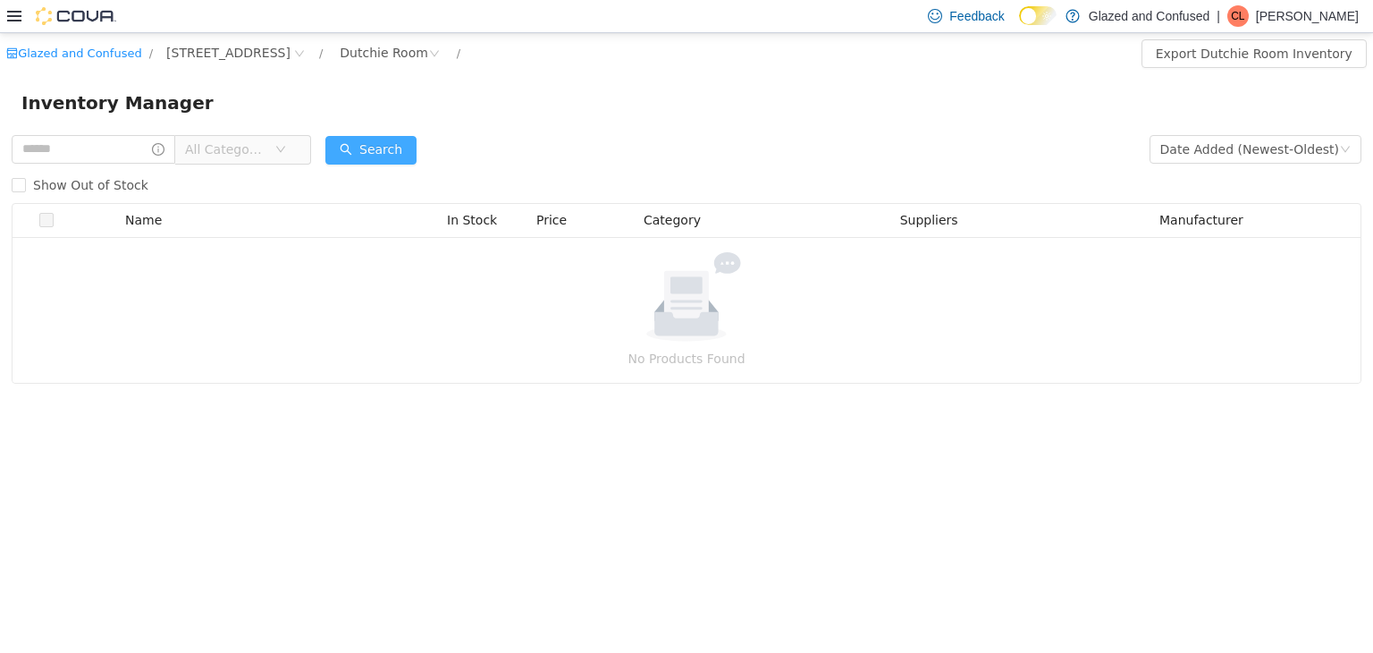
drag, startPoint x: 0, startPoint y: 32, endPoint x: 354, endPoint y: 138, distance: 369.5
click at [351, 131] on div "Glazed and Confused / 2465 US Highway 2 S, Crystal Falls / Dutchie Room / Expor…" at bounding box center [686, 207] width 1373 height 351
click at [358, 141] on button "Search" at bounding box center [370, 149] width 91 height 29
click at [456, 97] on div "Inventory Manager" at bounding box center [686, 102] width 1331 height 29
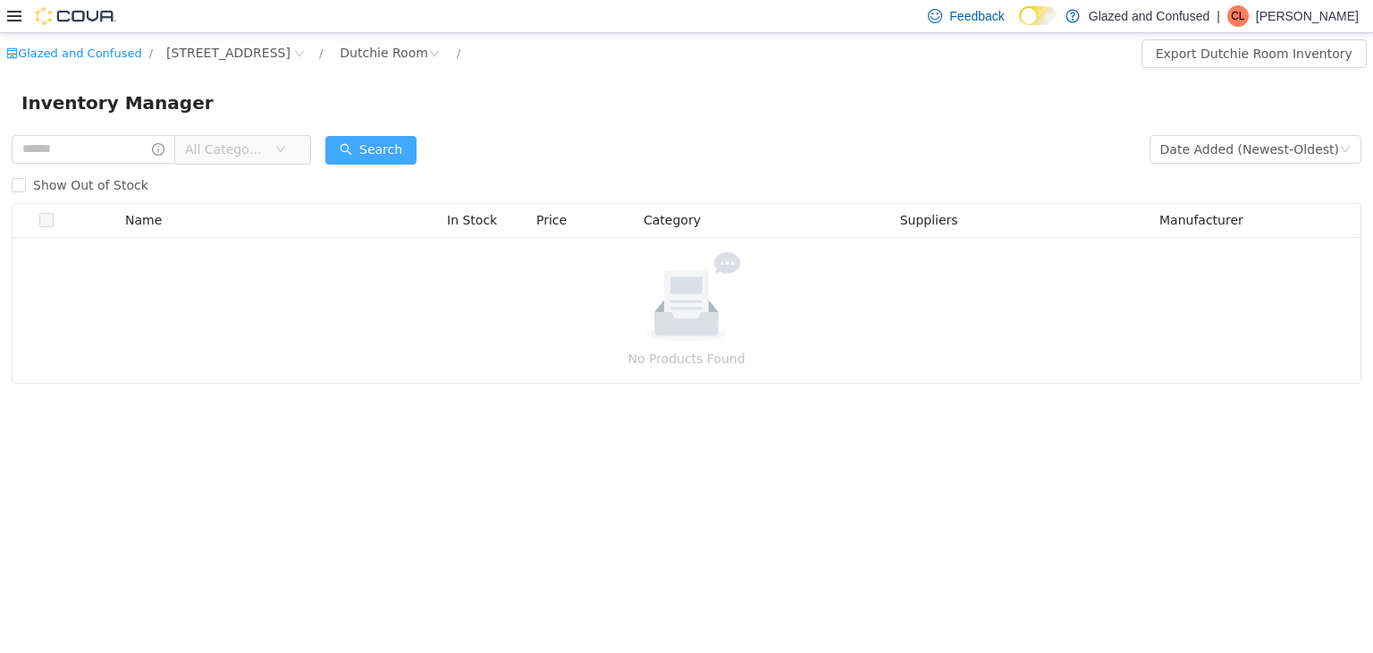
click at [378, 153] on button "Search" at bounding box center [370, 149] width 91 height 29
click at [351, 138] on button "Search" at bounding box center [370, 149] width 91 height 29
click at [415, 147] on button "Search" at bounding box center [370, 149] width 91 height 29
click at [393, 161] on button "Search" at bounding box center [370, 149] width 91 height 29
click at [393, 148] on button "Search" at bounding box center [370, 149] width 91 height 29
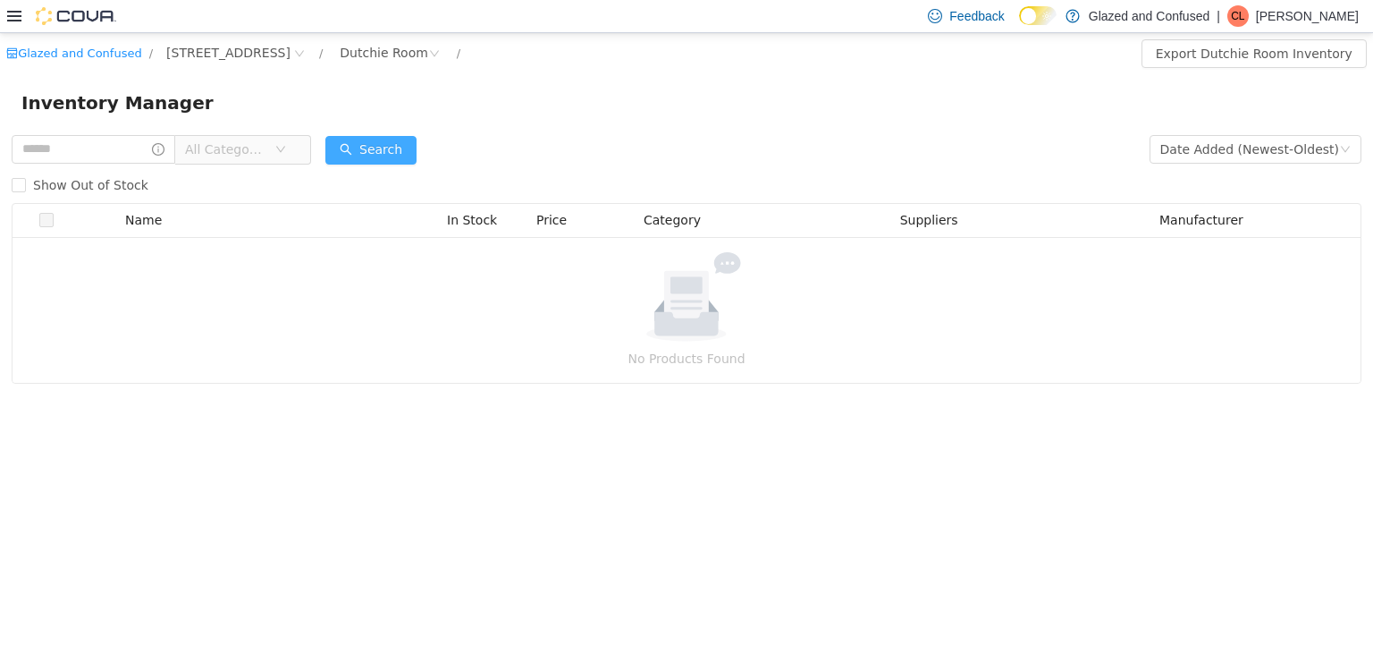
click at [390, 140] on button "Search" at bounding box center [370, 149] width 91 height 29
click at [376, 139] on button "Search" at bounding box center [370, 149] width 91 height 29
click at [406, 142] on button "Search" at bounding box center [370, 149] width 91 height 29
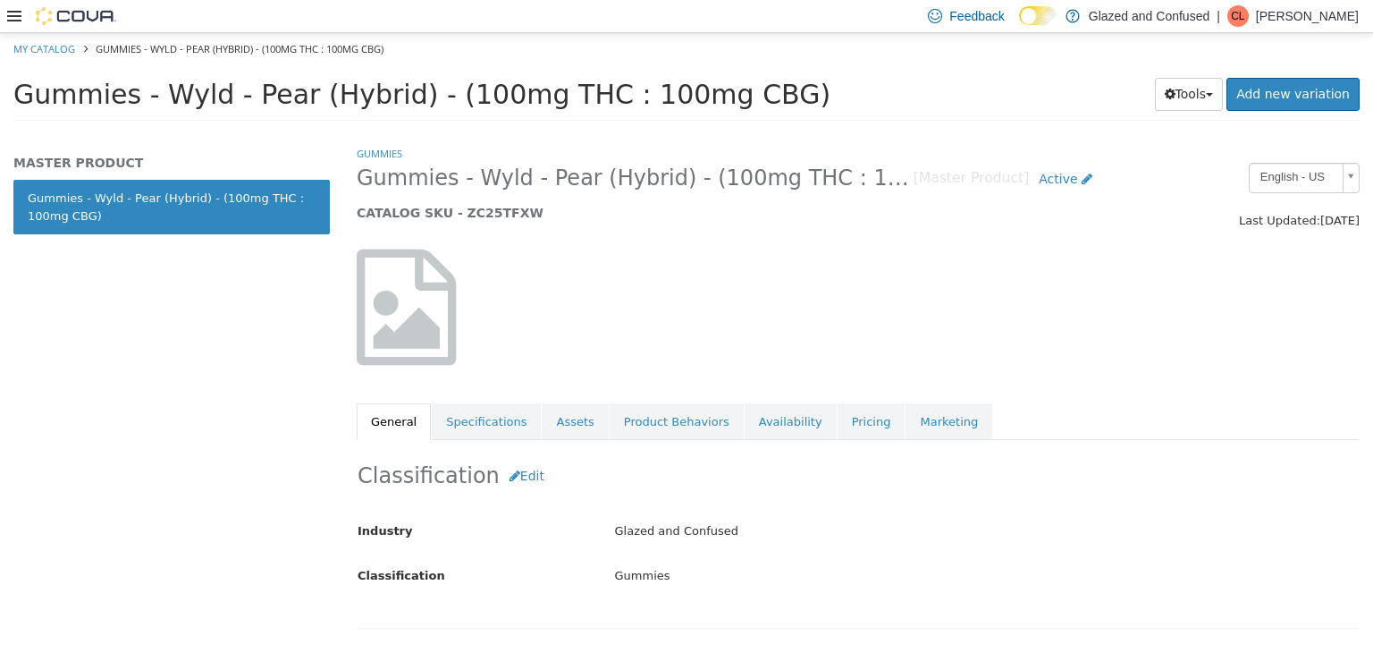
drag, startPoint x: 545, startPoint y: 320, endPoint x: 561, endPoint y: 328, distance: 17.2
click at [561, 327] on div at bounding box center [514, 316] width 343 height 134
click at [554, 426] on link "Assets" at bounding box center [575, 421] width 66 height 38
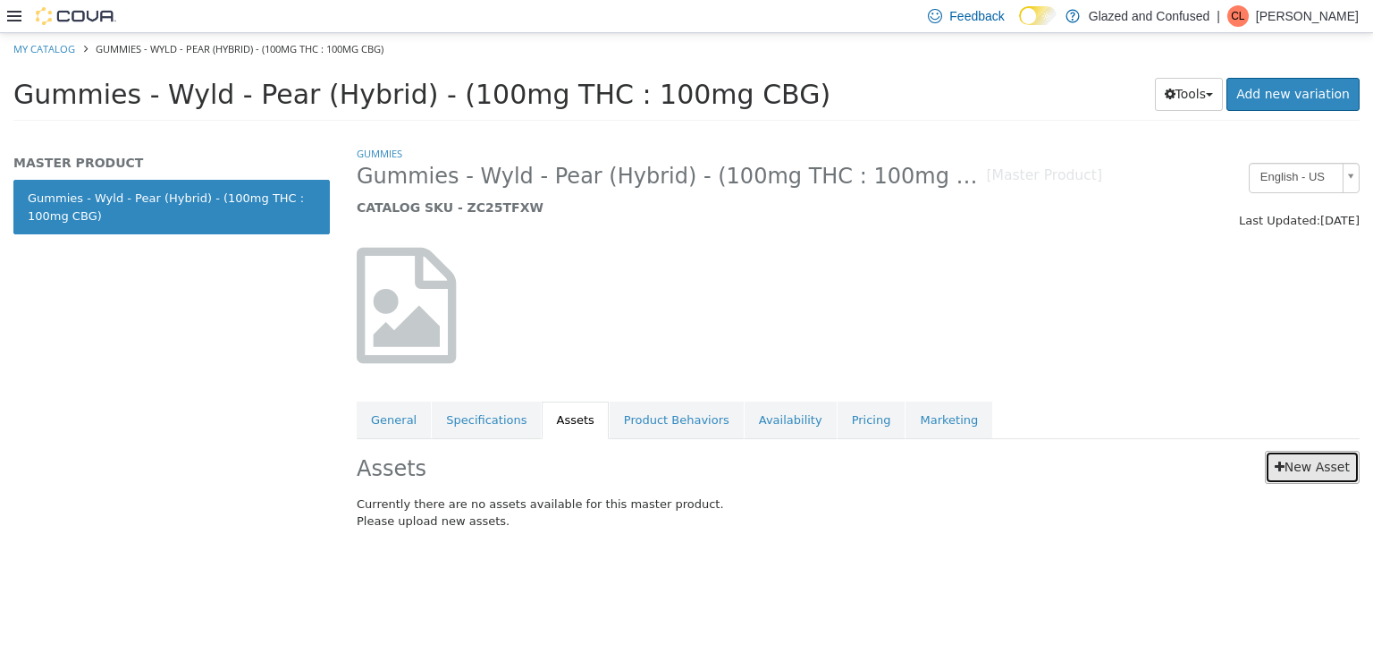
click at [1285, 460] on icon at bounding box center [1280, 466] width 10 height 13
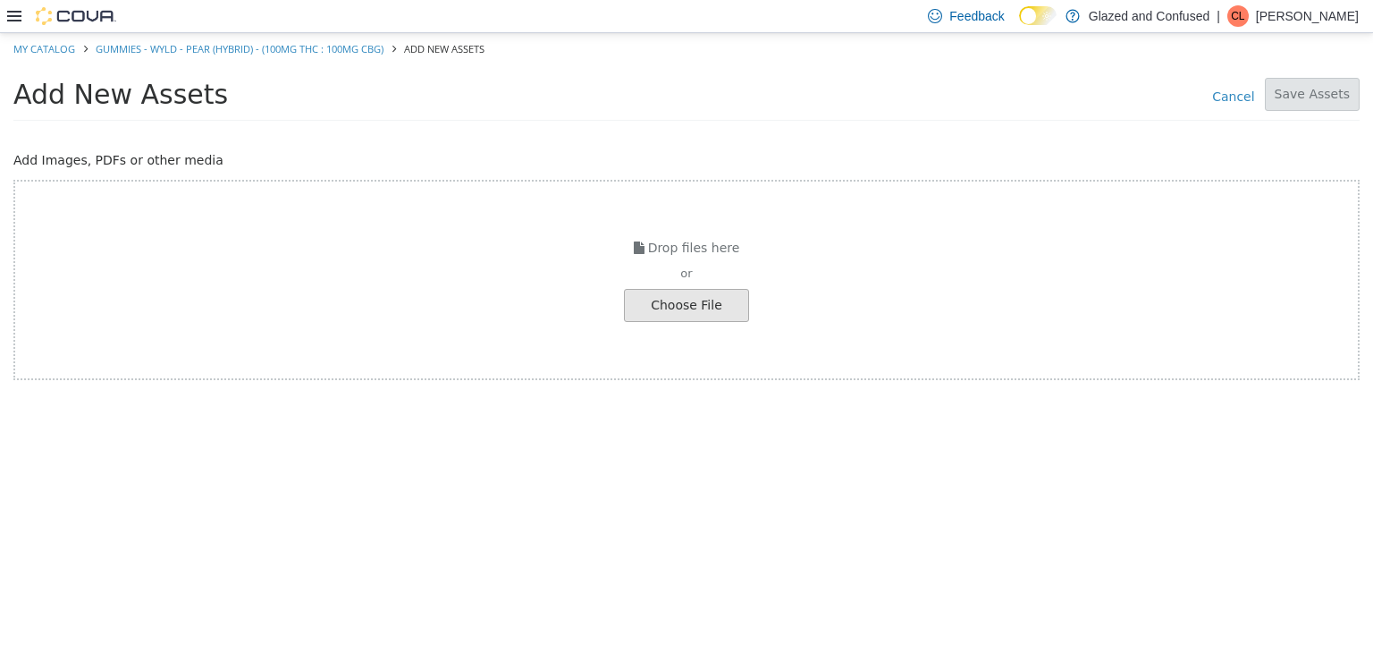
click at [650, 279] on div "or" at bounding box center [686, 273] width 1343 height 18
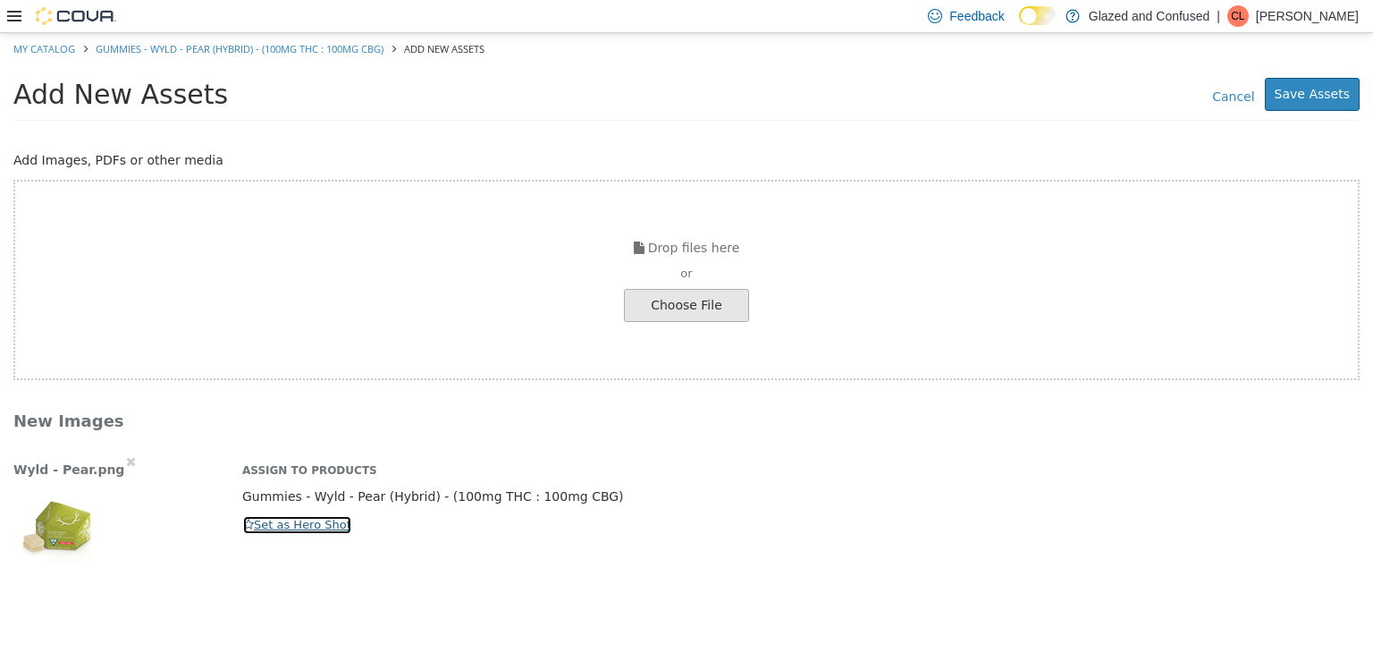
click at [321, 518] on button "Set as Hero Shot" at bounding box center [297, 524] width 110 height 20
click at [1314, 80] on button "Save Assets" at bounding box center [1312, 93] width 95 height 33
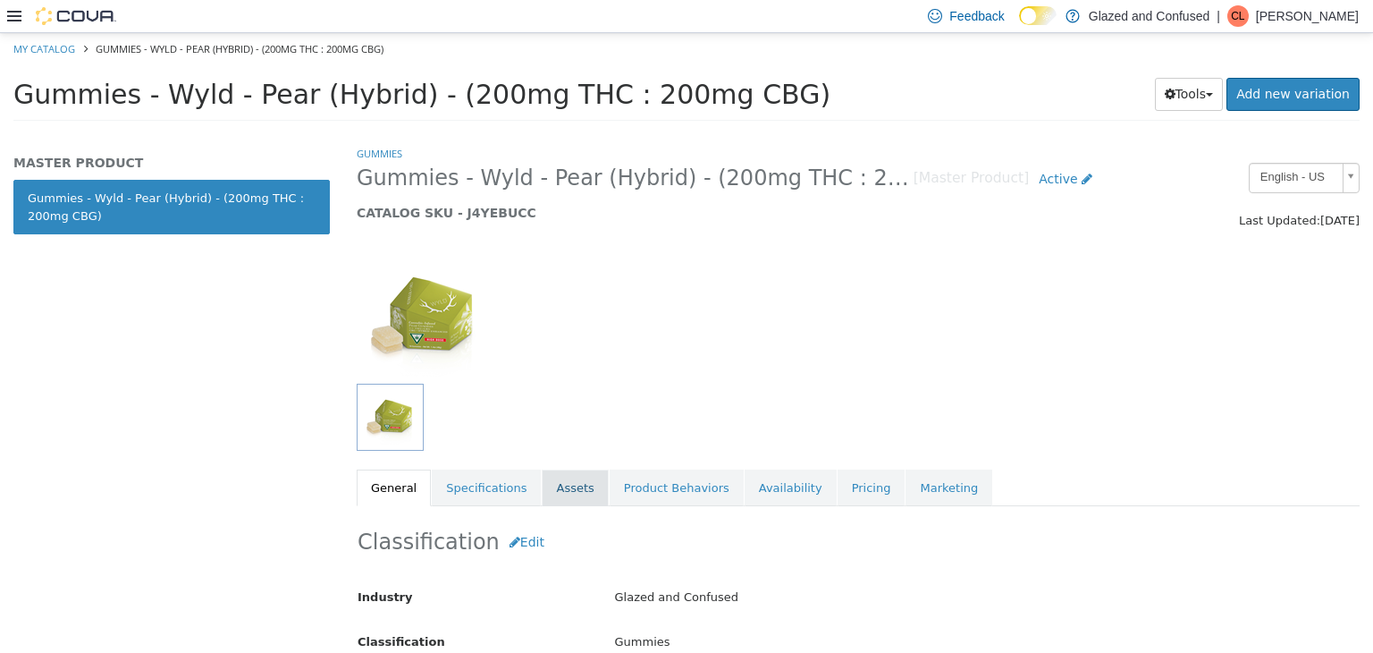
click at [553, 473] on link "Assets" at bounding box center [575, 488] width 66 height 38
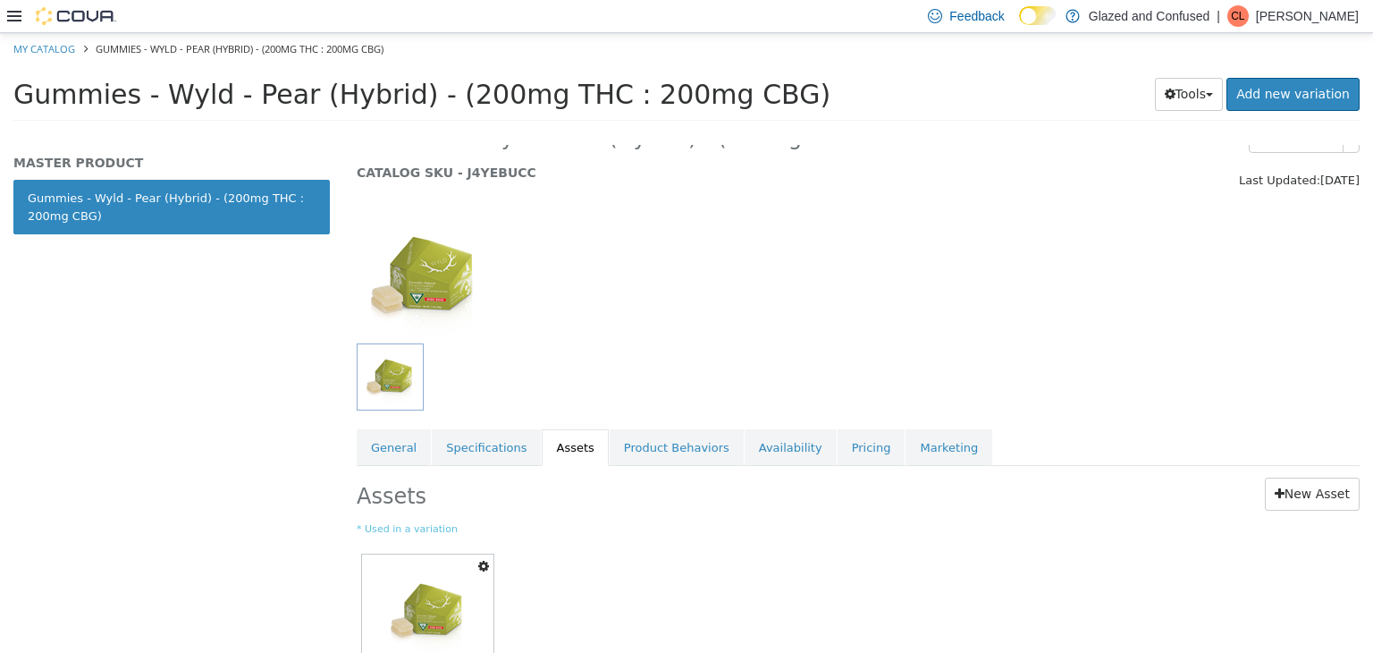
scroll to position [150, 0]
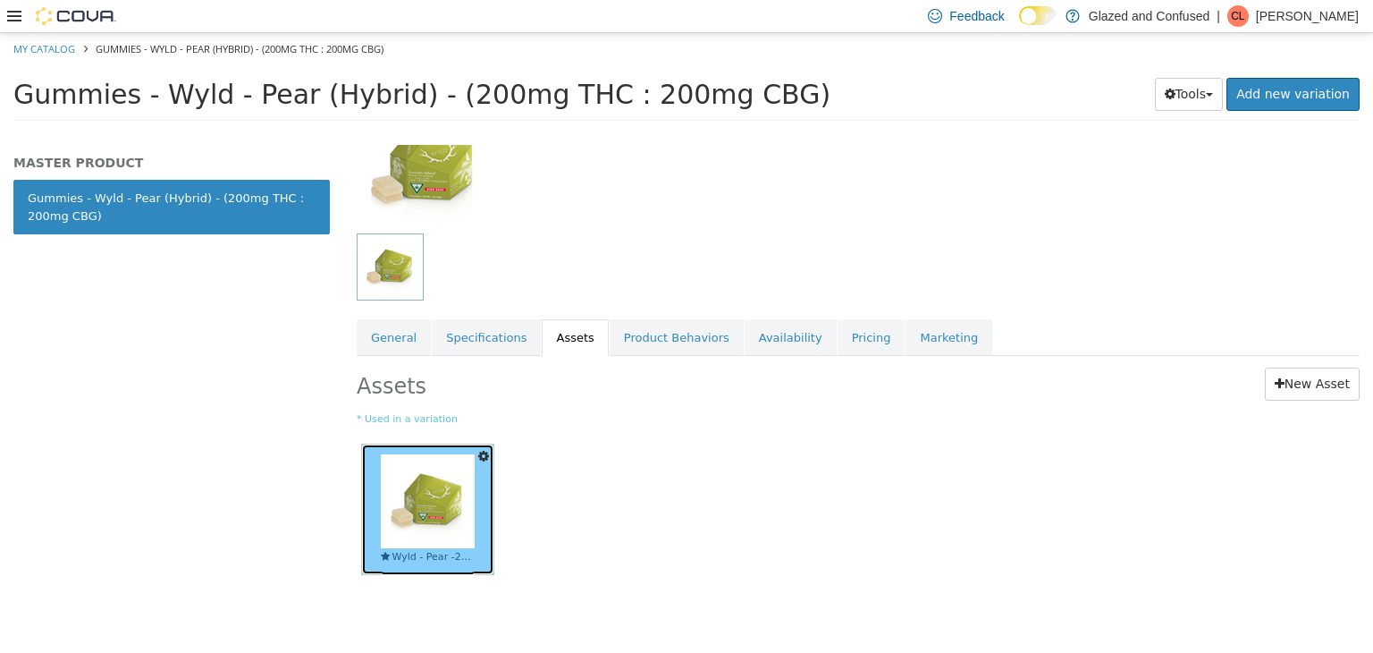
click at [435, 493] on img at bounding box center [428, 500] width 94 height 94
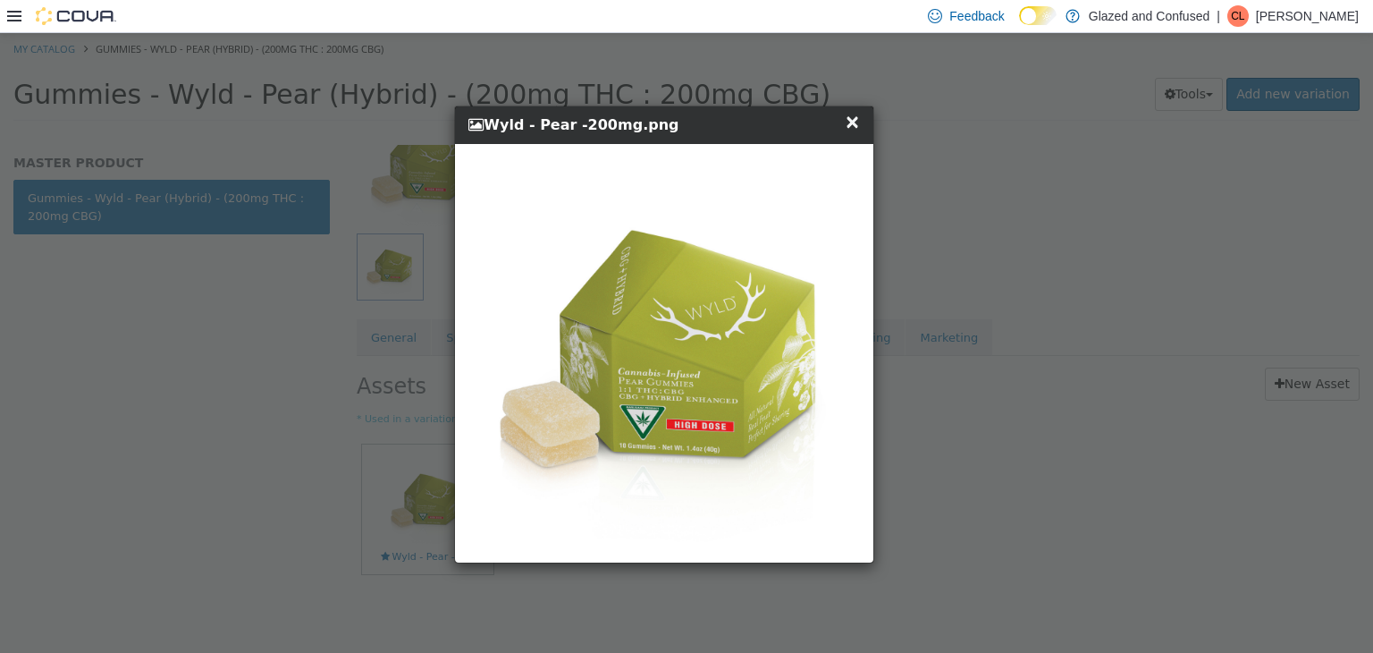
click at [848, 125] on span "×" at bounding box center [853, 120] width 16 height 21
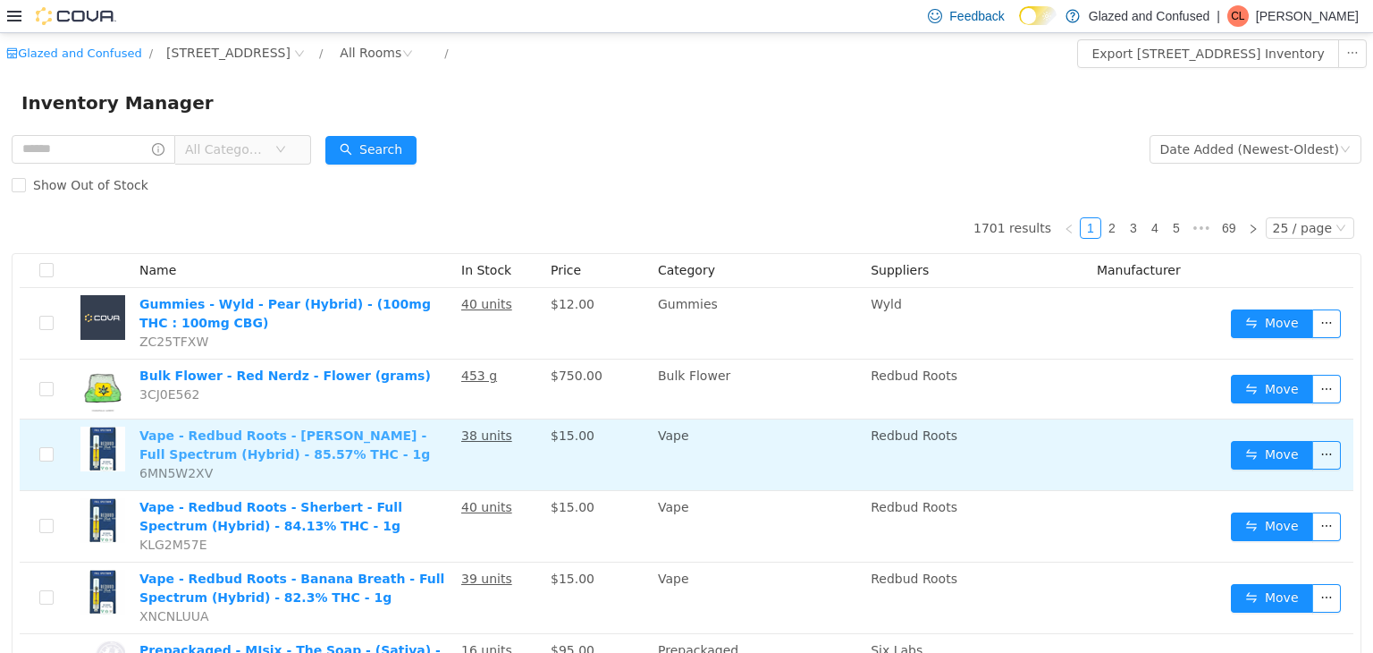
click at [172, 437] on link "Vape - Redbud Roots - Tangie - Full Spectrum (Hybrid) - 85.57% THC - 1g" at bounding box center [284, 443] width 291 height 33
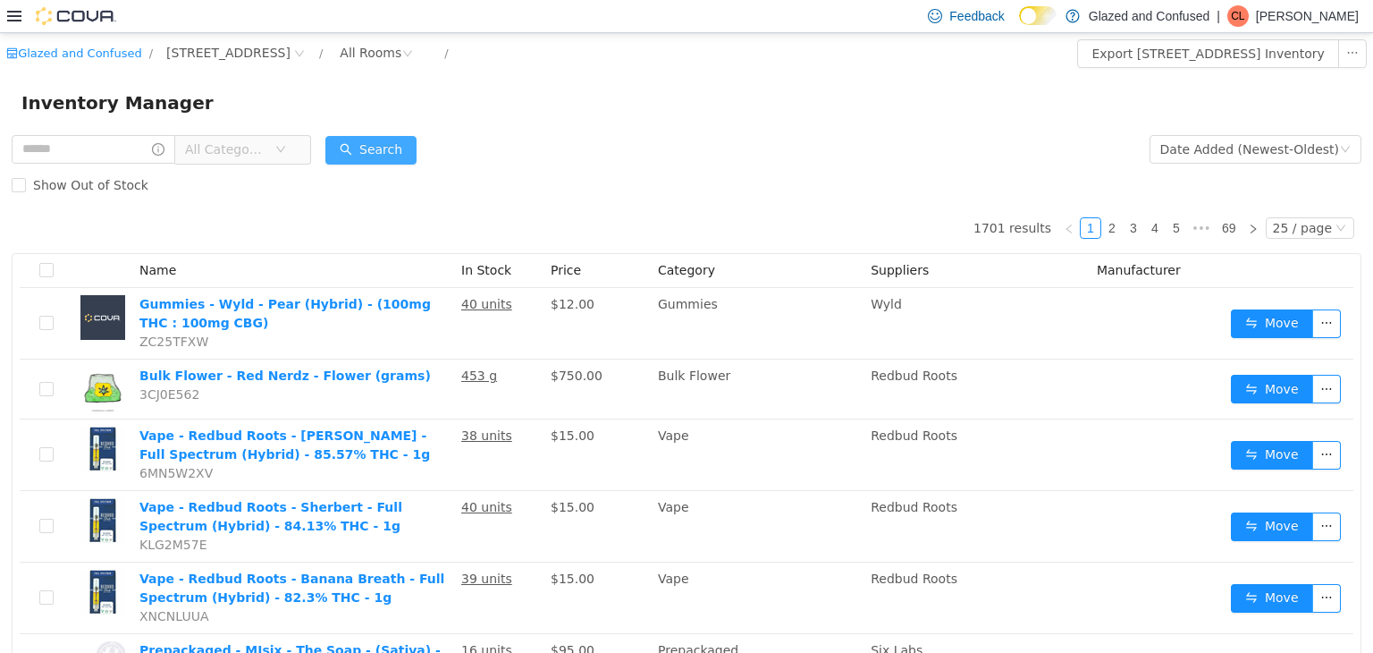
click at [408, 144] on button "Search" at bounding box center [370, 149] width 91 height 29
click at [386, 142] on button "Search" at bounding box center [370, 149] width 91 height 29
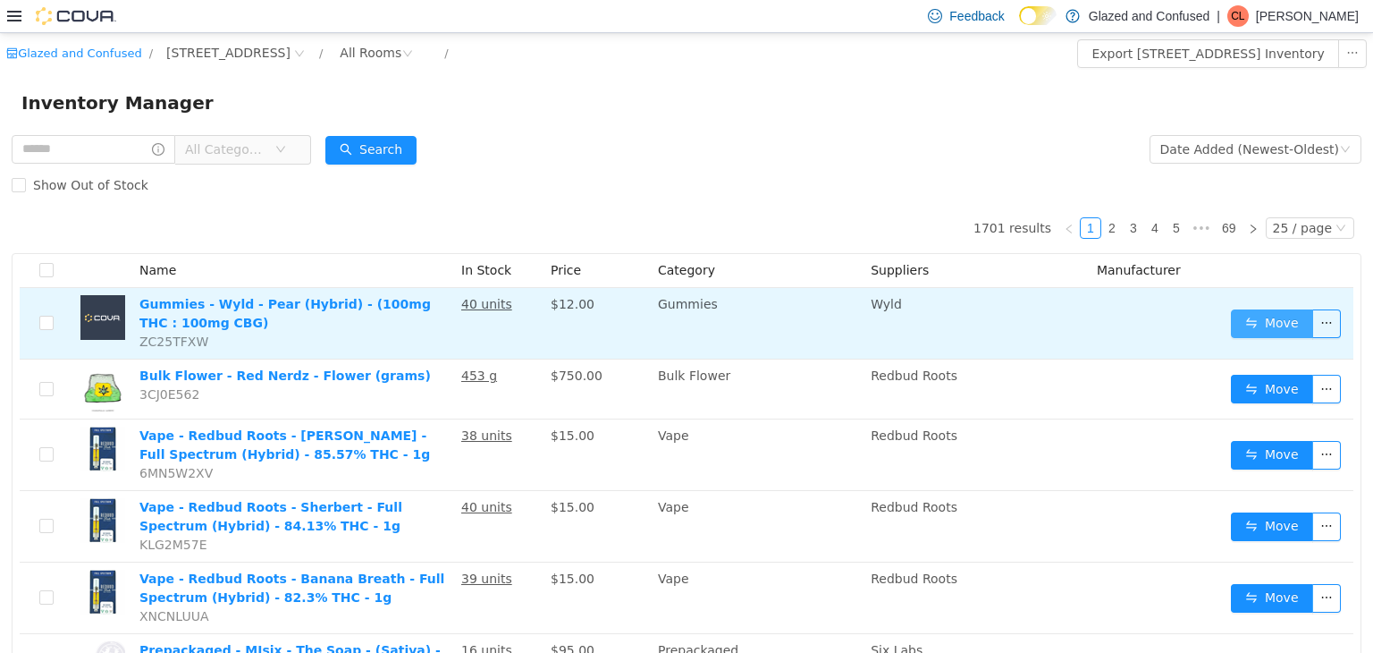
click at [1246, 310] on button "Move" at bounding box center [1272, 322] width 82 height 29
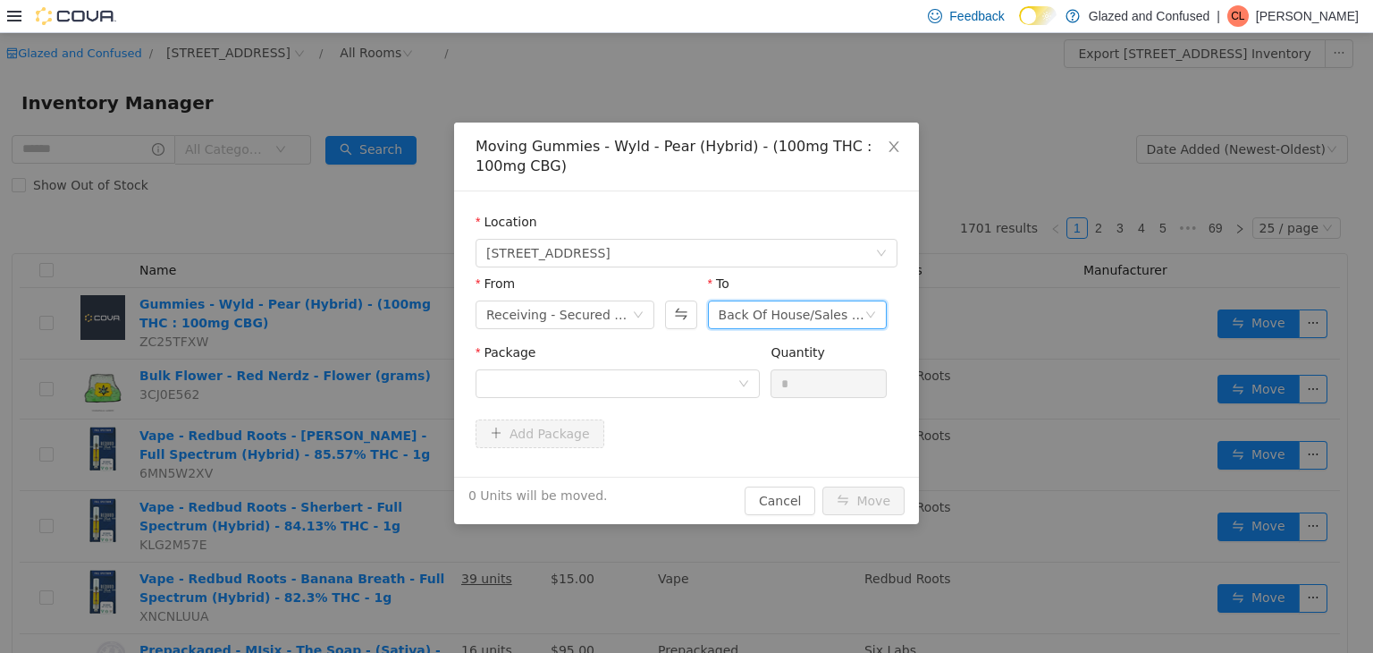
click at [790, 319] on div "Back Of House/Sales Floor" at bounding box center [792, 313] width 146 height 27
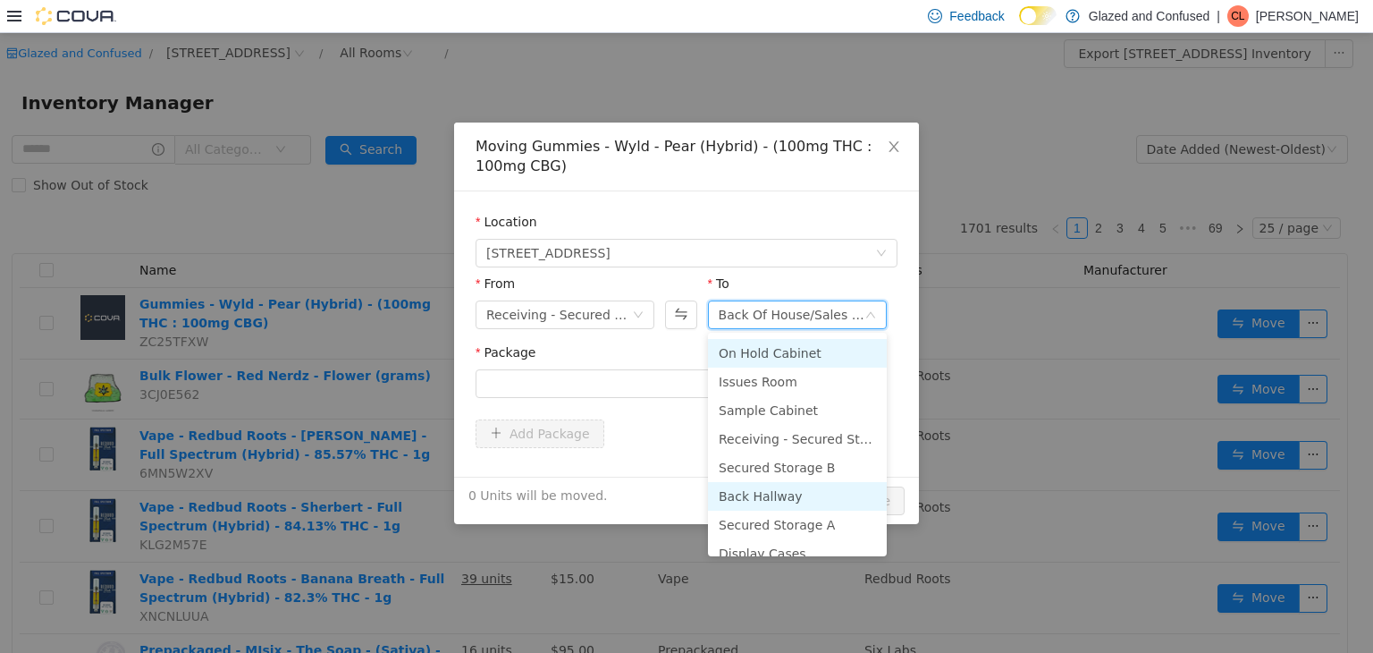
scroll to position [155, 0]
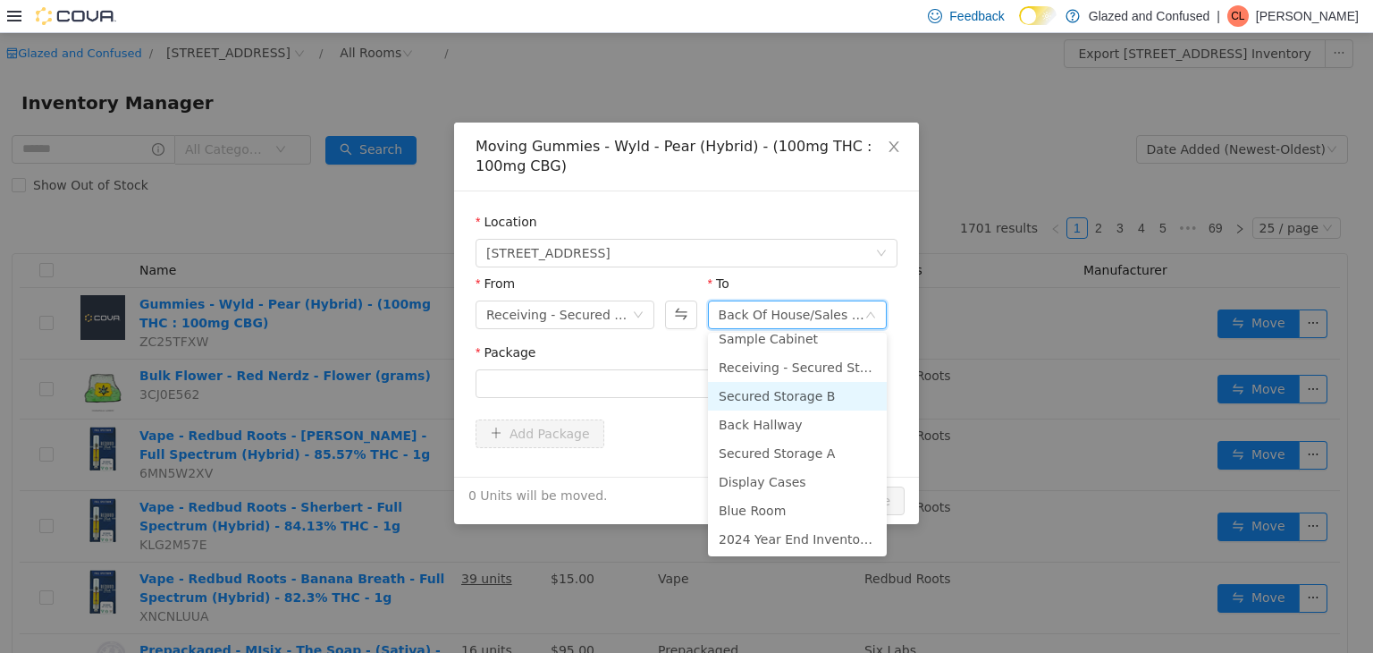
click at [792, 404] on li "Secured Storage B" at bounding box center [797, 395] width 179 height 29
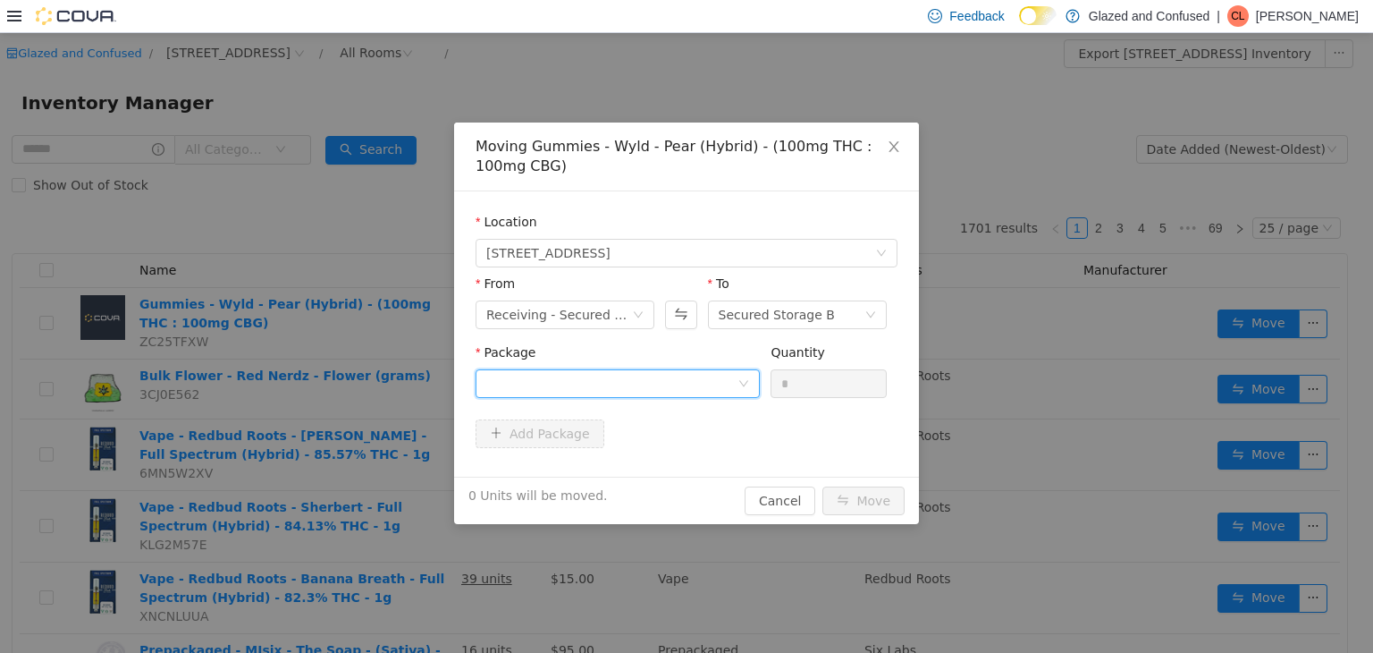
click at [701, 395] on div at bounding box center [611, 382] width 251 height 27
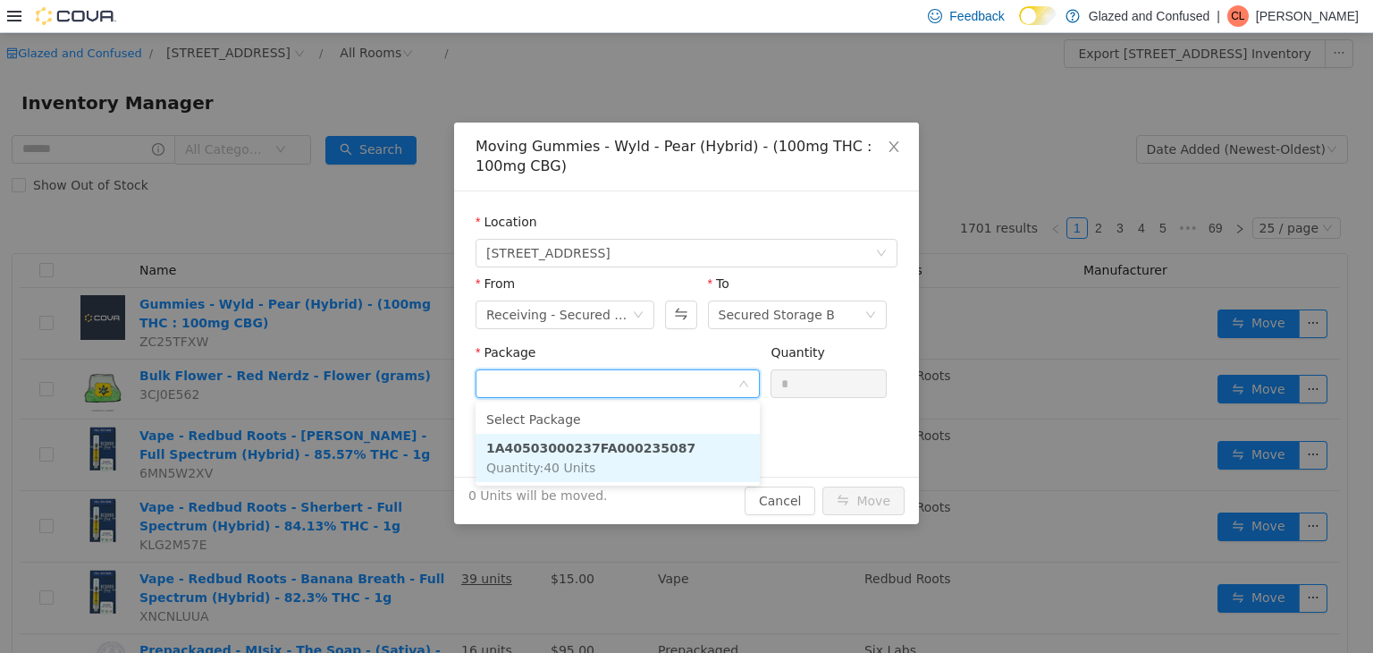
click at [669, 452] on li "1A40503000237FA000235087 Quantity : 40 Units" at bounding box center [618, 457] width 284 height 48
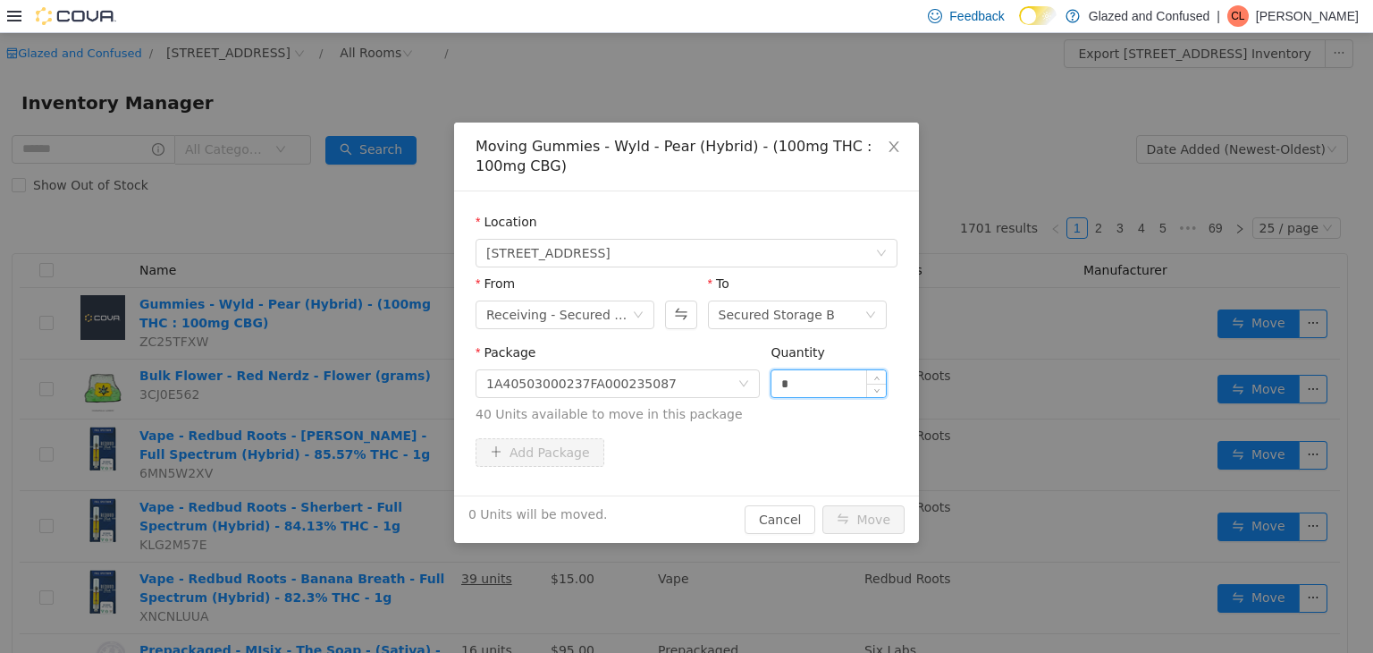
click at [843, 388] on input "*" at bounding box center [829, 382] width 114 height 27
type input "**"
click at [823, 504] on button "Move" at bounding box center [864, 518] width 82 height 29
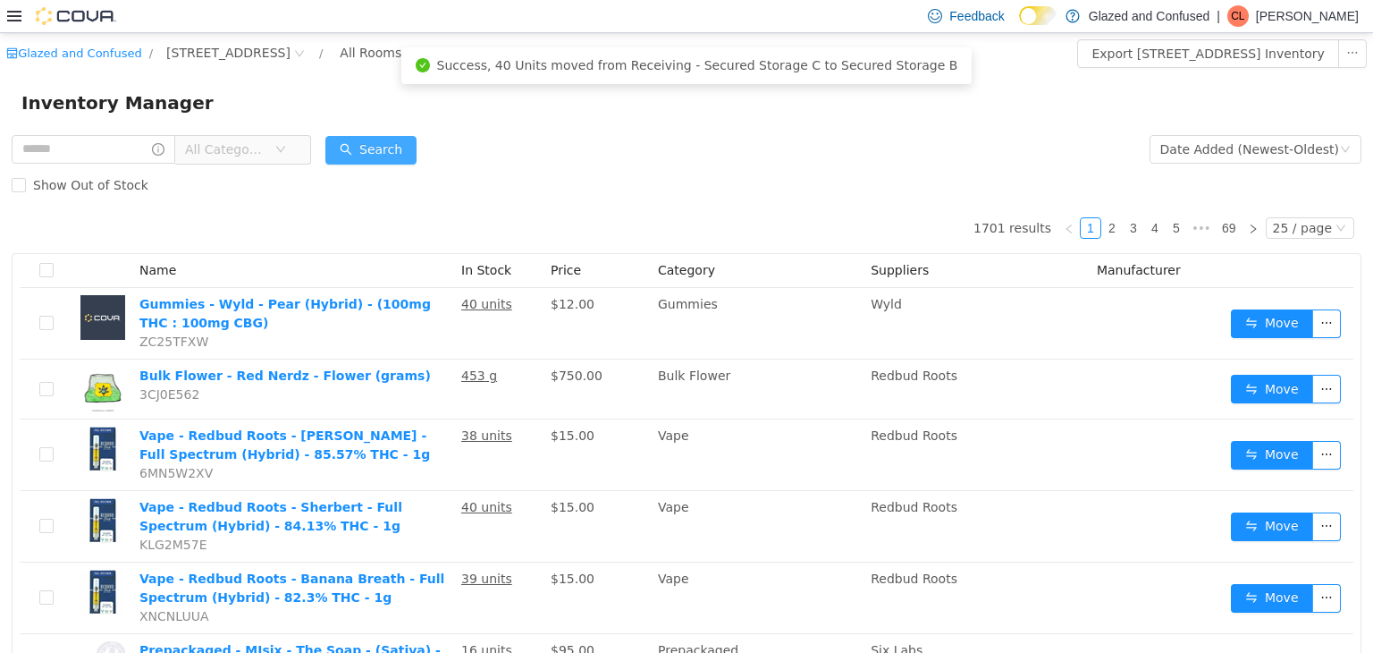
click at [415, 151] on button "Search" at bounding box center [370, 149] width 91 height 29
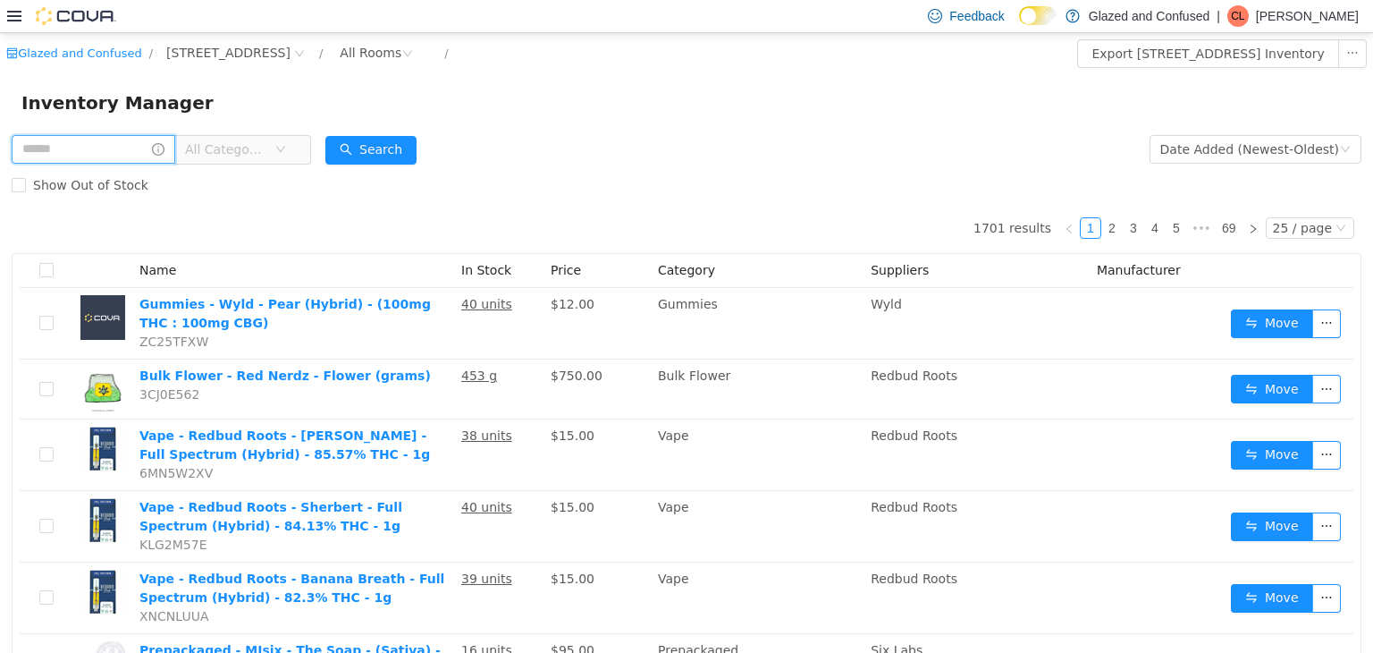
click at [135, 138] on input "text" at bounding box center [94, 148] width 164 height 29
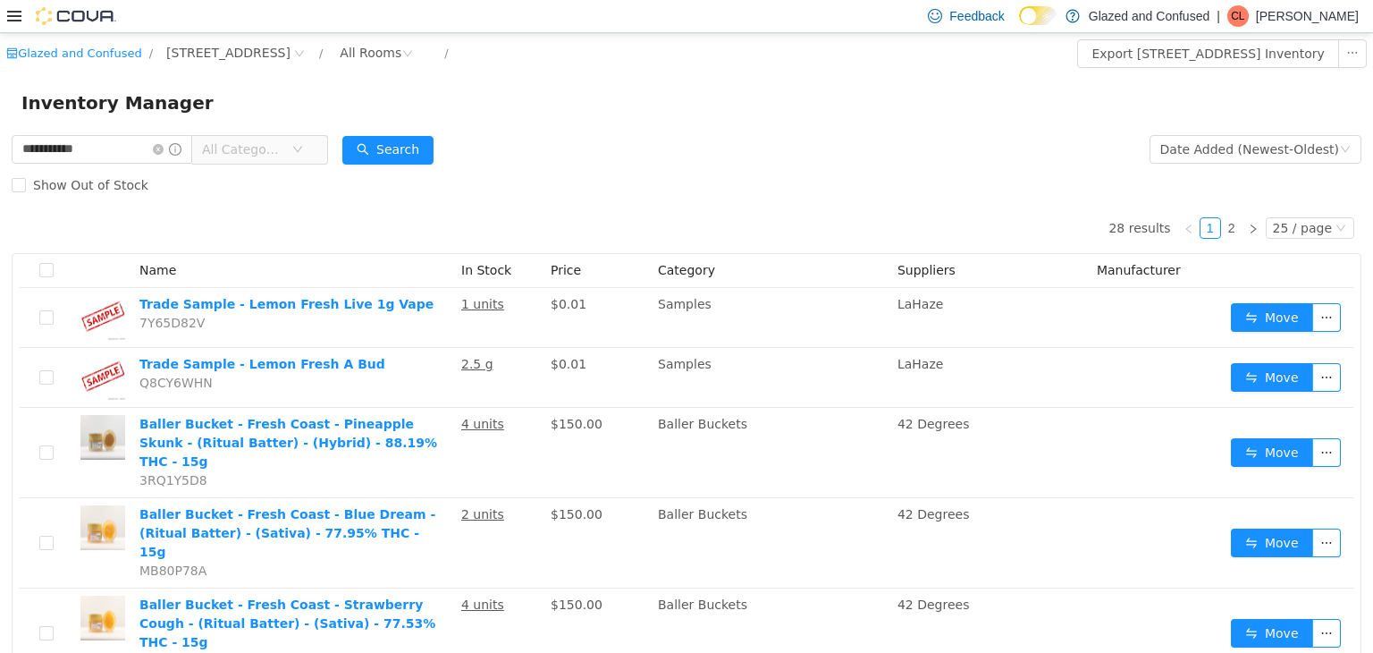
drag, startPoint x: 245, startPoint y: 162, endPoint x: 256, endPoint y: 152, distance: 14.6
click at [245, 161] on span "All Categories" at bounding box center [246, 148] width 89 height 27
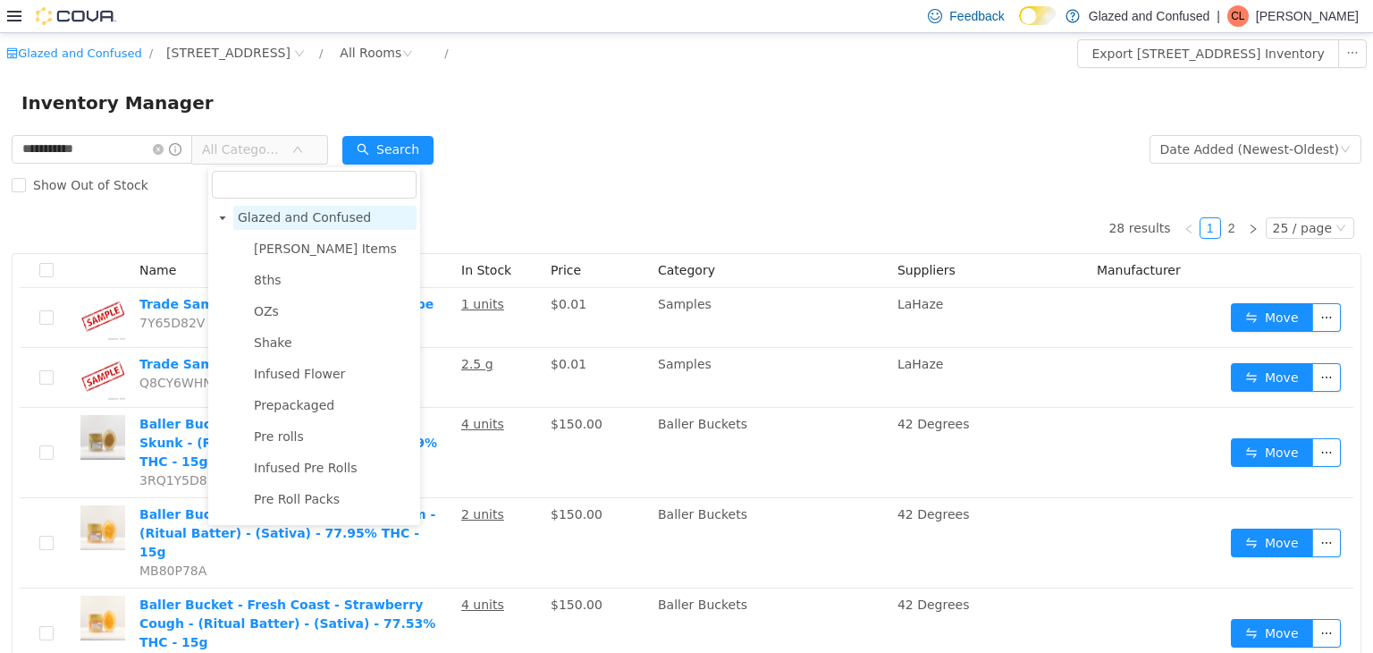
click at [322, 215] on span "Glazed and Confused" at bounding box center [304, 216] width 133 height 14
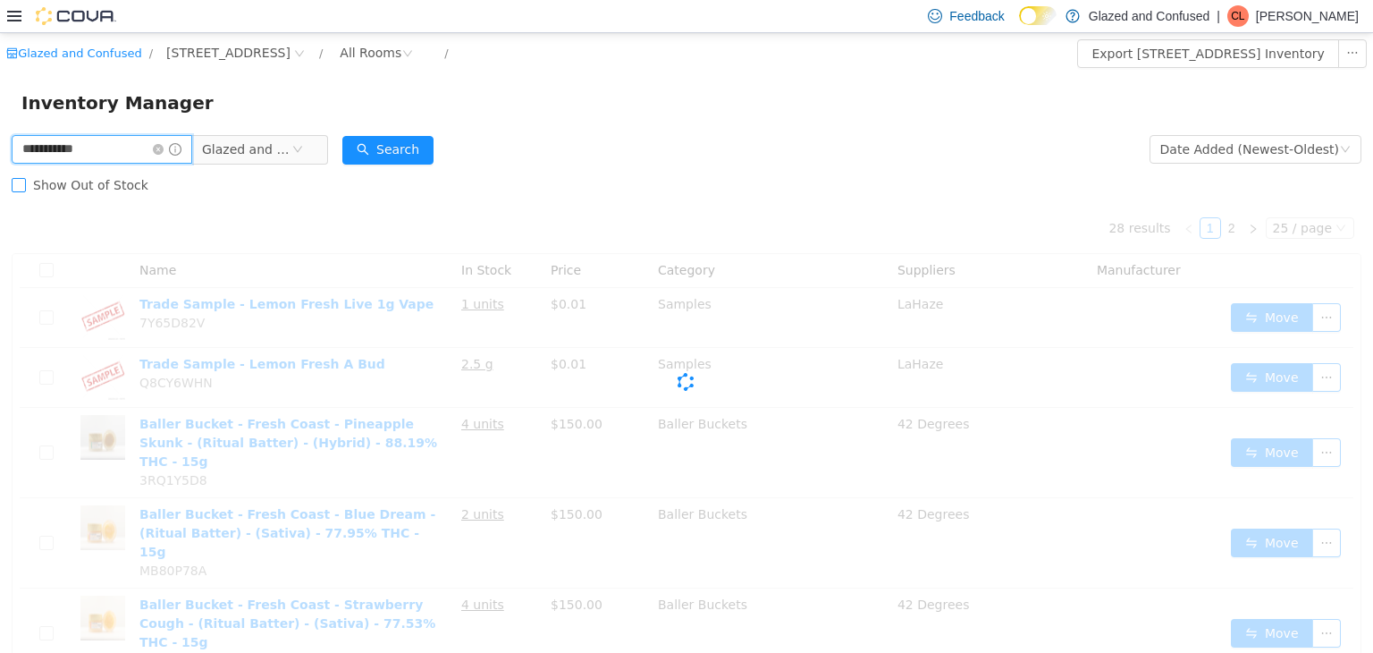
drag, startPoint x: 107, startPoint y: 155, endPoint x: 60, endPoint y: 172, distance: 50.3
click at [60, 172] on form "**********" at bounding box center [687, 167] width 1350 height 72
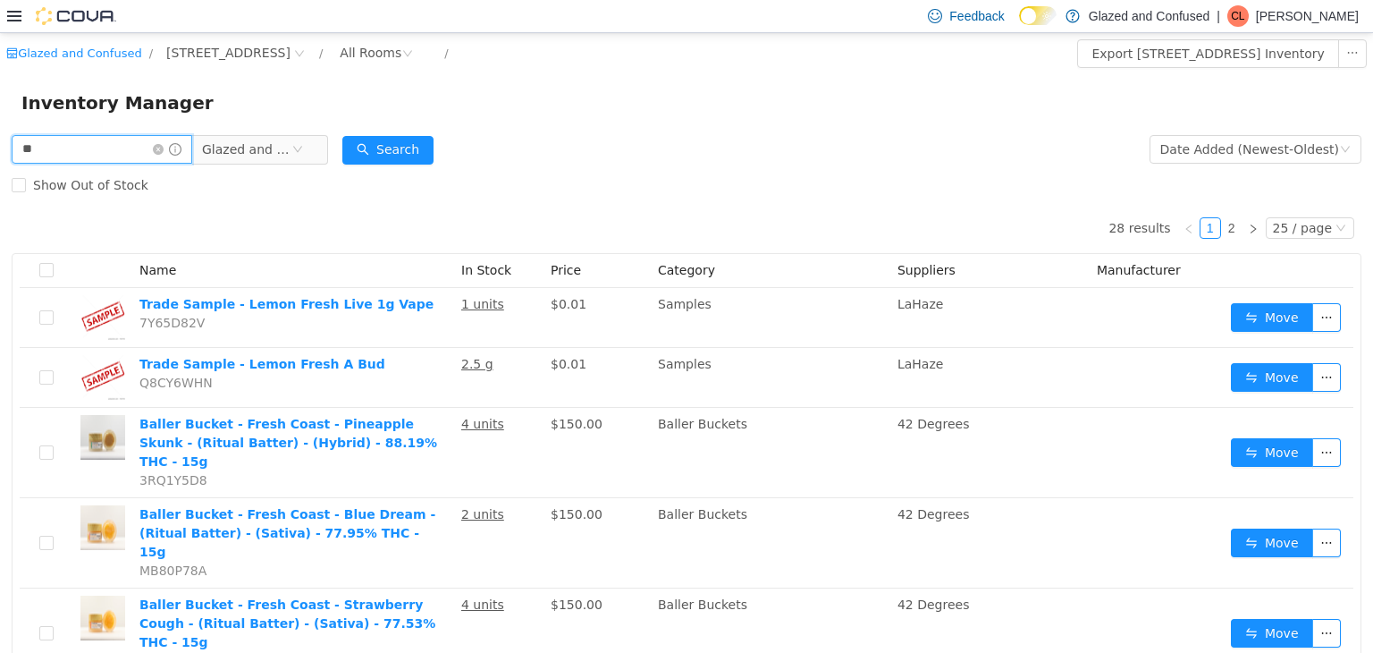
type input "*"
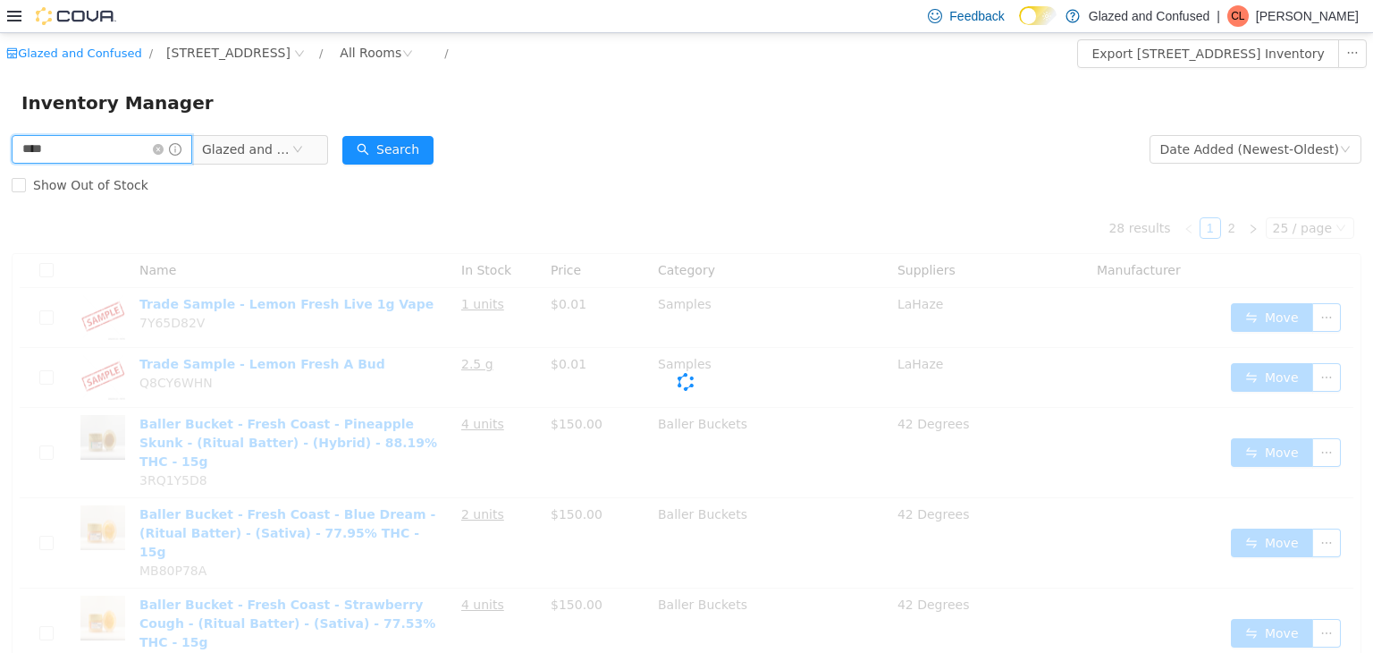
type input "****"
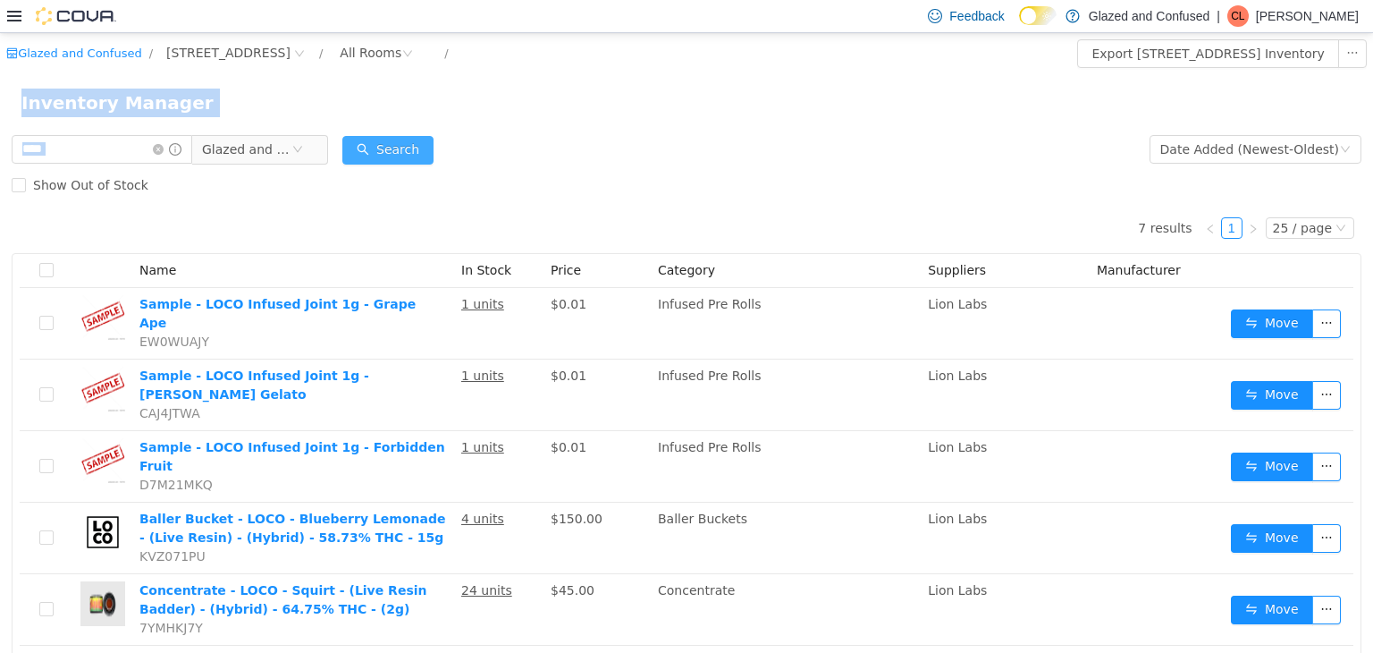
drag, startPoint x: 433, startPoint y: 129, endPoint x: 408, endPoint y: 146, distance: 30.3
click at [408, 142] on div "Glazed and Confused / 2465 US Highway 2 S, Crystal Falls / All Rooms / Export 2…" at bounding box center [686, 444] width 1373 height 824
click at [408, 146] on button "Search" at bounding box center [387, 149] width 91 height 29
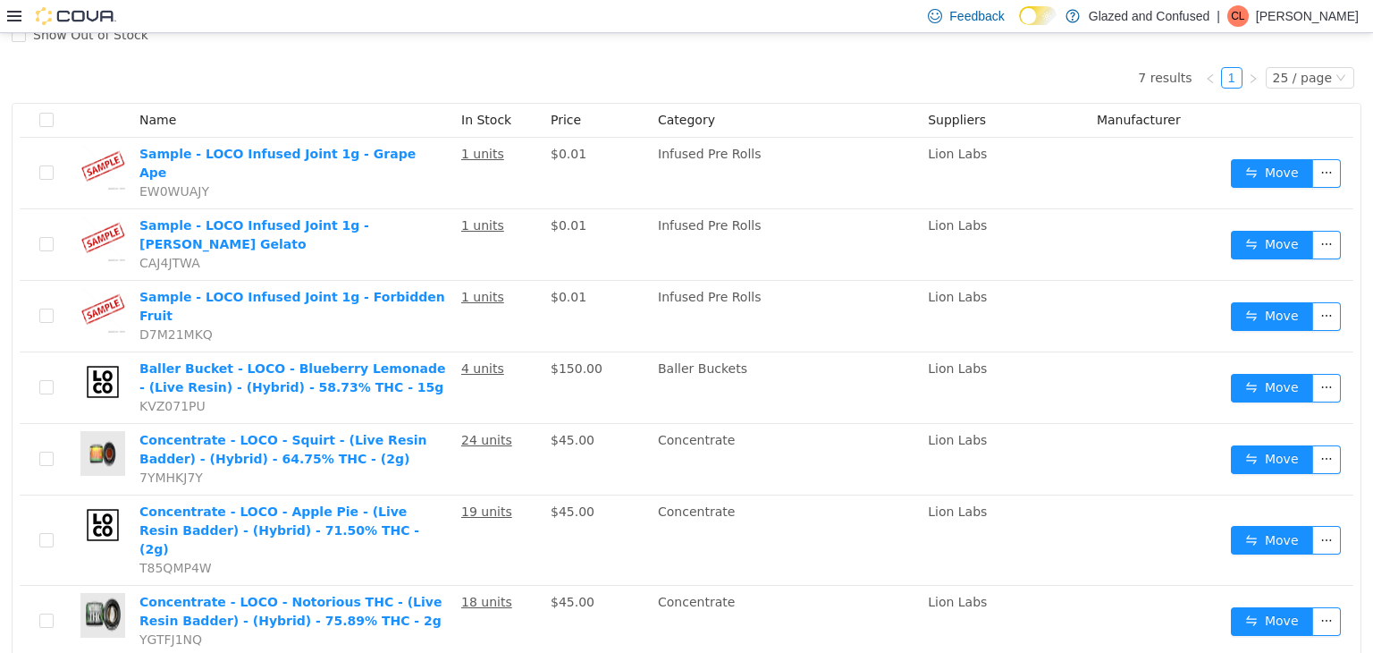
click at [1283, 591] on li "50 / page" at bounding box center [1302, 599] width 87 height 29
click at [266, 55] on div "7 results 1 50 / page Name In Stock Price Category Suppliers Manufacturer Sampl…" at bounding box center [687, 354] width 1350 height 604
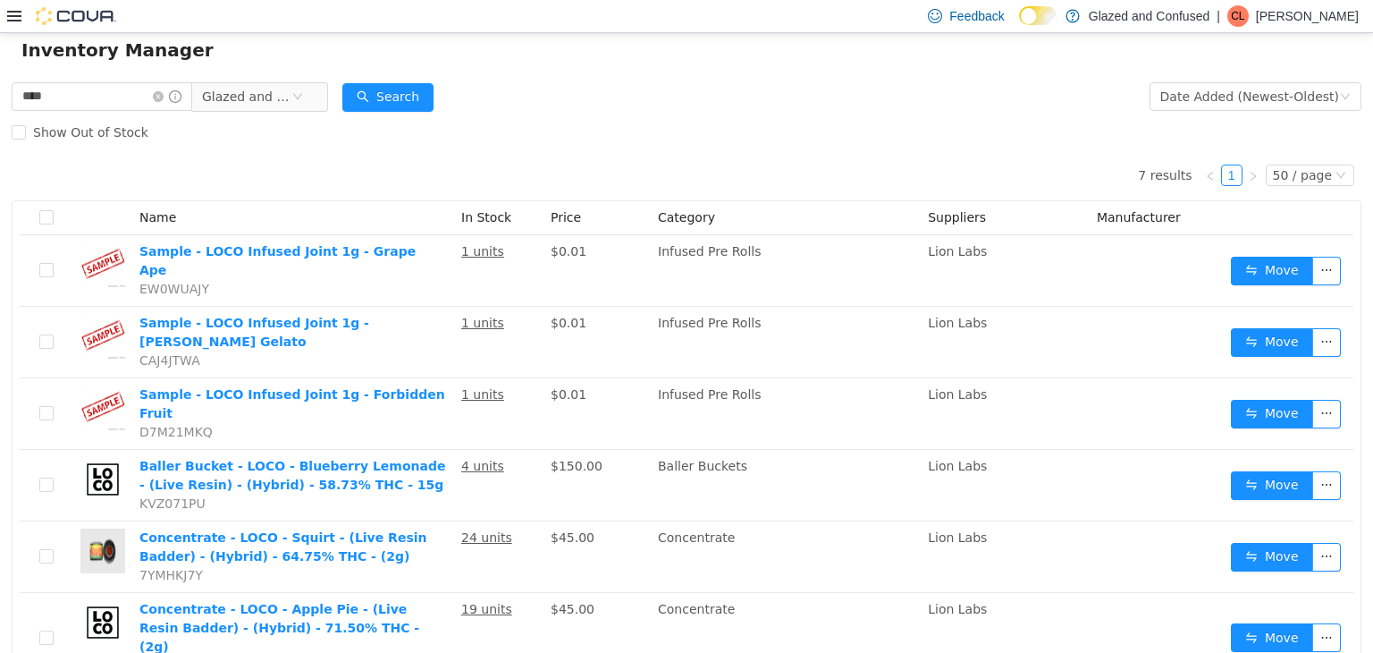
scroll to position [0, 0]
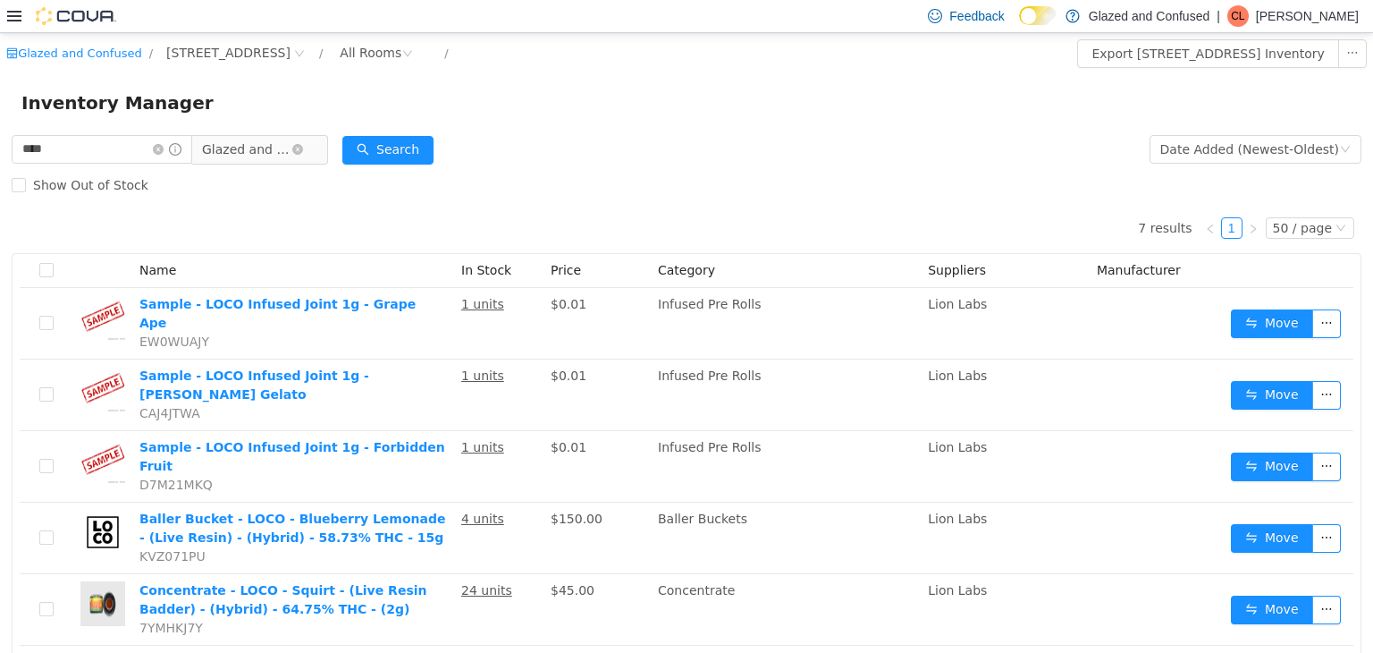
click at [272, 146] on span "Glazed and Confused" at bounding box center [246, 148] width 89 height 27
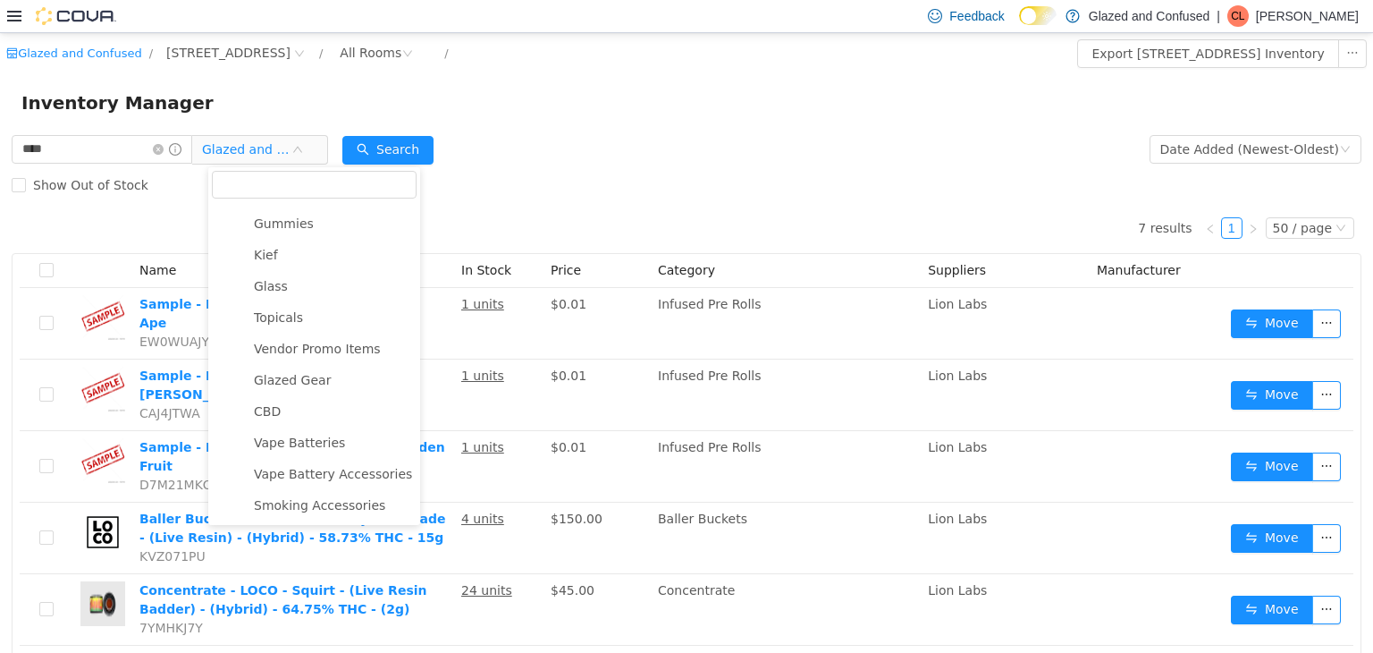
scroll to position [318, 0]
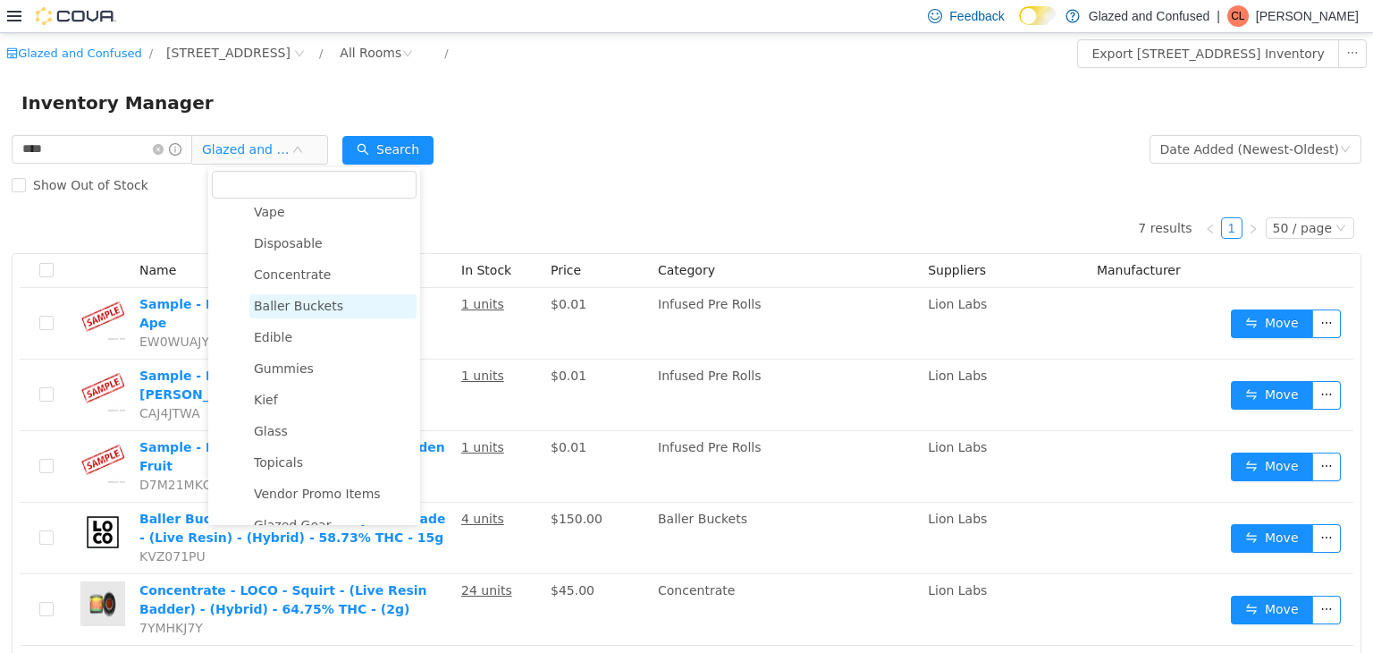
click at [317, 312] on span "Baller Buckets" at bounding box center [298, 305] width 89 height 14
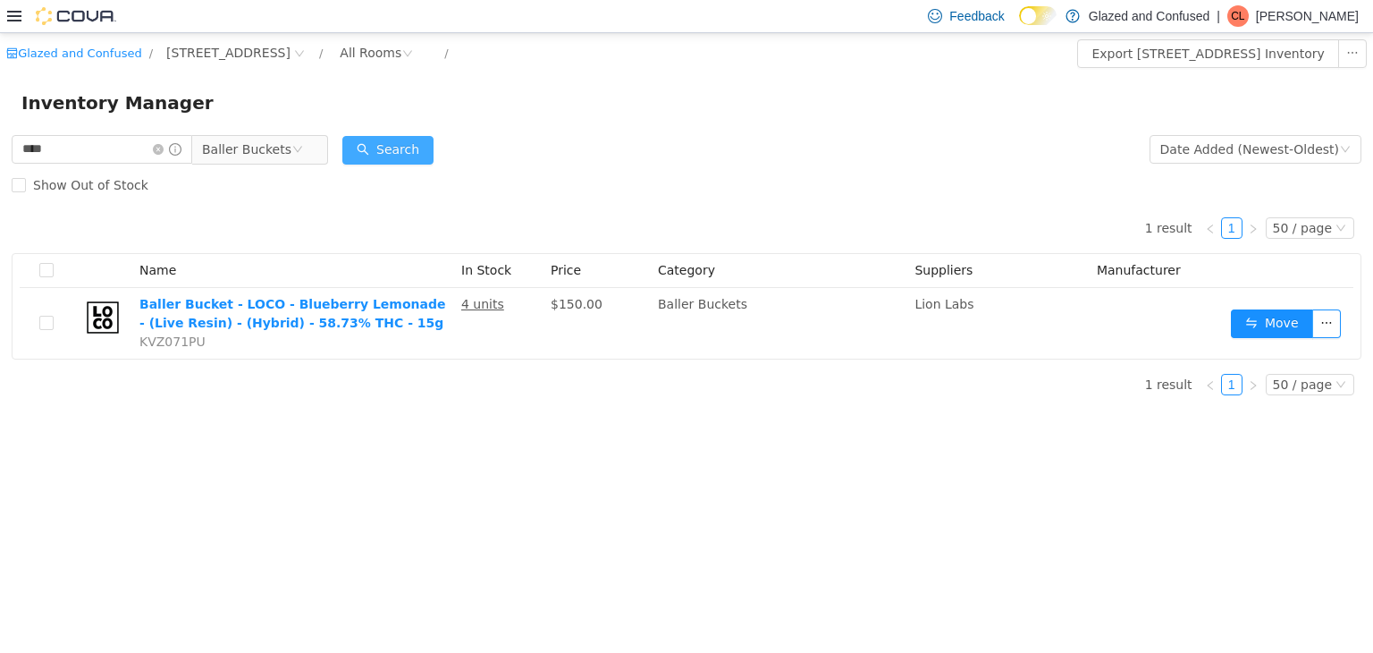
click at [418, 137] on button "Search" at bounding box center [387, 149] width 91 height 29
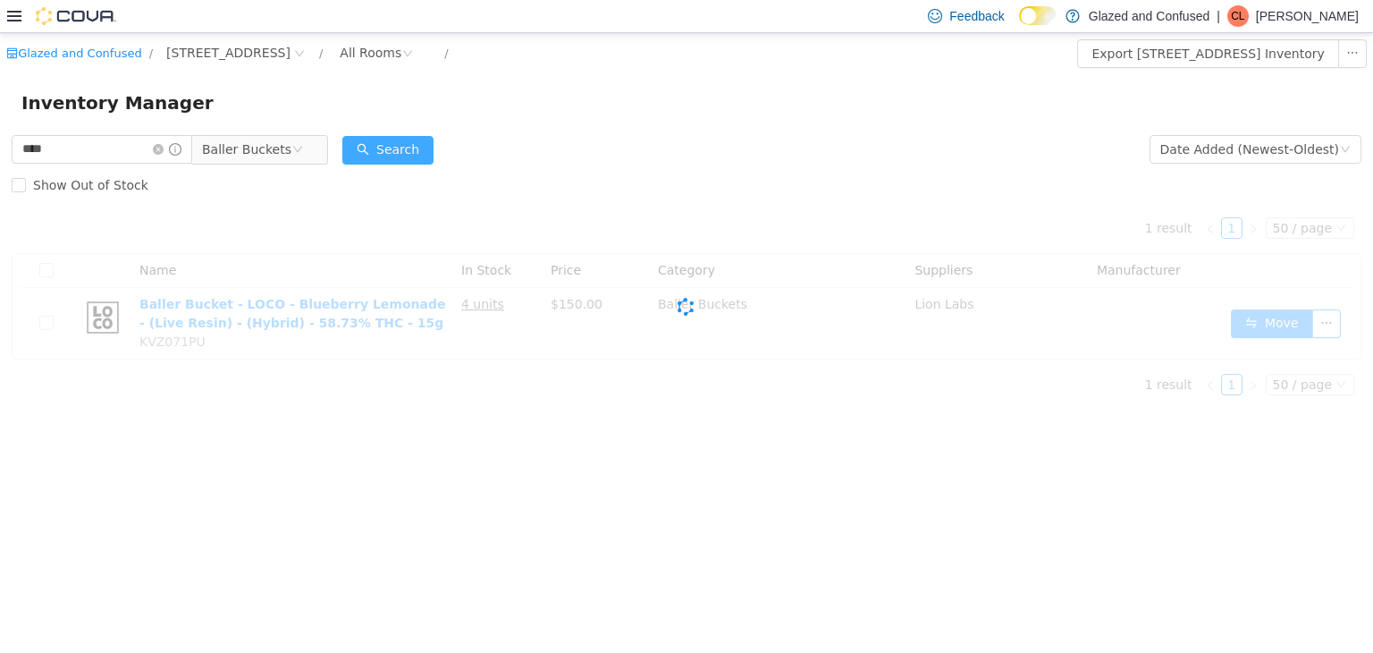
click at [418, 137] on button "Search" at bounding box center [387, 149] width 91 height 29
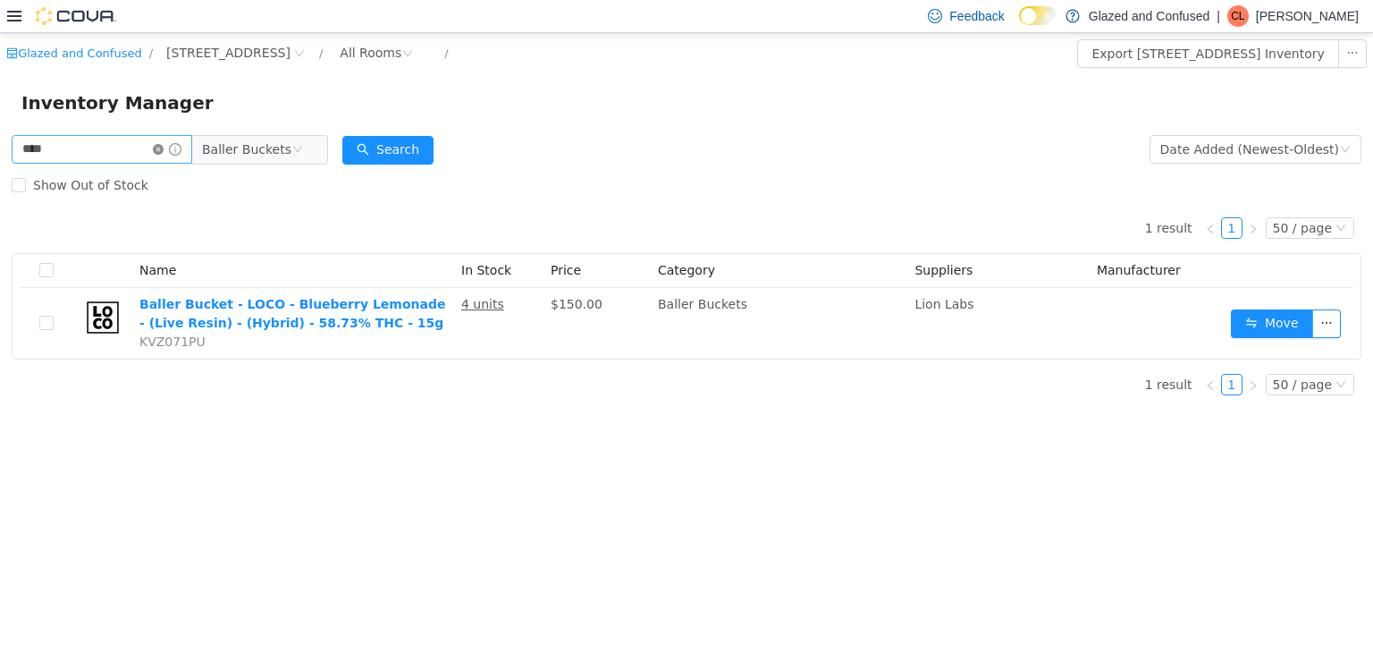
click at [164, 150] on icon "icon: close-circle" at bounding box center [158, 148] width 11 height 11
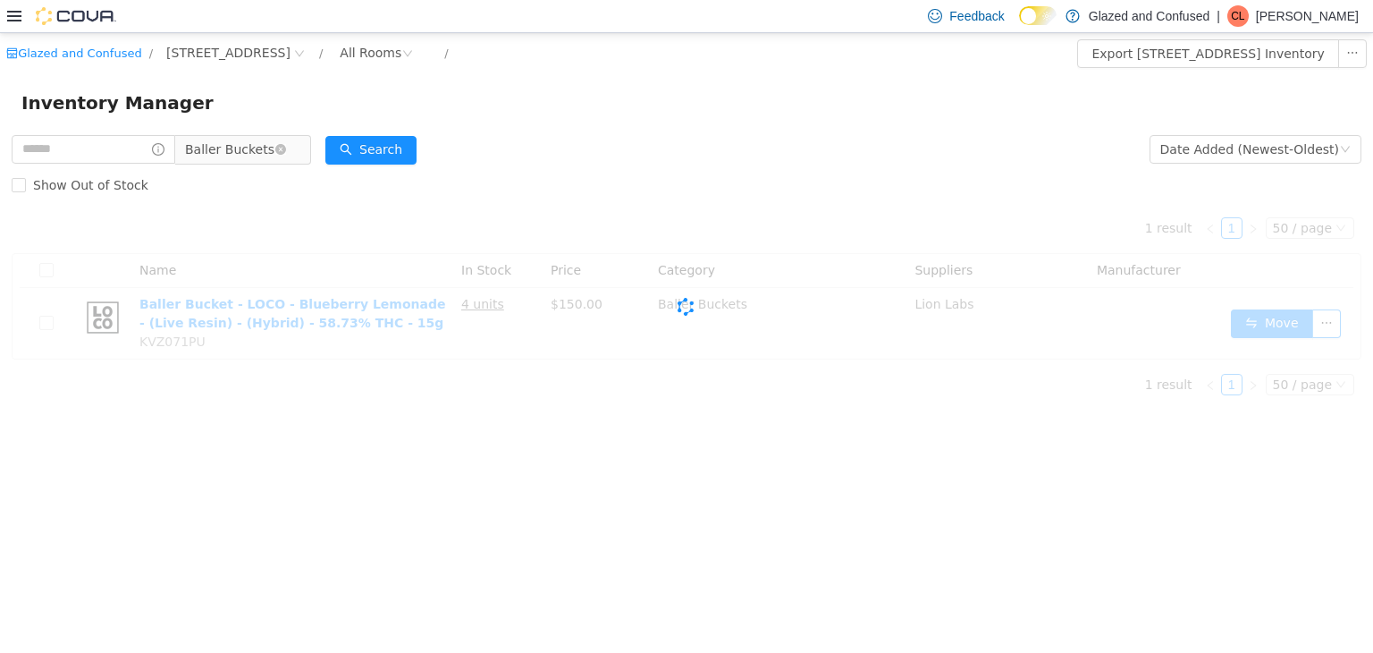
click at [229, 156] on span "Baller Buckets" at bounding box center [229, 148] width 89 height 27
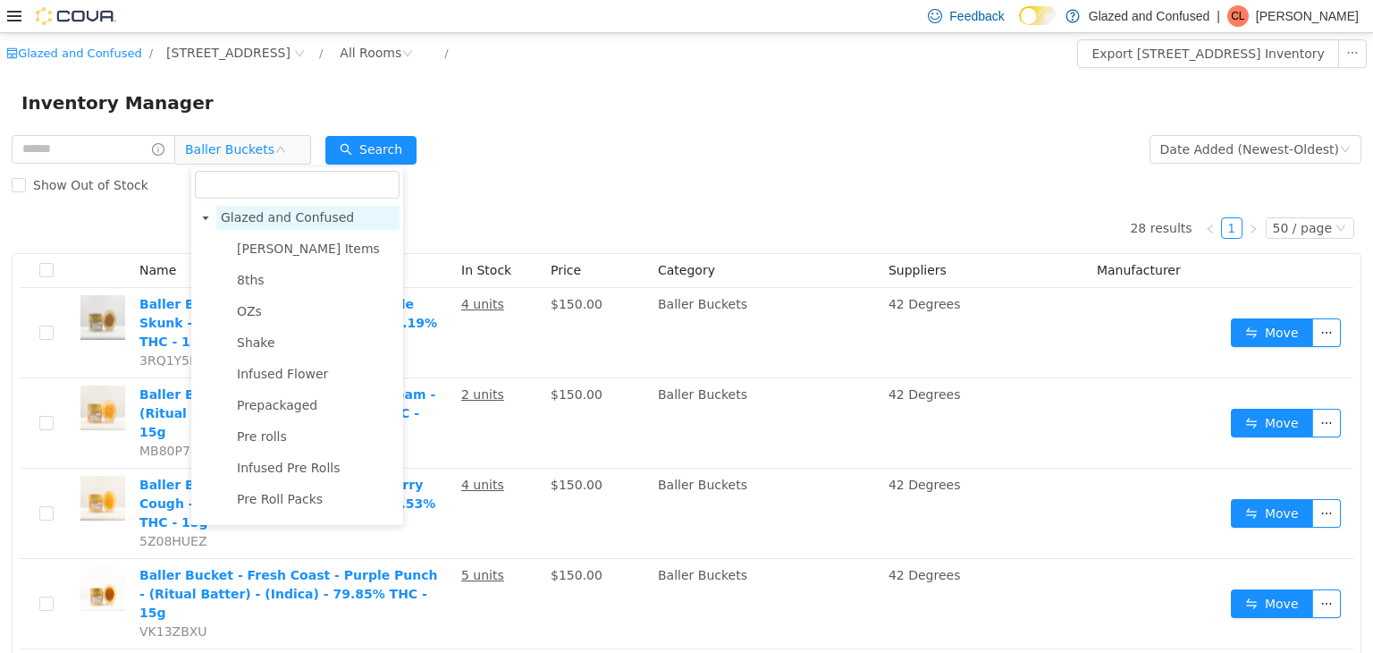
click at [263, 216] on span "Glazed and Confused" at bounding box center [287, 216] width 133 height 14
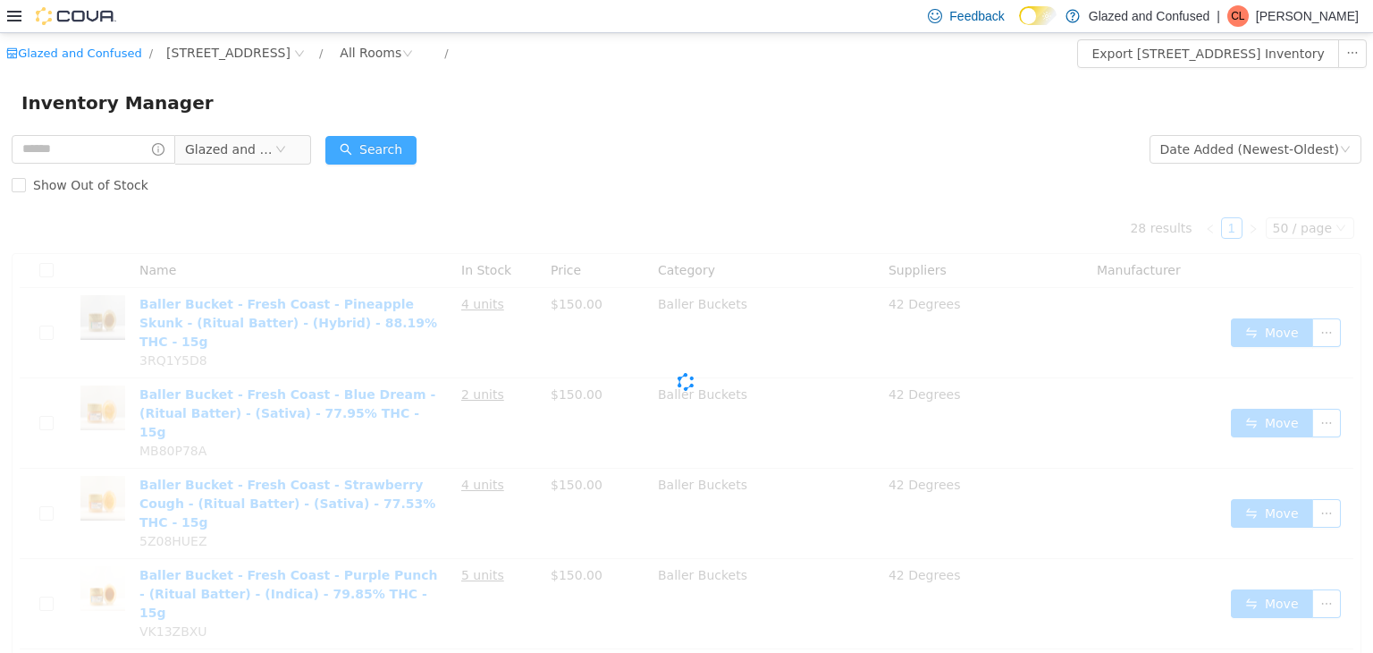
click at [402, 152] on button "Search" at bounding box center [370, 149] width 91 height 29
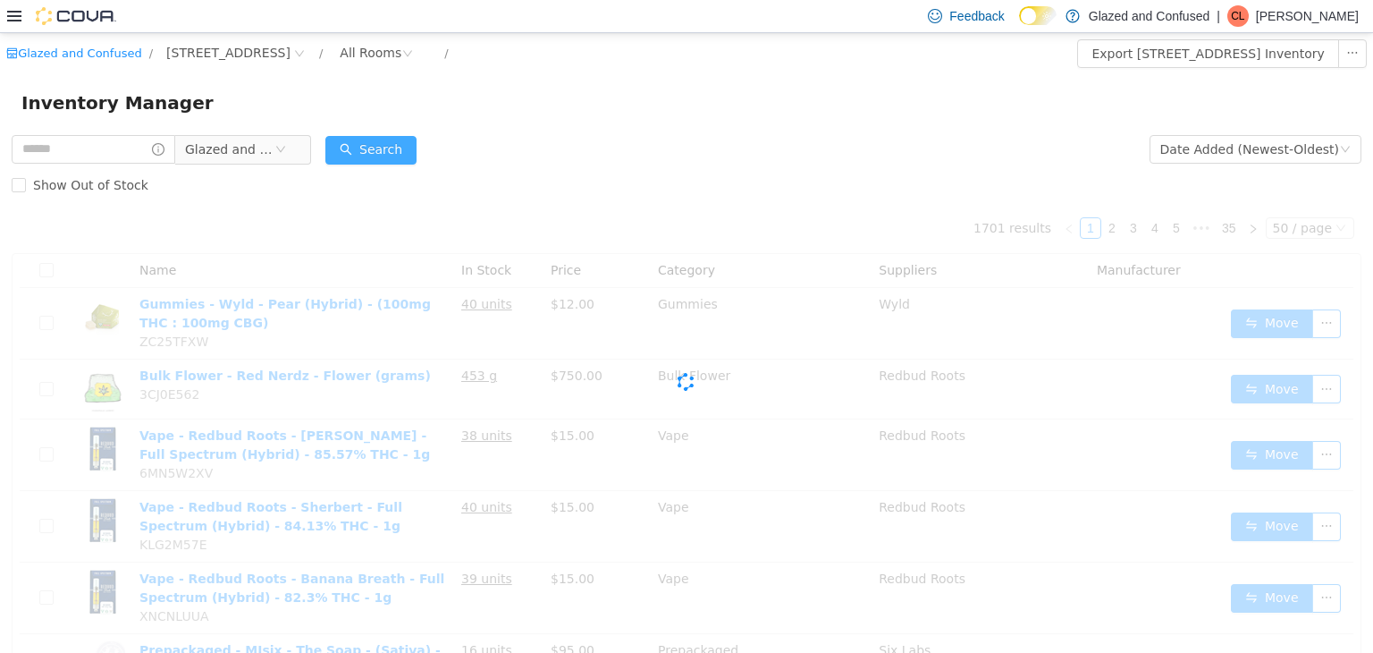
click at [400, 152] on button "Search" at bounding box center [370, 149] width 91 height 29
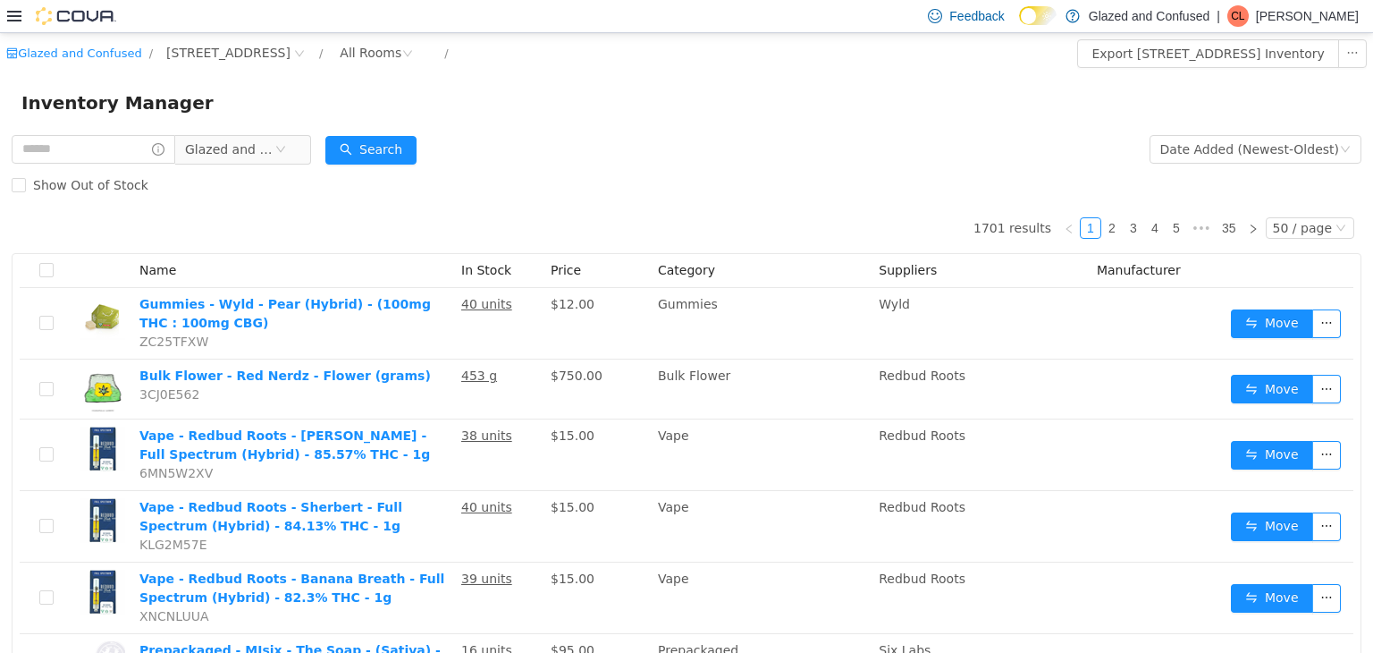
click at [251, 131] on div "Glazed and Confused" at bounding box center [162, 149] width 300 height 36
click at [221, 152] on span "Glazed and Confused" at bounding box center [229, 148] width 89 height 27
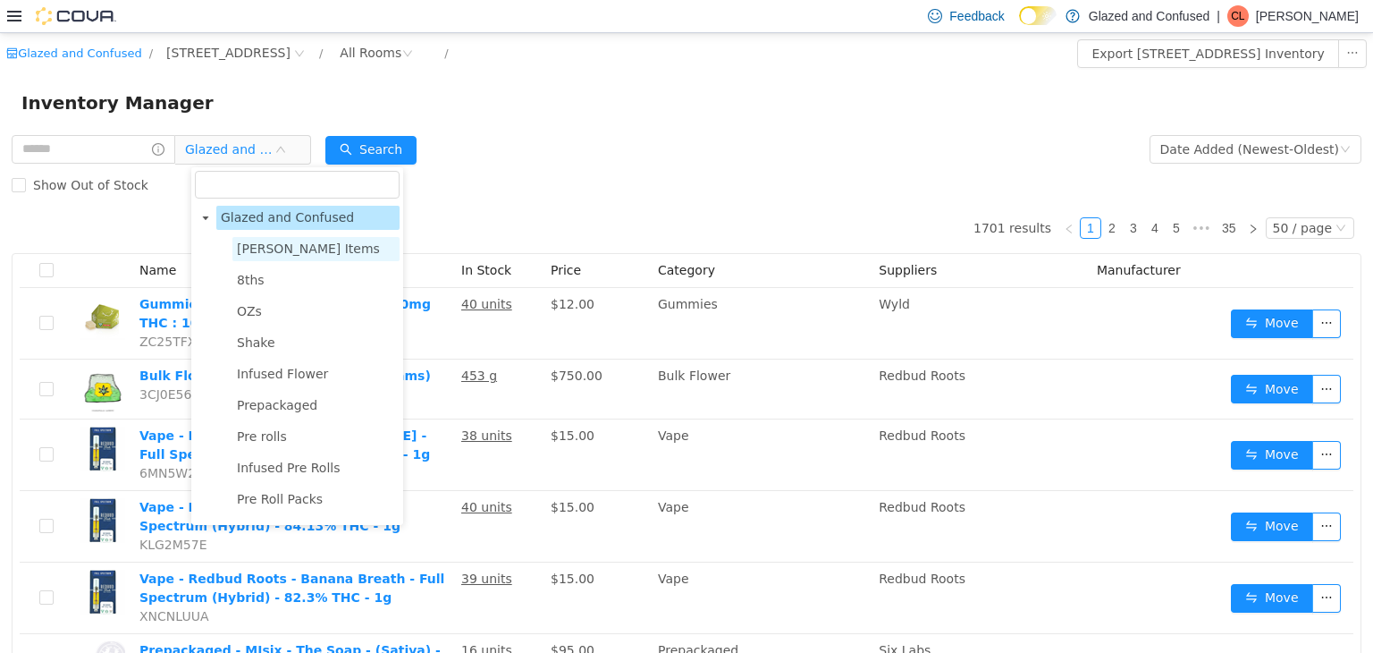
click at [286, 243] on span "Penny Items" at bounding box center [308, 248] width 143 height 14
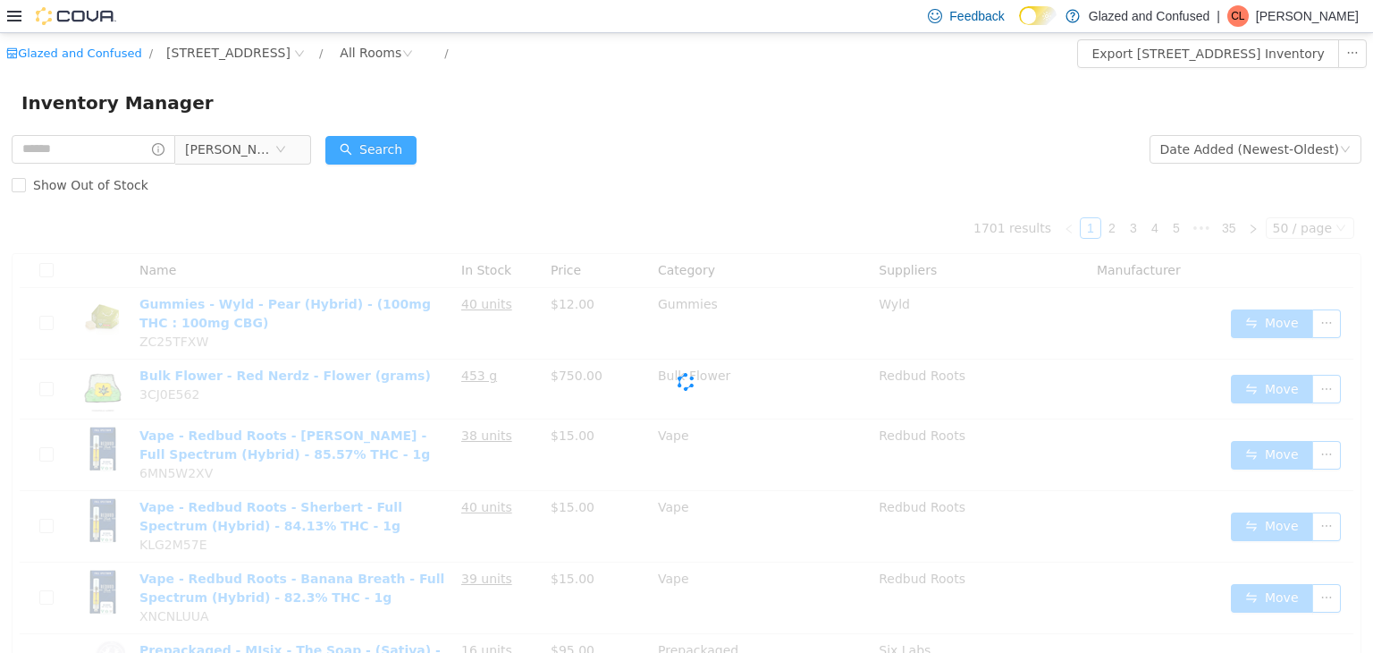
click at [386, 141] on button "Search" at bounding box center [370, 149] width 91 height 29
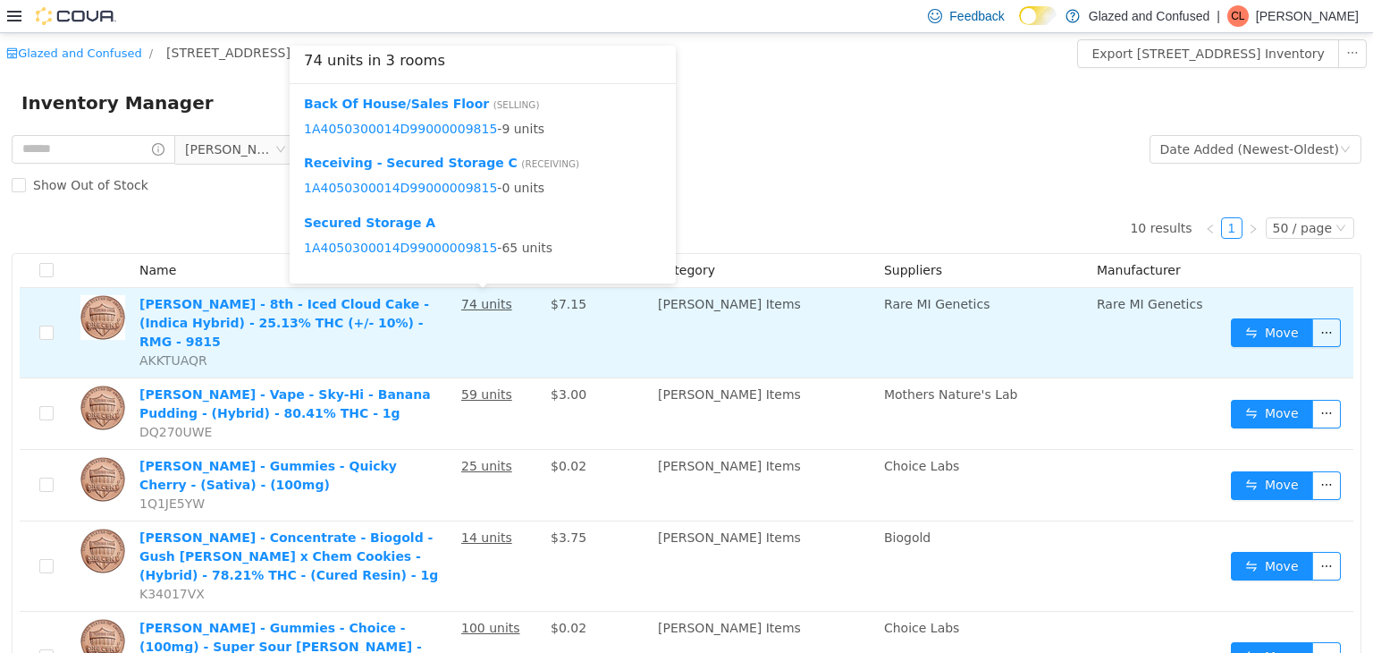
click at [476, 307] on u "74 units" at bounding box center [486, 303] width 51 height 14
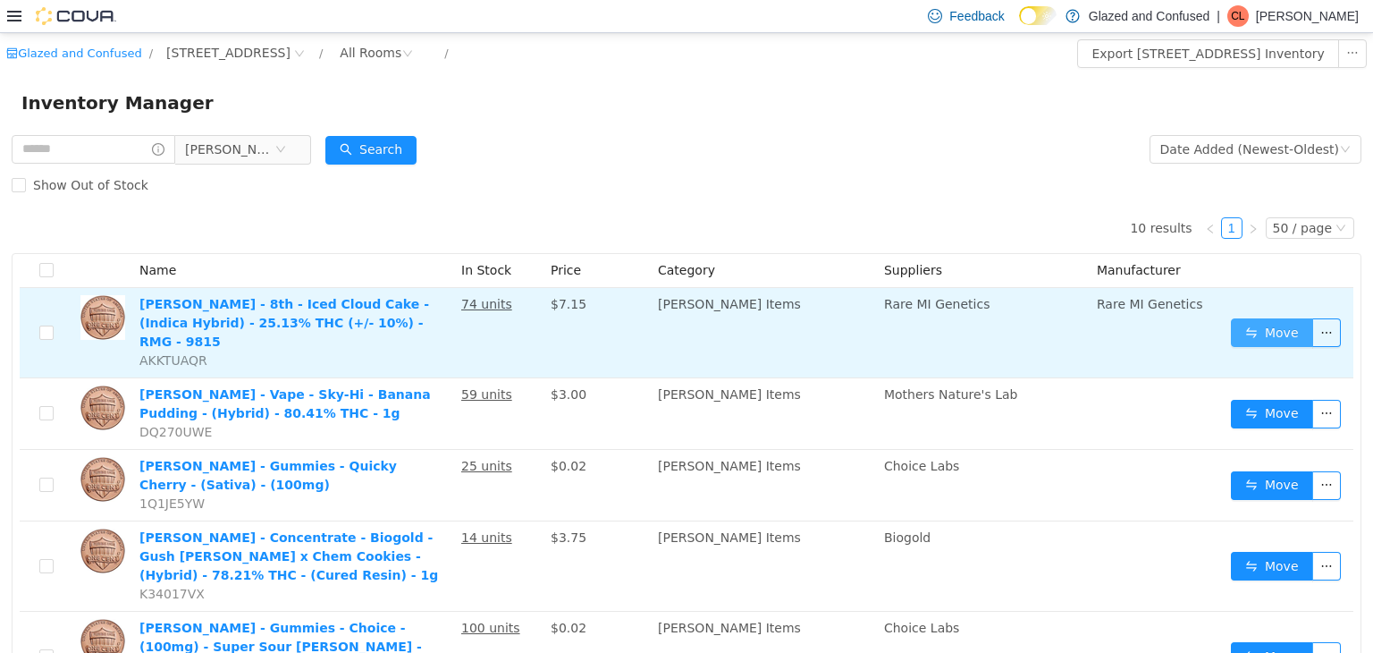
click at [1242, 325] on button "Move" at bounding box center [1272, 331] width 82 height 29
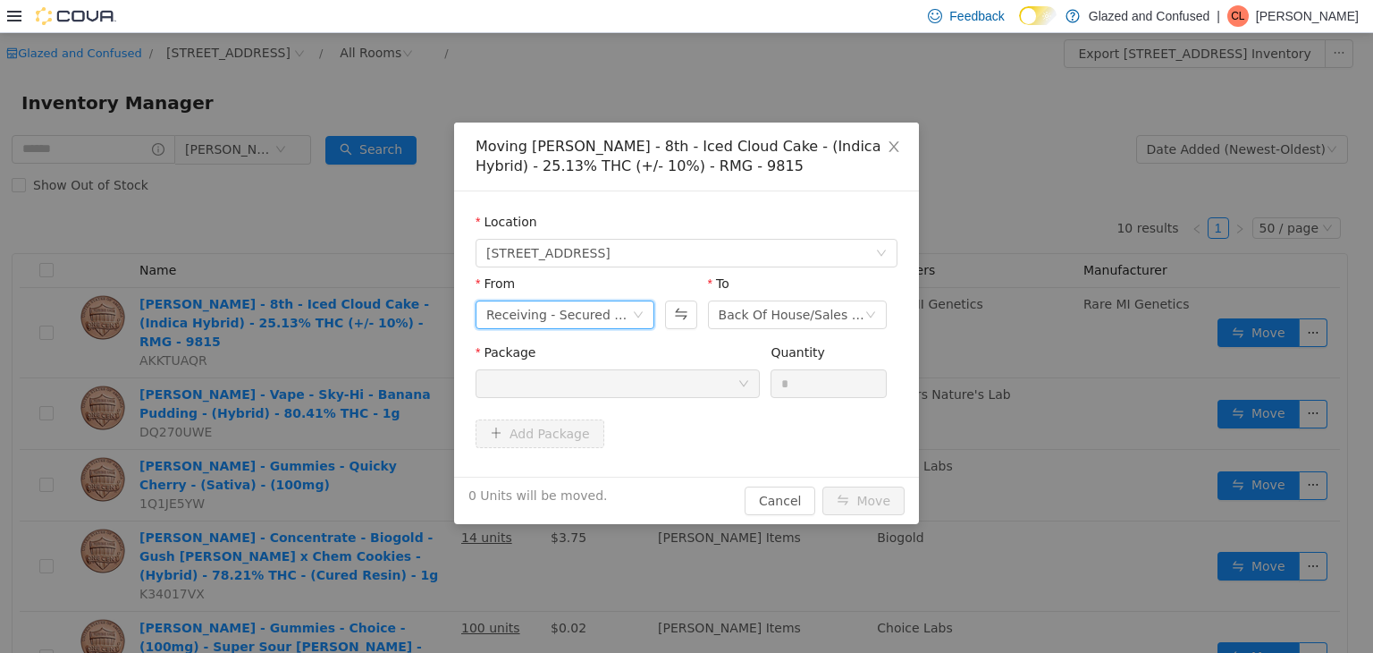
drag, startPoint x: 596, startPoint y: 310, endPoint x: 572, endPoint y: 317, distance: 25.2
click at [587, 310] on div "Receiving - Secured Storage C" at bounding box center [559, 313] width 146 height 27
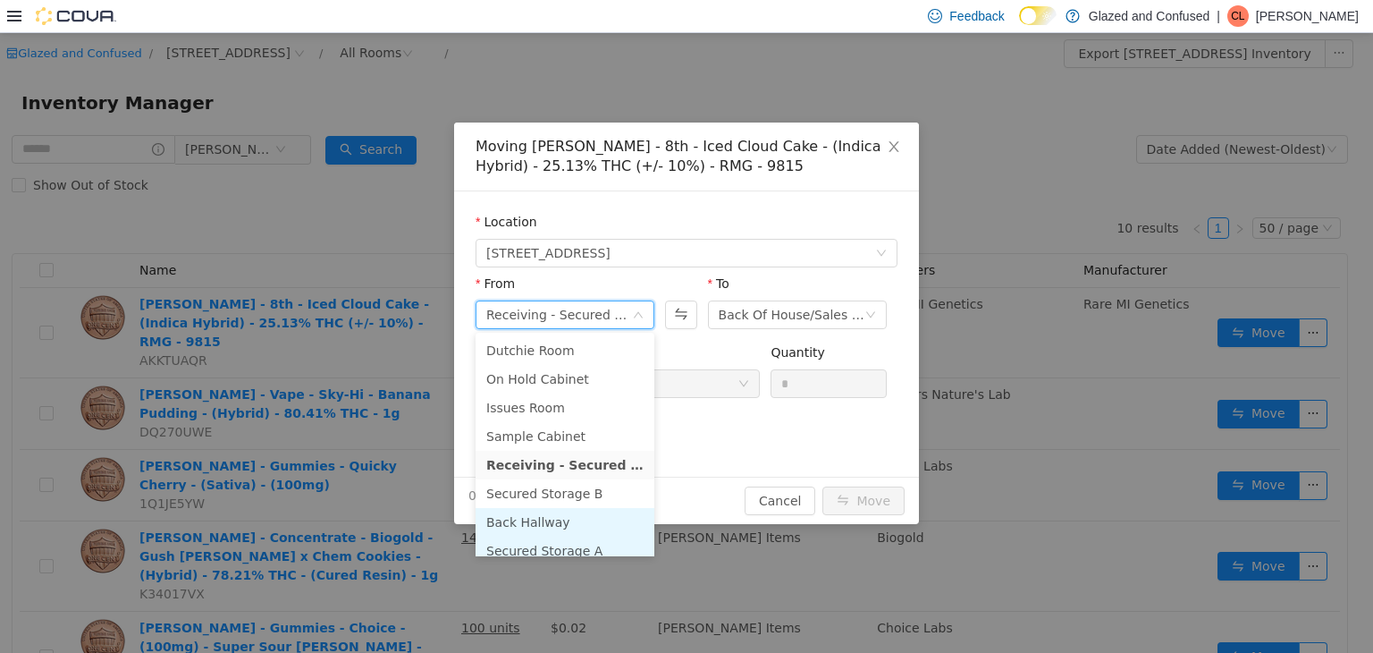
scroll to position [89, 0]
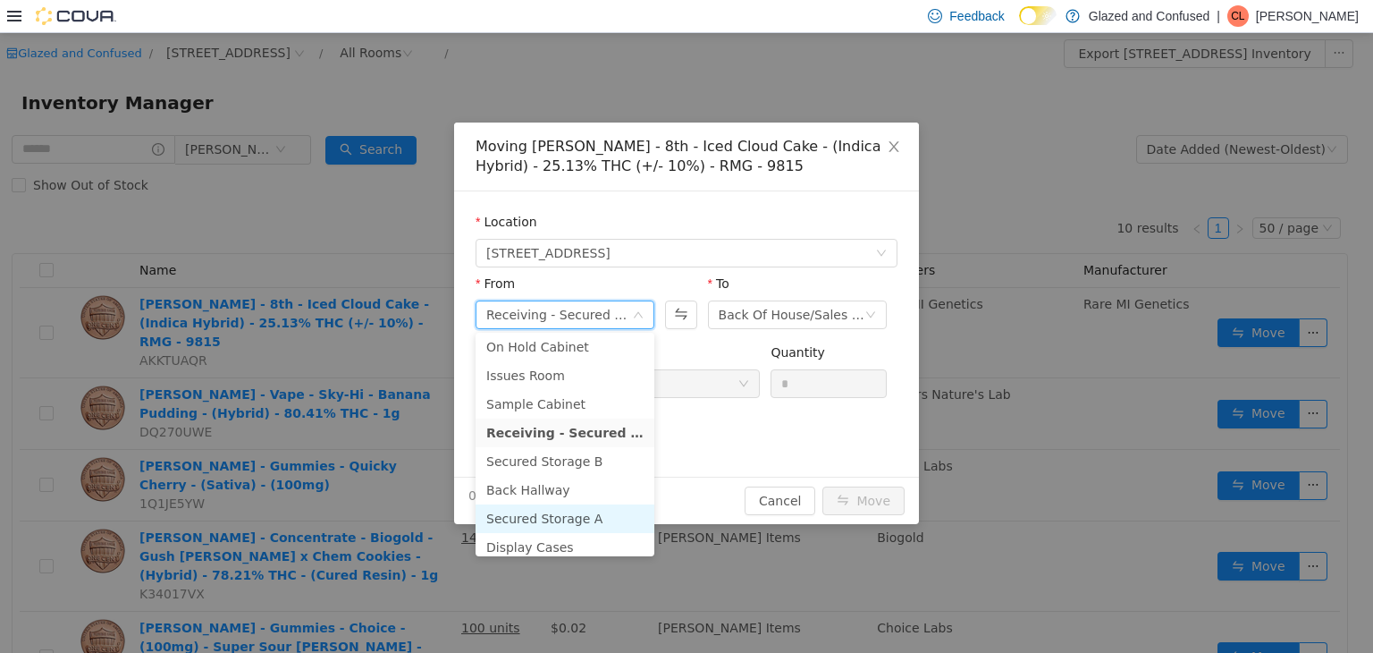
click at [538, 513] on li "Secured Storage A" at bounding box center [565, 517] width 179 height 29
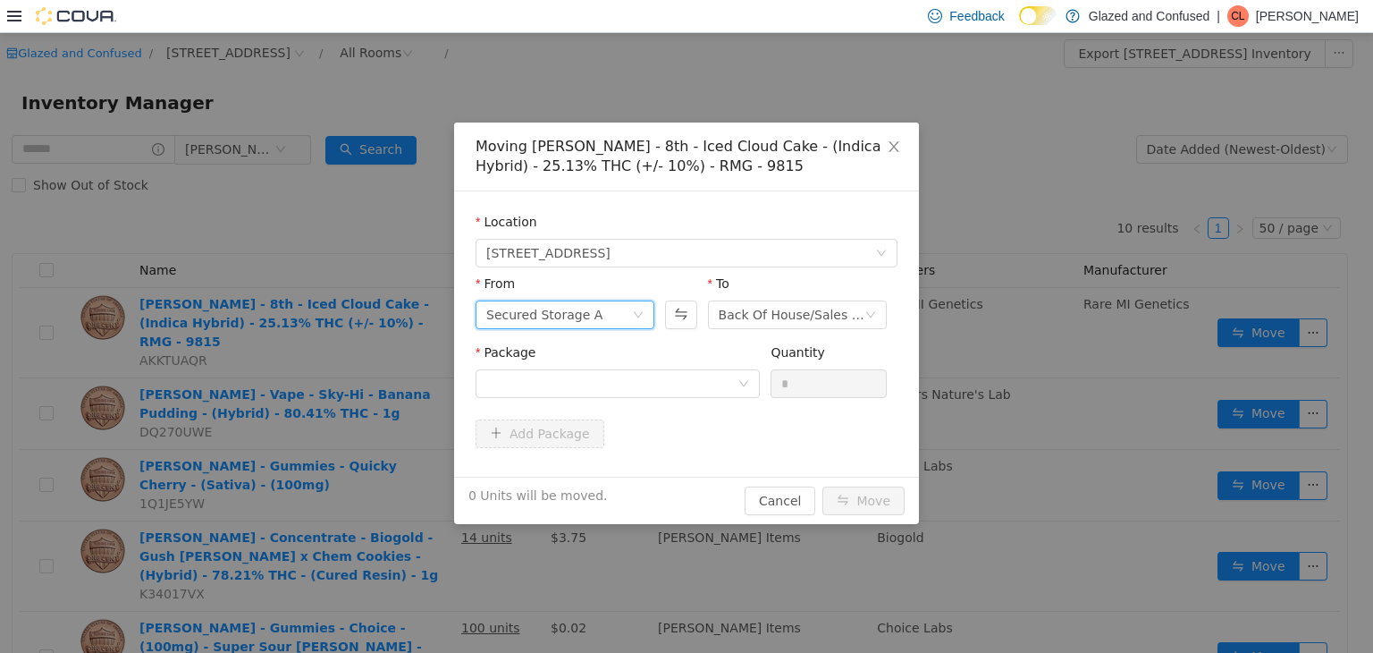
click at [654, 359] on div "Package" at bounding box center [618, 355] width 284 height 26
click at [639, 367] on div "Package" at bounding box center [618, 355] width 284 height 26
click at [614, 385] on div at bounding box center [611, 382] width 251 height 27
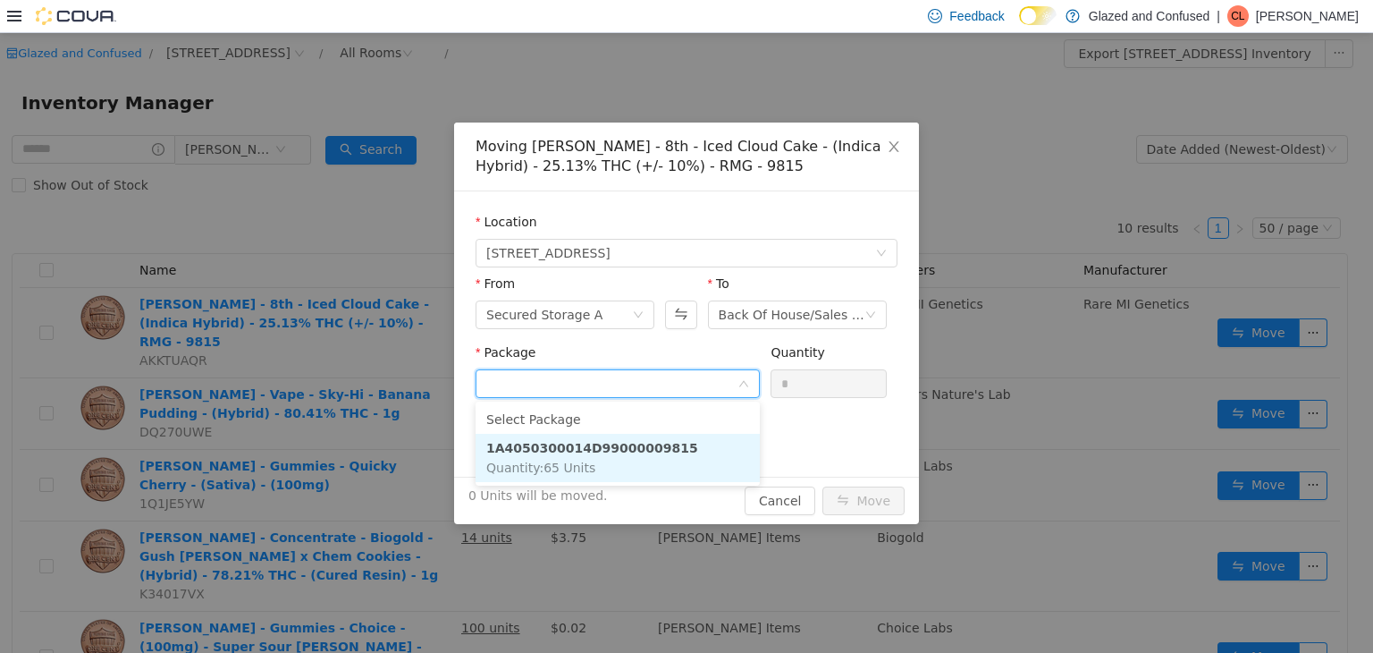
click at [633, 469] on li "1A4050300014D99000009815 Quantity : 65 Units" at bounding box center [618, 457] width 284 height 48
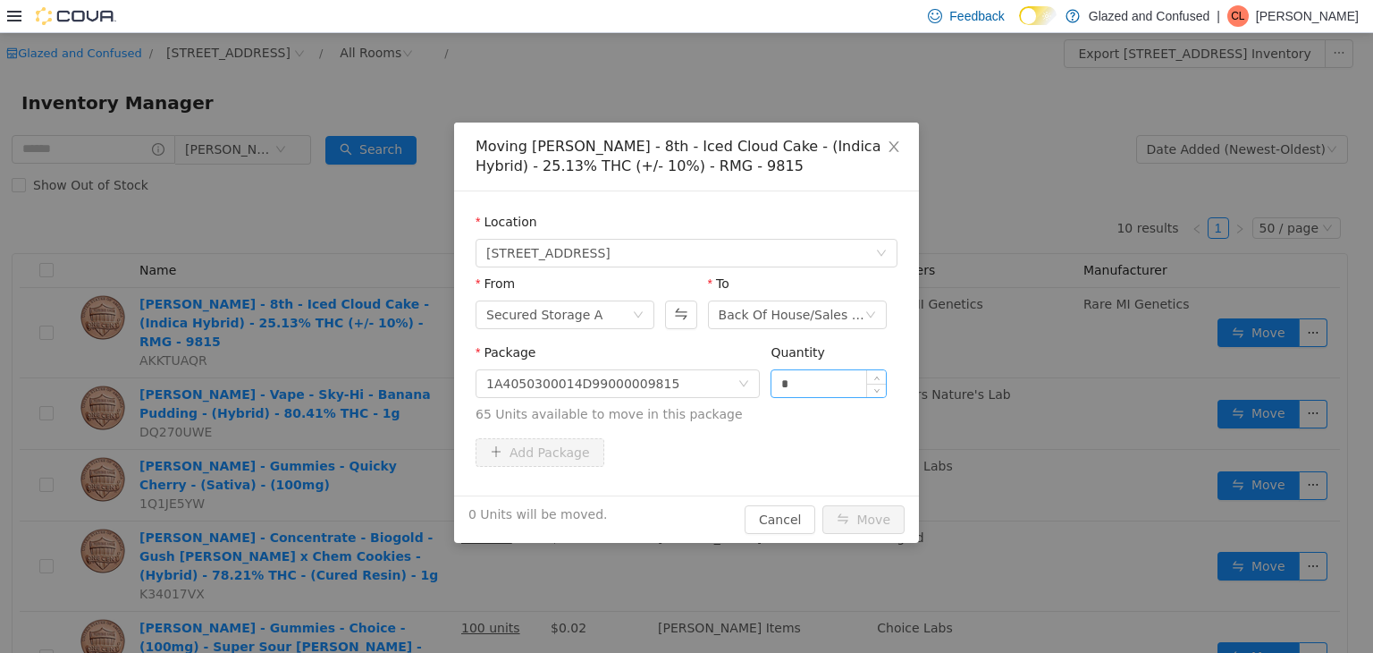
click at [804, 395] on div "*" at bounding box center [829, 382] width 116 height 29
click at [808, 388] on input "*" at bounding box center [829, 382] width 114 height 27
type input "**"
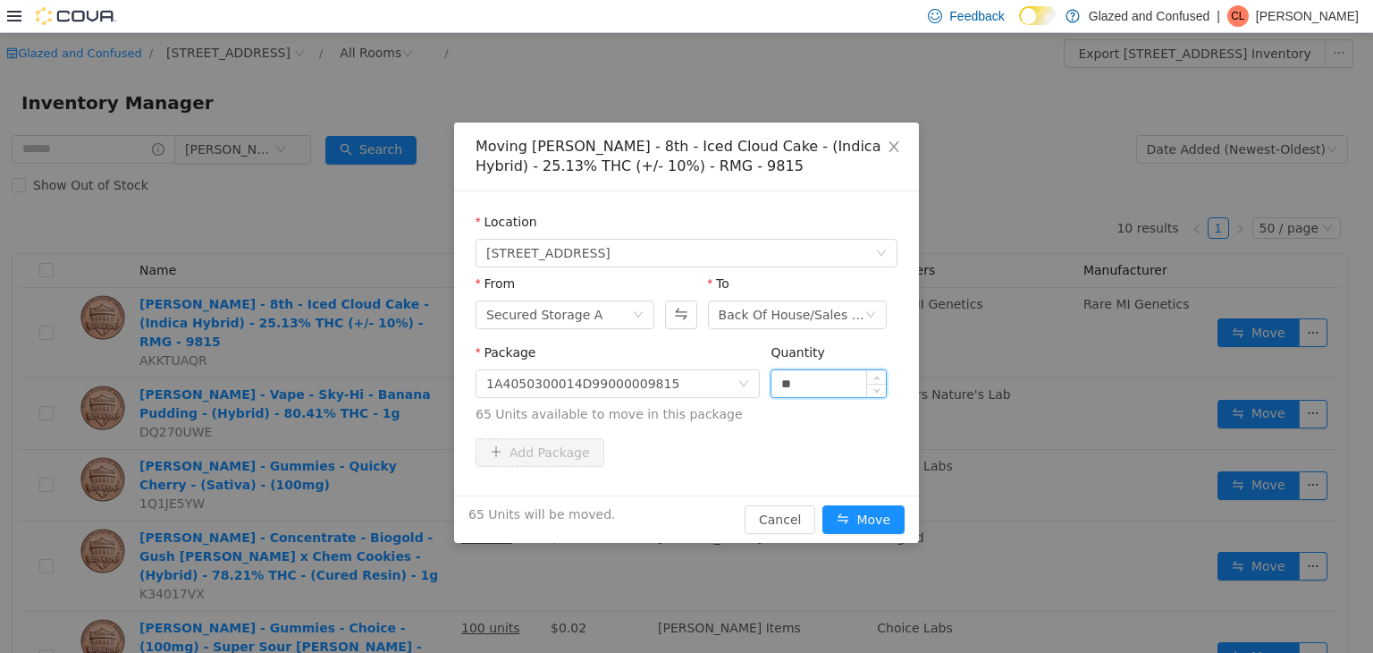
click at [823, 504] on button "Move" at bounding box center [864, 518] width 82 height 29
